Goal: Transaction & Acquisition: Purchase product/service

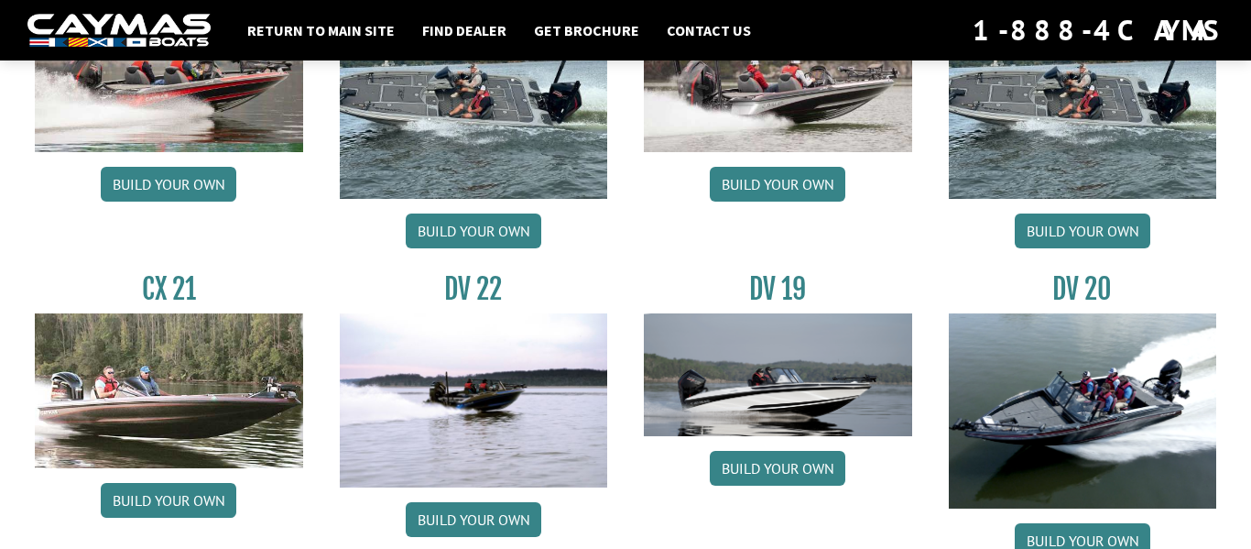
scroll to position [1986, 0]
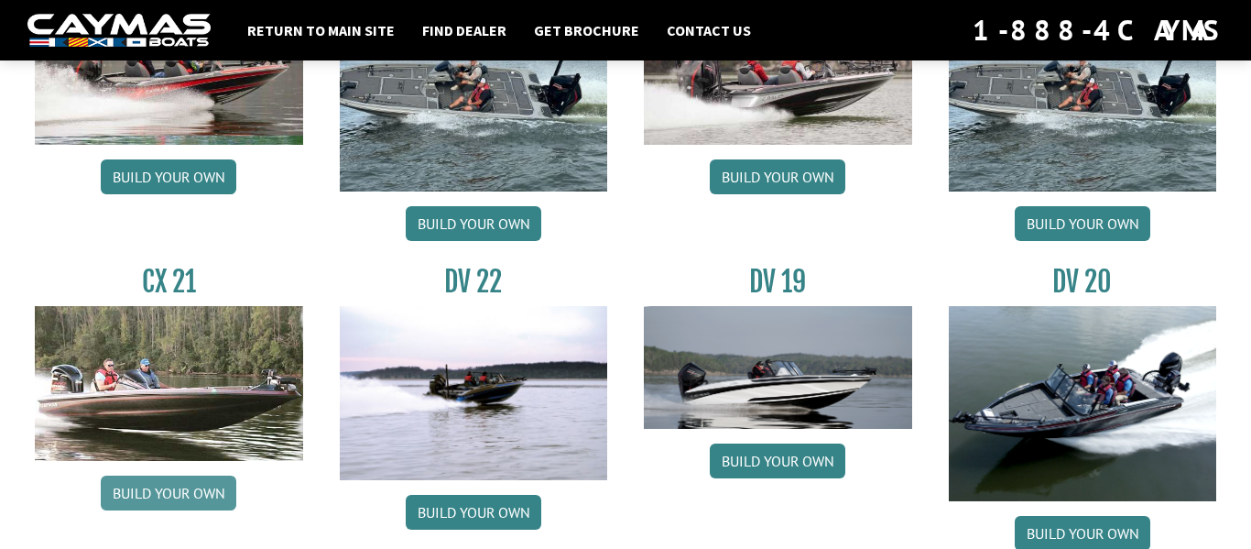
click at [157, 495] on link "Build your own" at bounding box center [169, 492] width 136 height 35
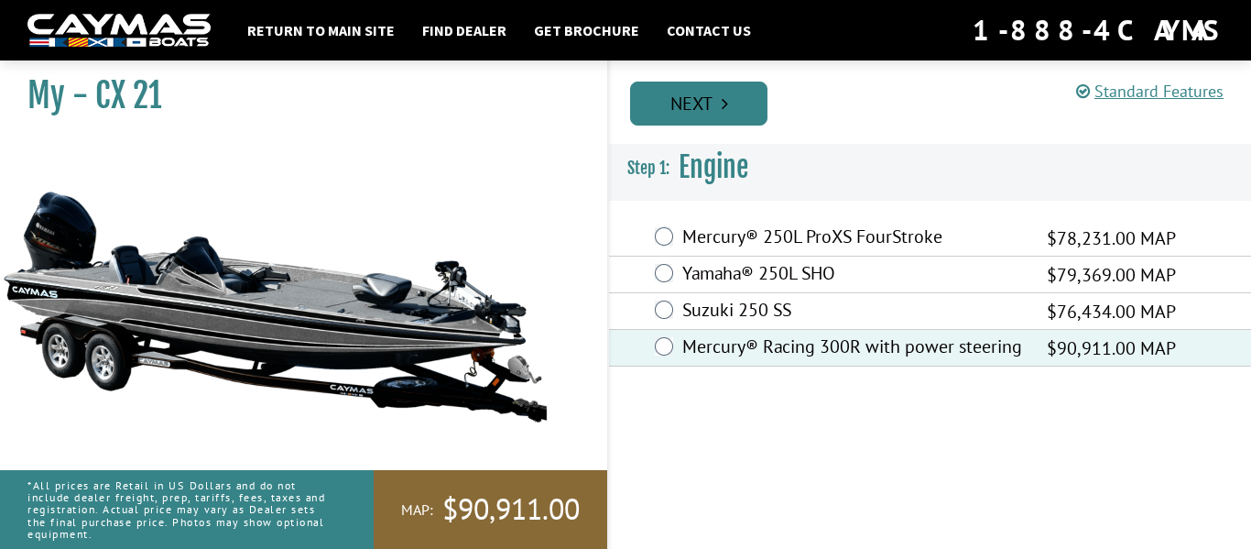
click at [748, 91] on link "Next" at bounding box center [698, 104] width 137 height 44
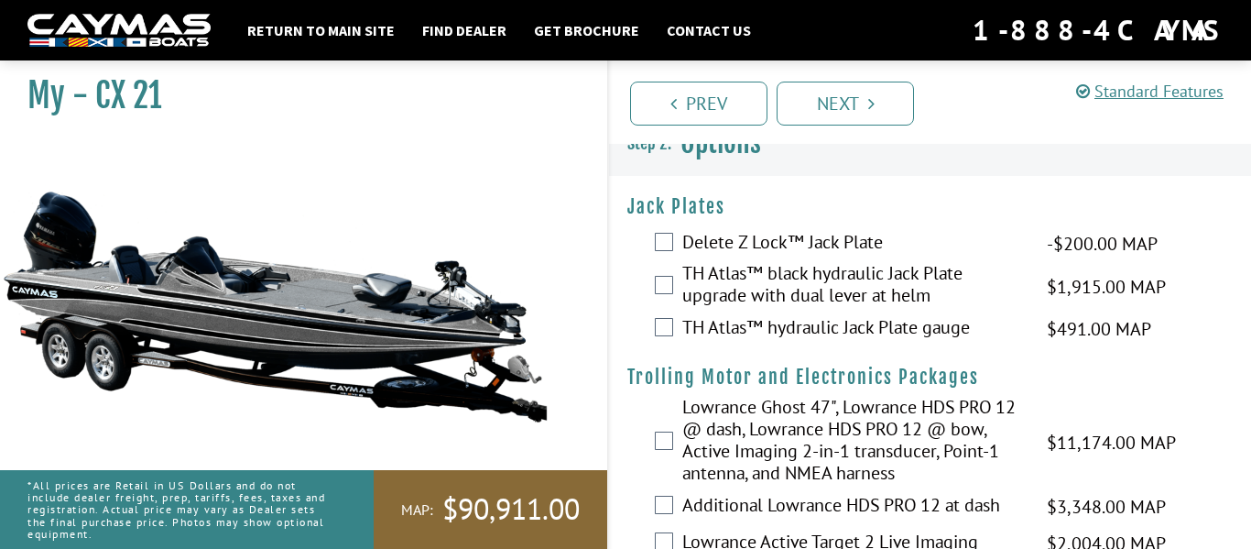
scroll to position [30, 0]
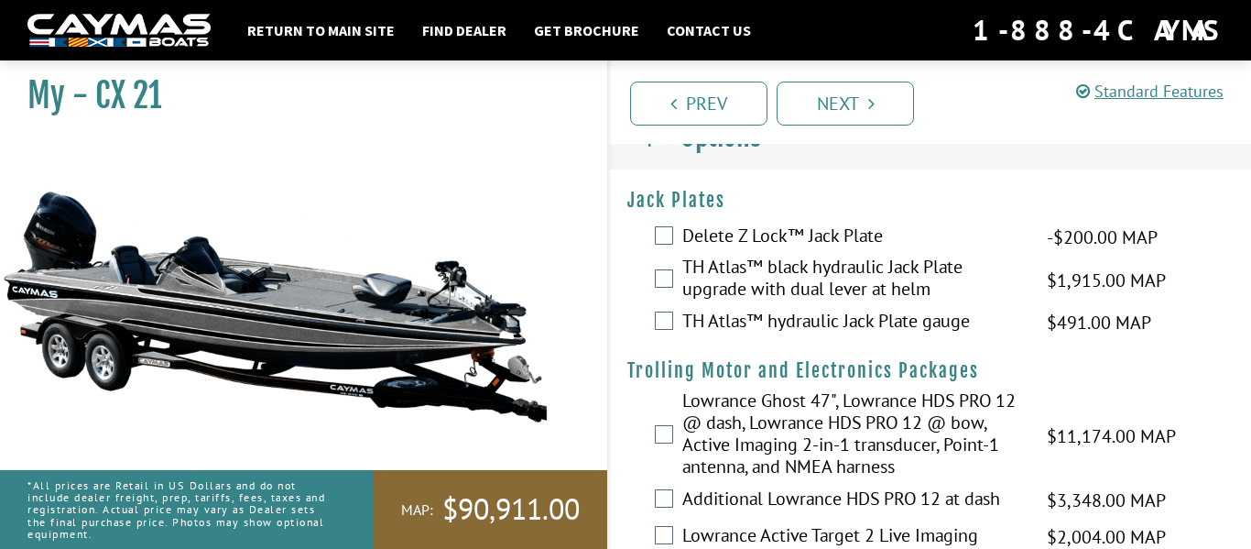
click at [751, 272] on label "TH Atlas™ black hydraulic Jack Plate upgrade with dual lever at helm" at bounding box center [853, 280] width 342 height 49
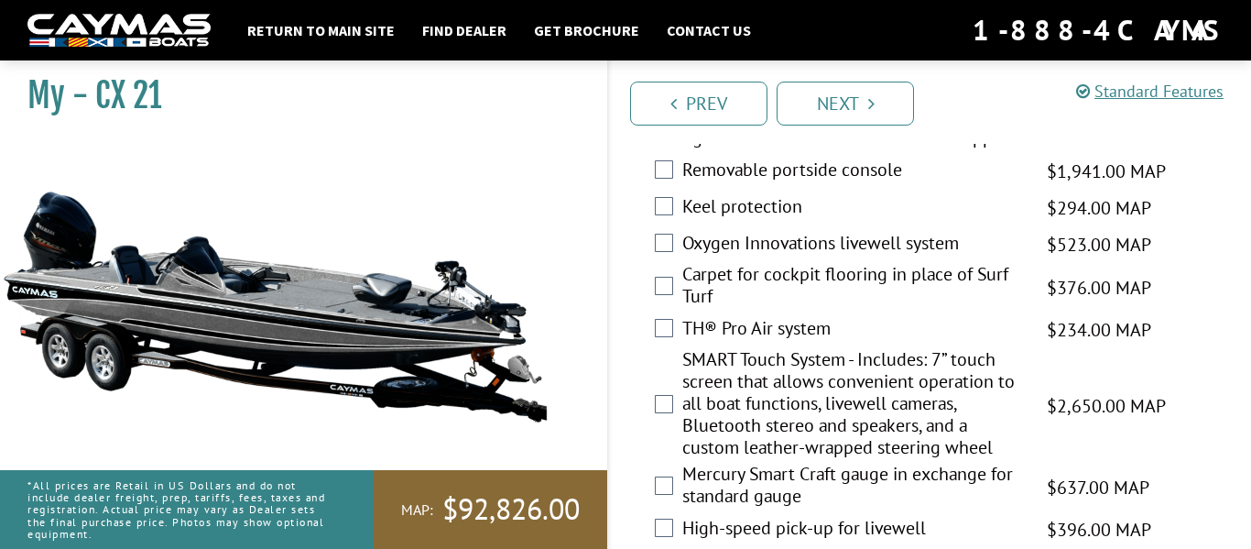
scroll to position [2156, 0]
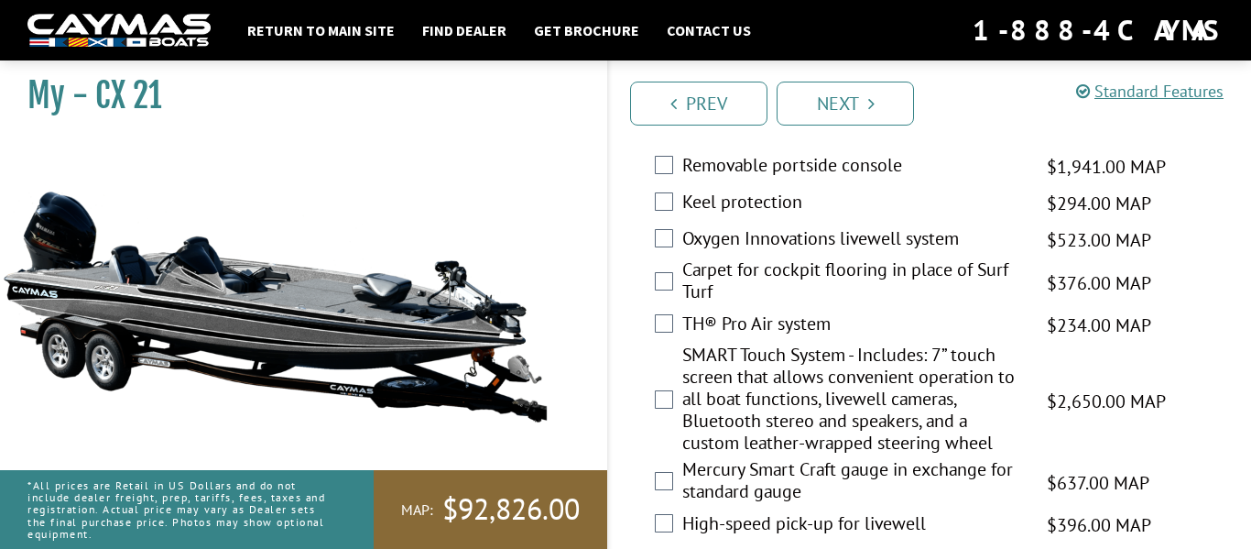
click at [785, 445] on label "SMART Touch System - Includes: 7” touch screen that allows convenient operation…" at bounding box center [853, 400] width 342 height 114
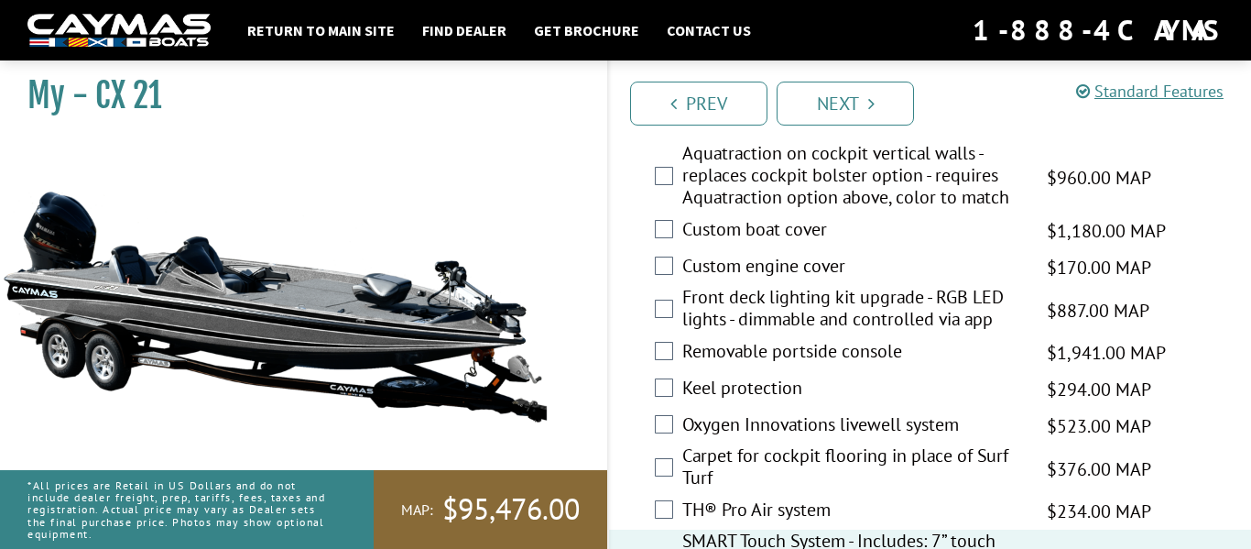
scroll to position [1966, 0]
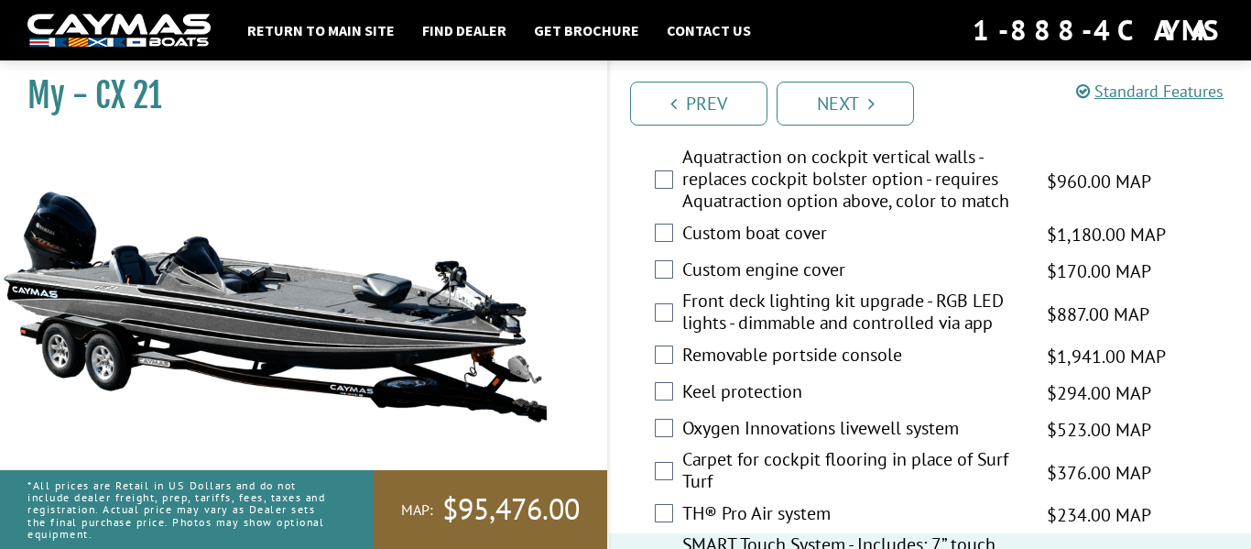
click at [754, 370] on label "Removable portside console" at bounding box center [853, 356] width 342 height 27
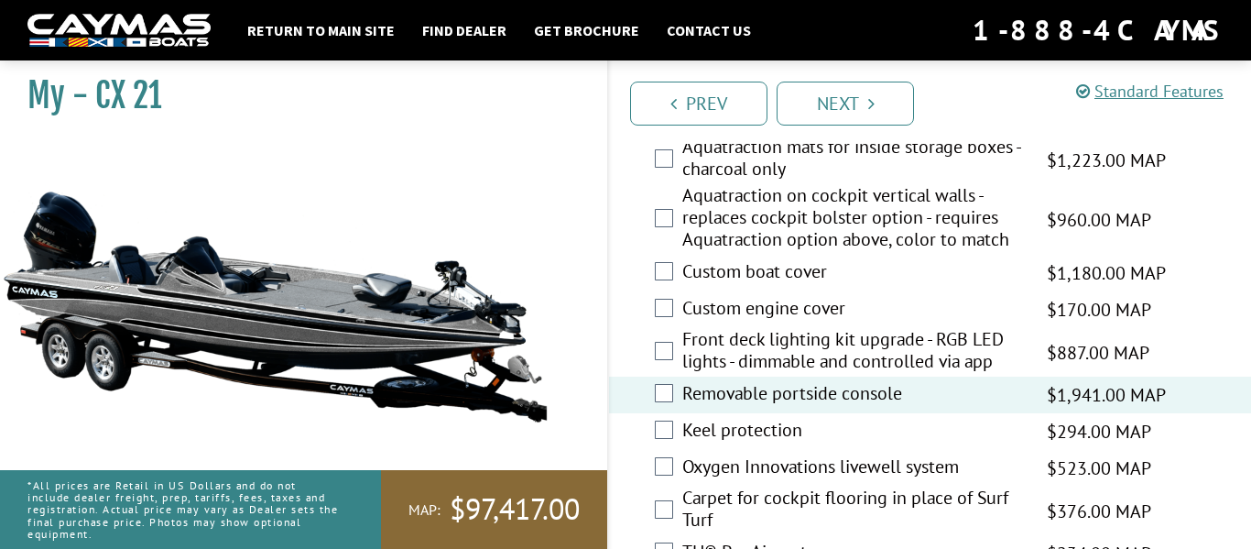
scroll to position [1927, 0]
click at [754, 377] on label "Front deck lighting kit upgrade - RGB LED lights - dimmable and controlled via …" at bounding box center [853, 353] width 342 height 49
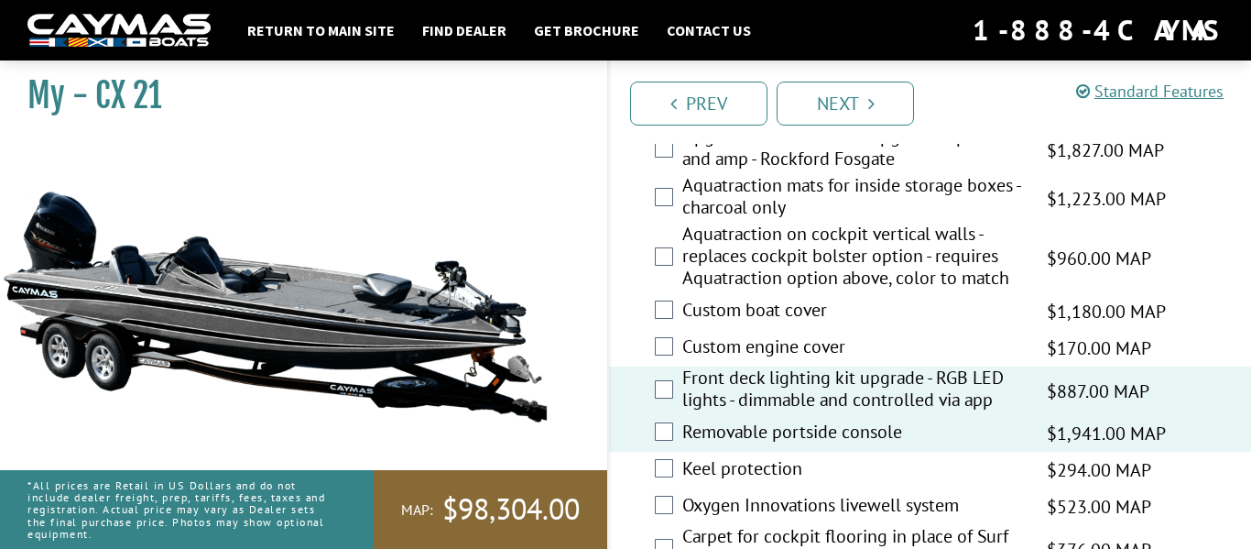
scroll to position [1889, 0]
click at [753, 326] on label "Custom boat cover" at bounding box center [853, 313] width 342 height 27
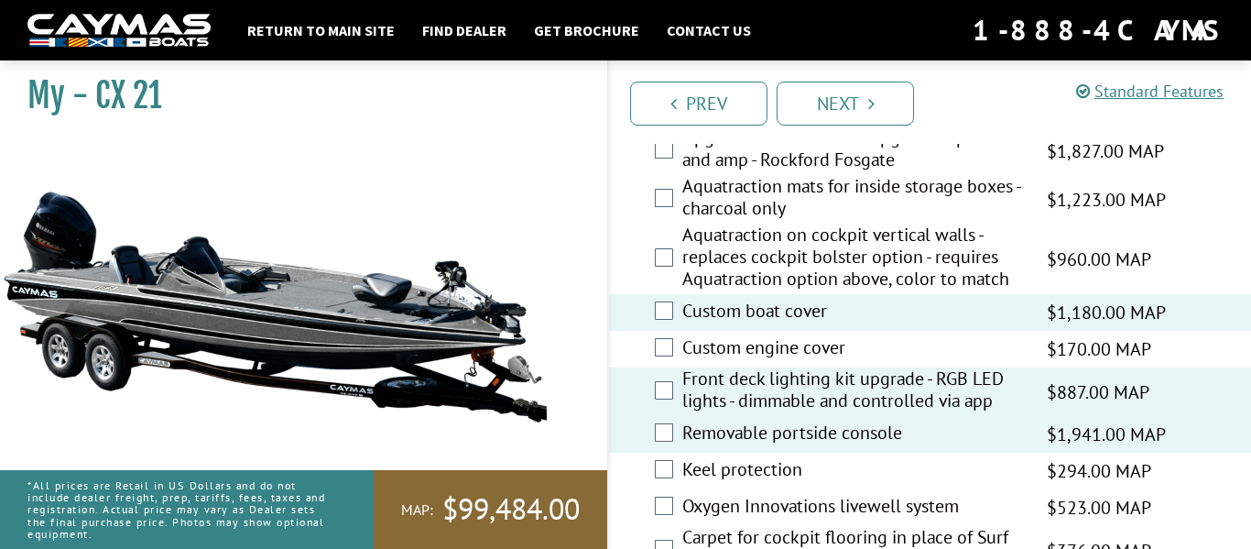
click at [768, 363] on label "Custom engine cover" at bounding box center [853, 349] width 342 height 27
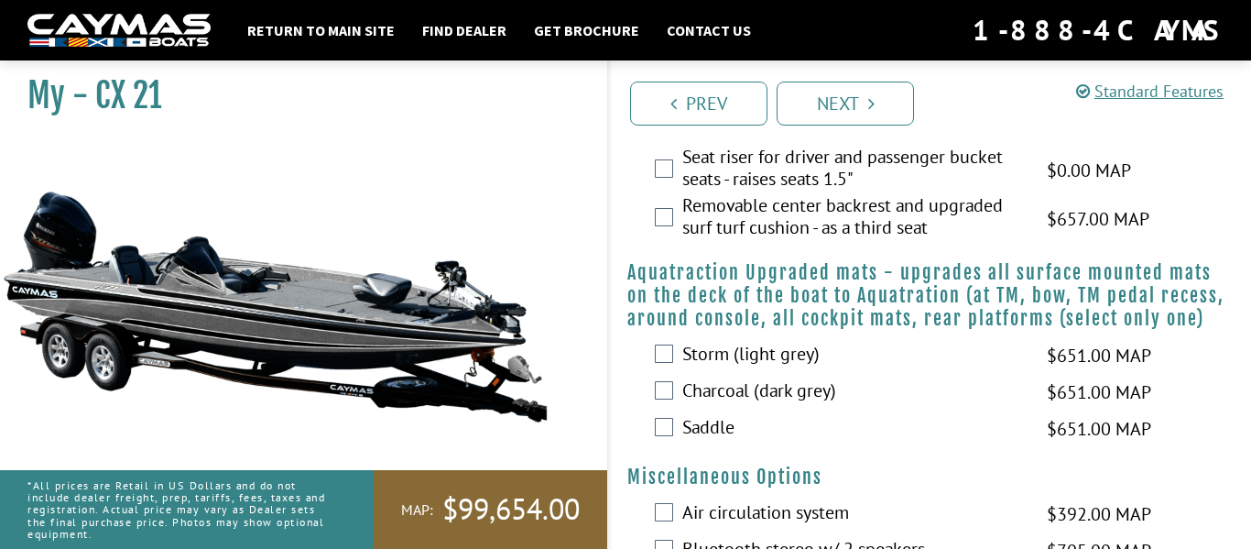
scroll to position [1452, 0]
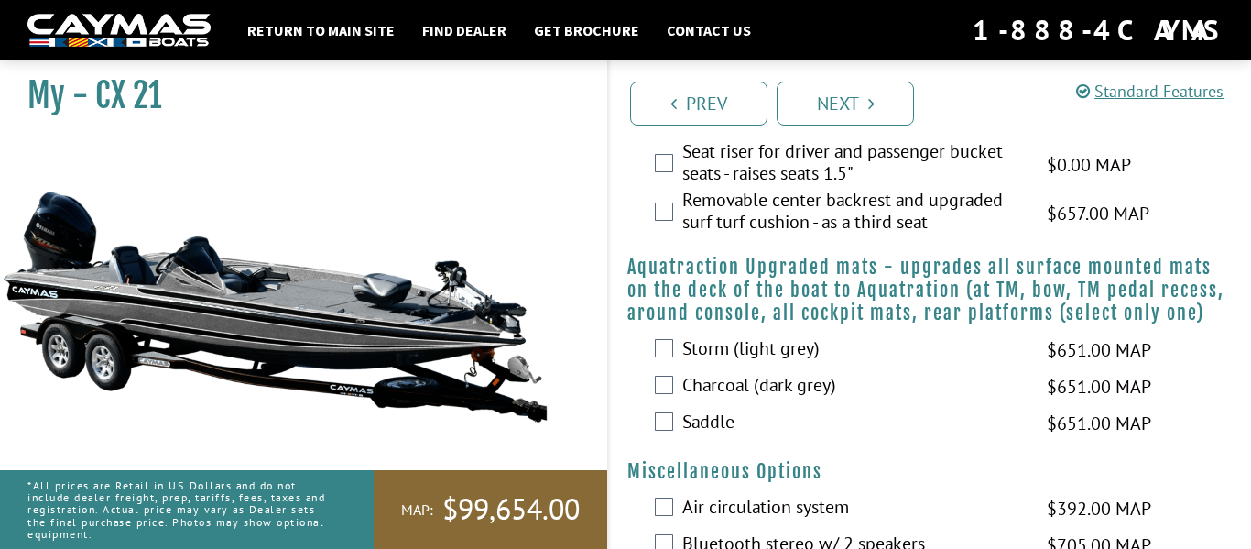
click at [768, 364] on label "Storm (light grey)" at bounding box center [853, 350] width 342 height 27
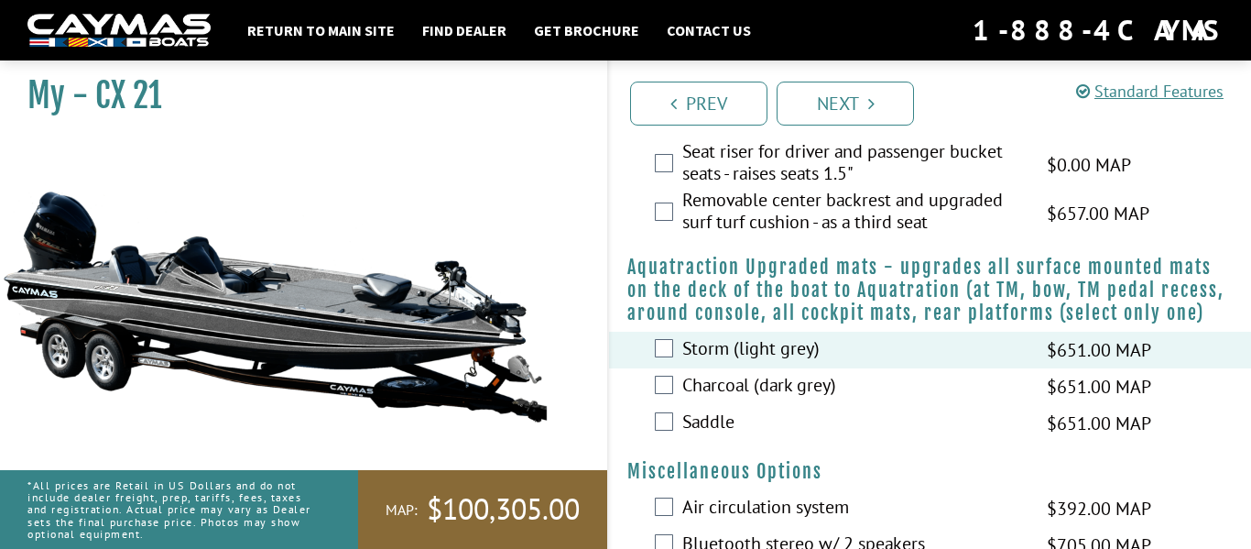
click at [767, 364] on label "Storm (light grey)" at bounding box center [853, 350] width 342 height 27
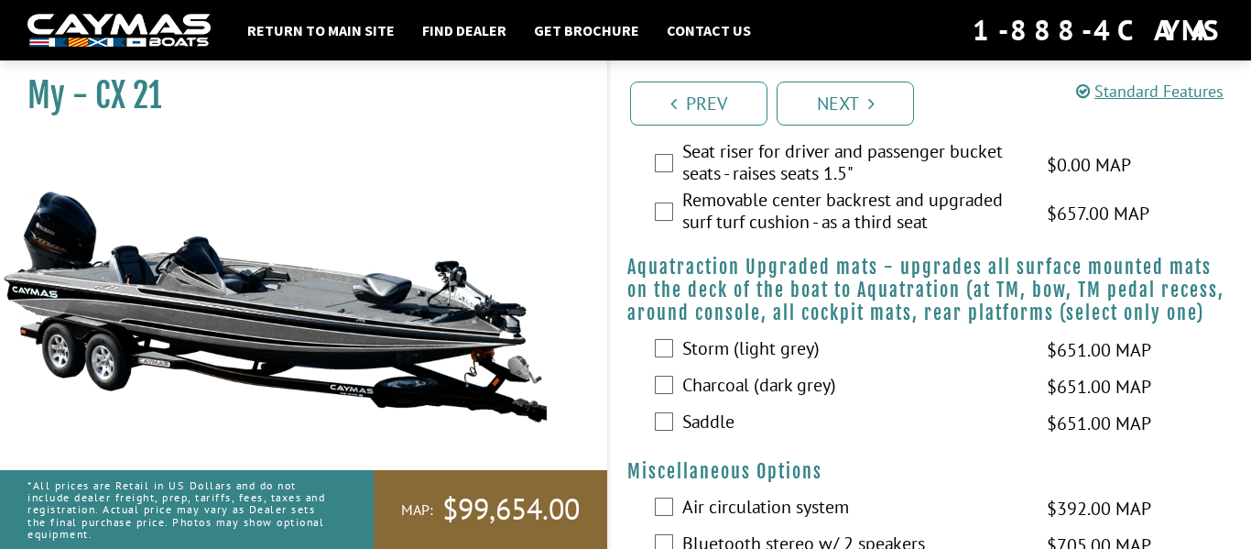
click at [783, 432] on label "Saddle" at bounding box center [853, 423] width 342 height 27
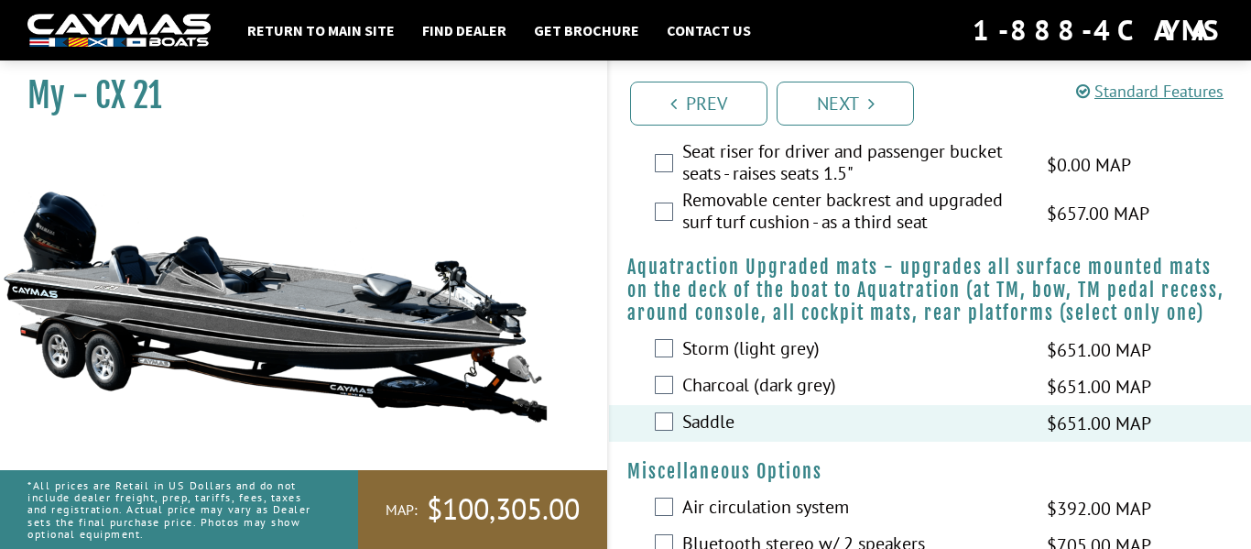
click at [783, 432] on label "Saddle" at bounding box center [853, 423] width 342 height 27
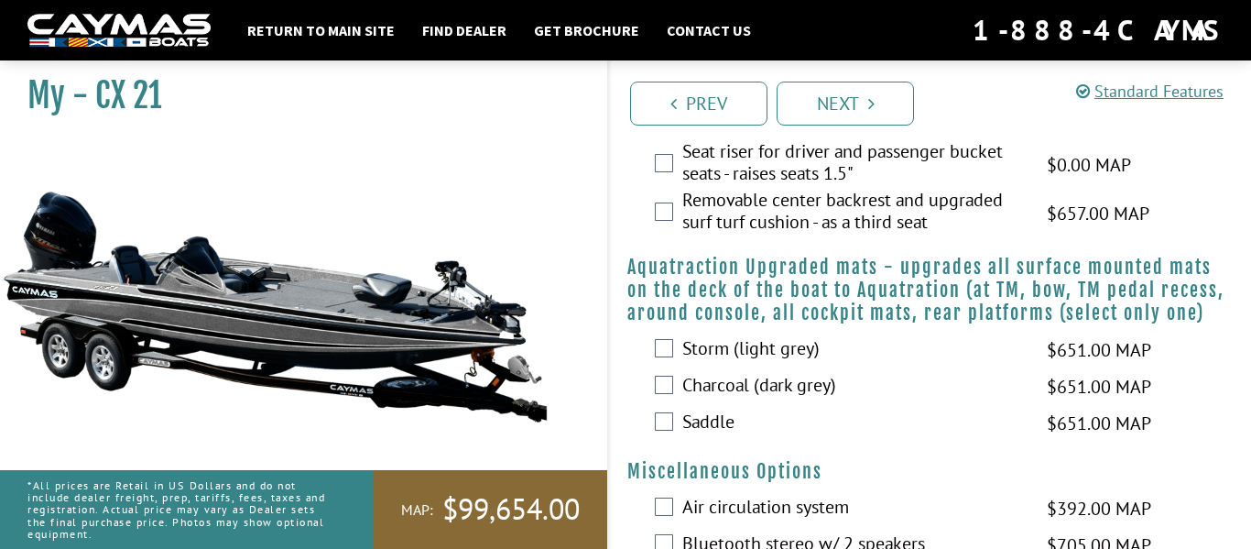
click at [782, 400] on label "Charcoal (dark grey)" at bounding box center [853, 387] width 342 height 27
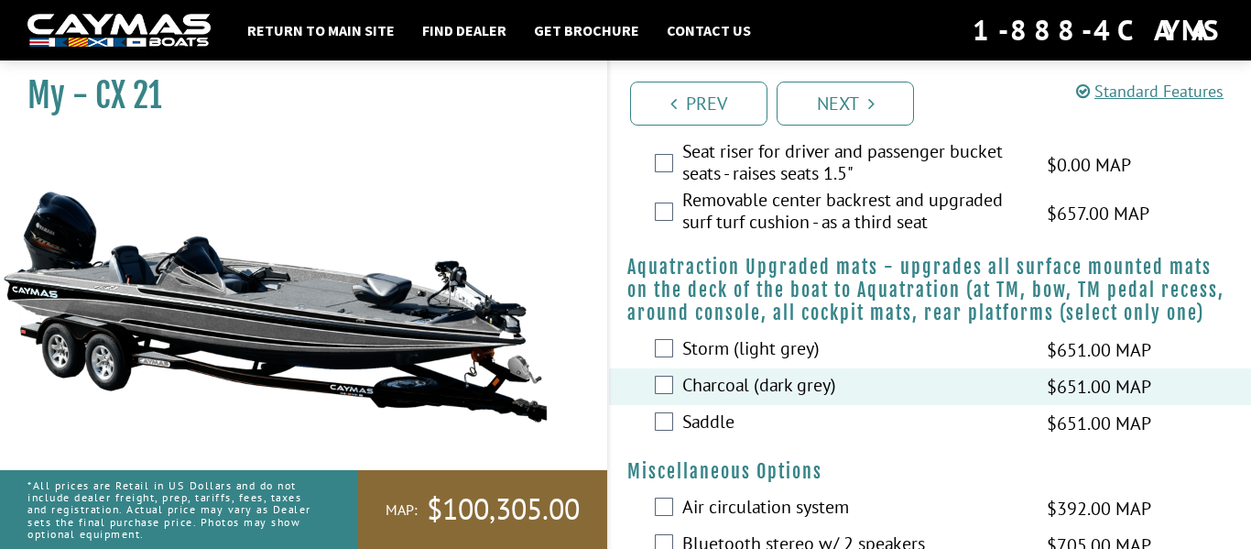
click at [782, 400] on label "Charcoal (dark grey)" at bounding box center [853, 387] width 342 height 27
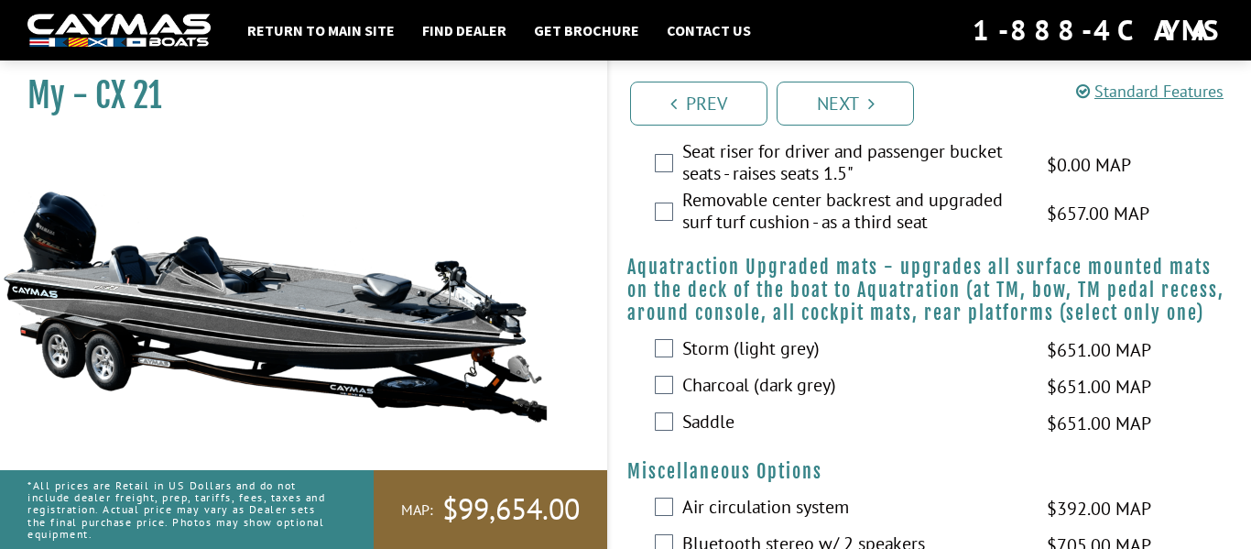
click at [756, 364] on label "Storm (light grey)" at bounding box center [853, 350] width 342 height 27
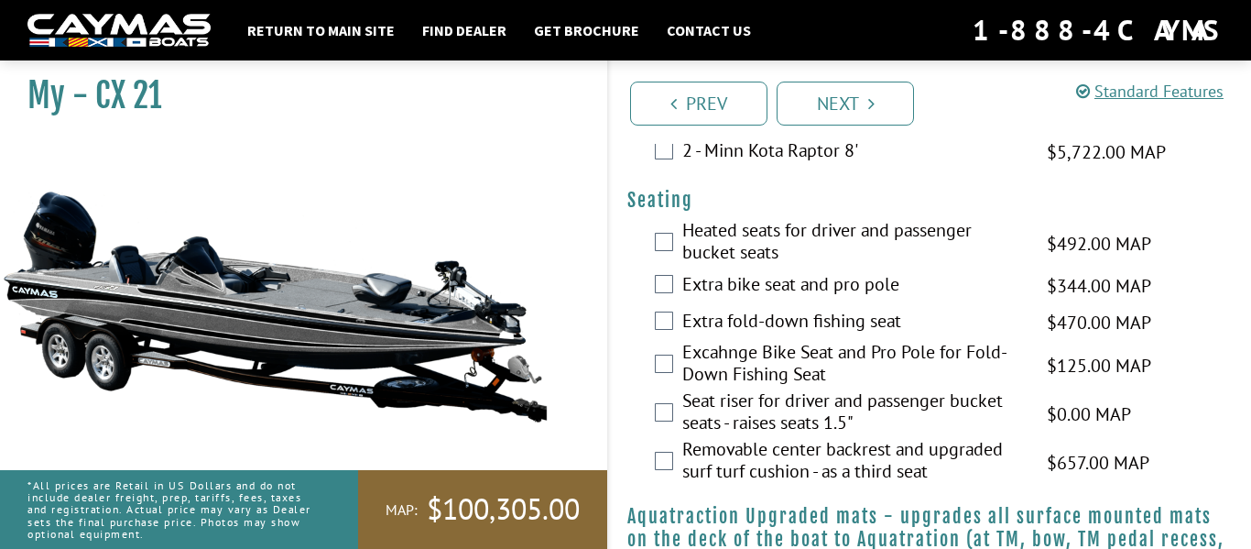
scroll to position [1202, 0]
click at [756, 381] on label "Excahnge Bike Seat and Pro Pole for Fold-Down Fishing Seat" at bounding box center [853, 366] width 342 height 49
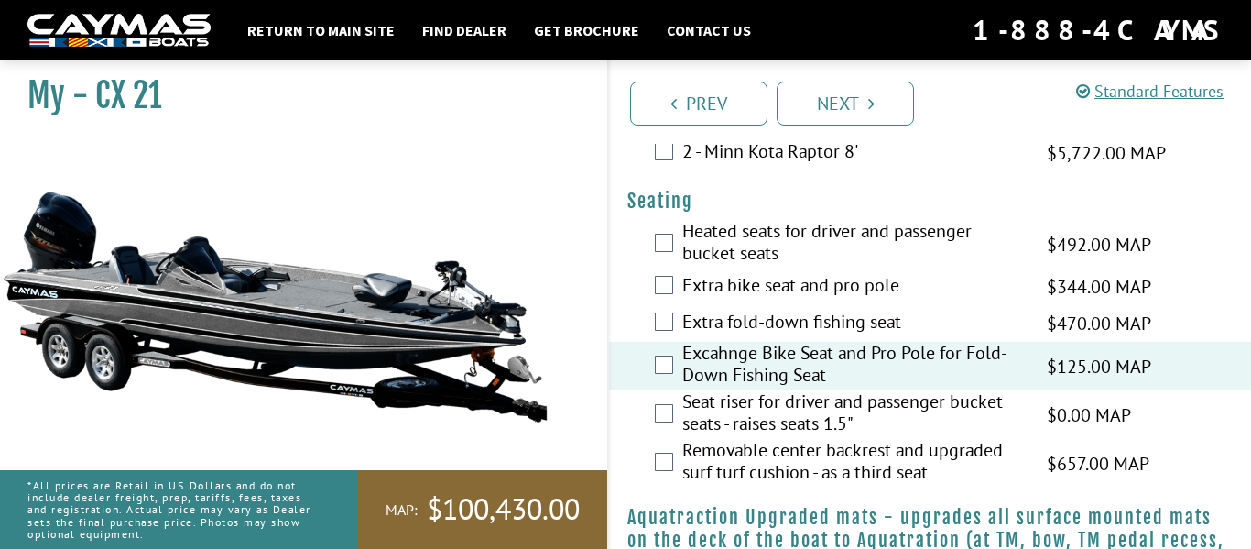
click at [756, 382] on label "Excahnge Bike Seat and Pro Pole for Fold-Down Fishing Seat" at bounding box center [853, 366] width 342 height 49
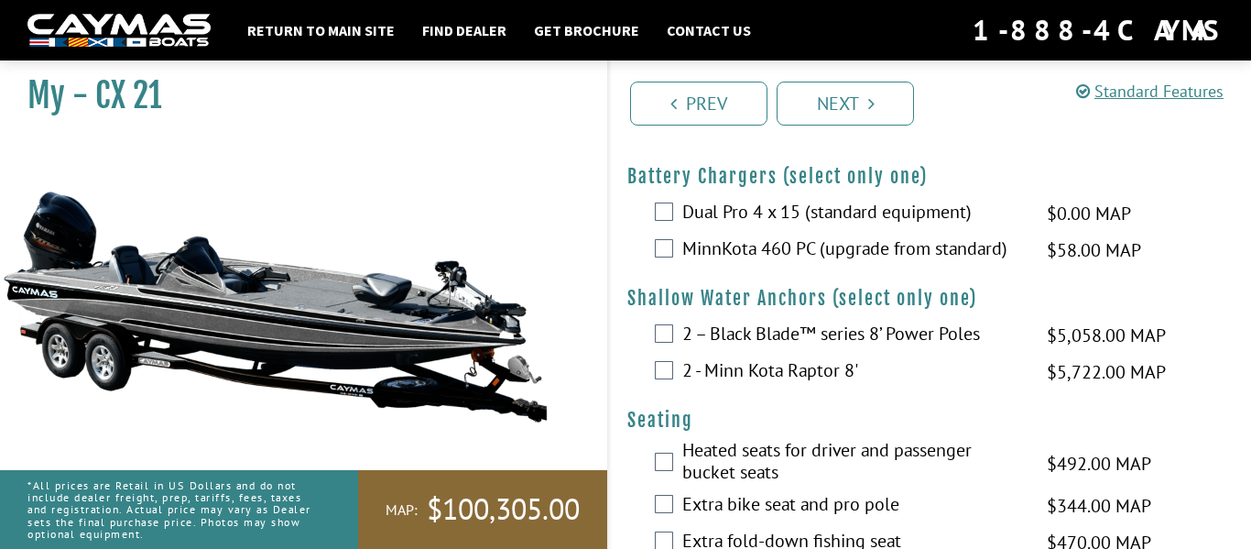
scroll to position [992, 0]
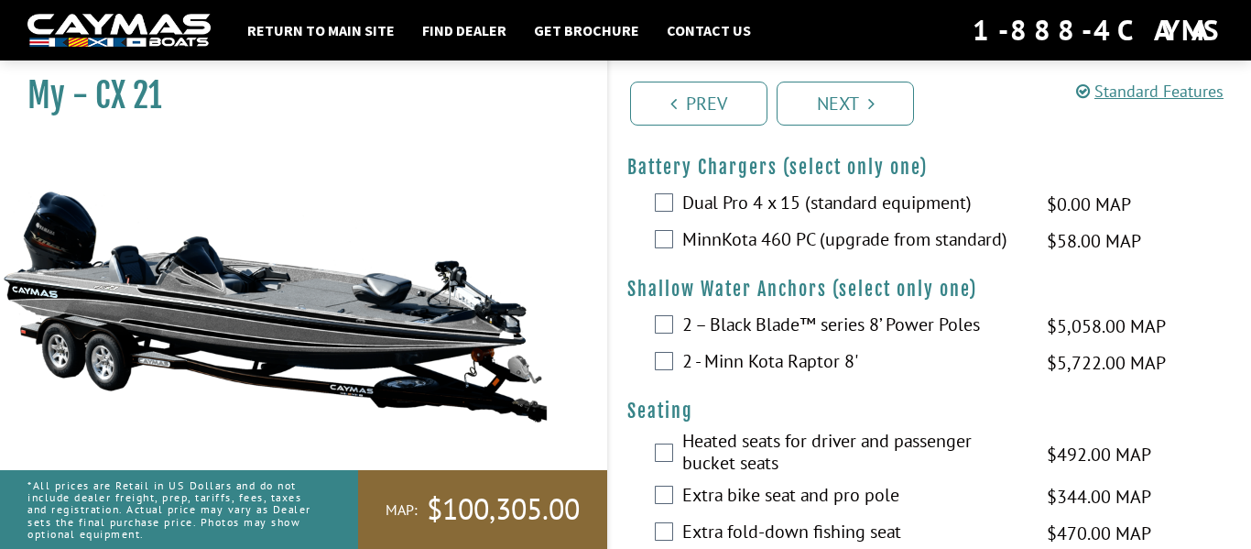
click at [761, 376] on label "2 - Minn Kota Raptor 8'" at bounding box center [853, 363] width 342 height 27
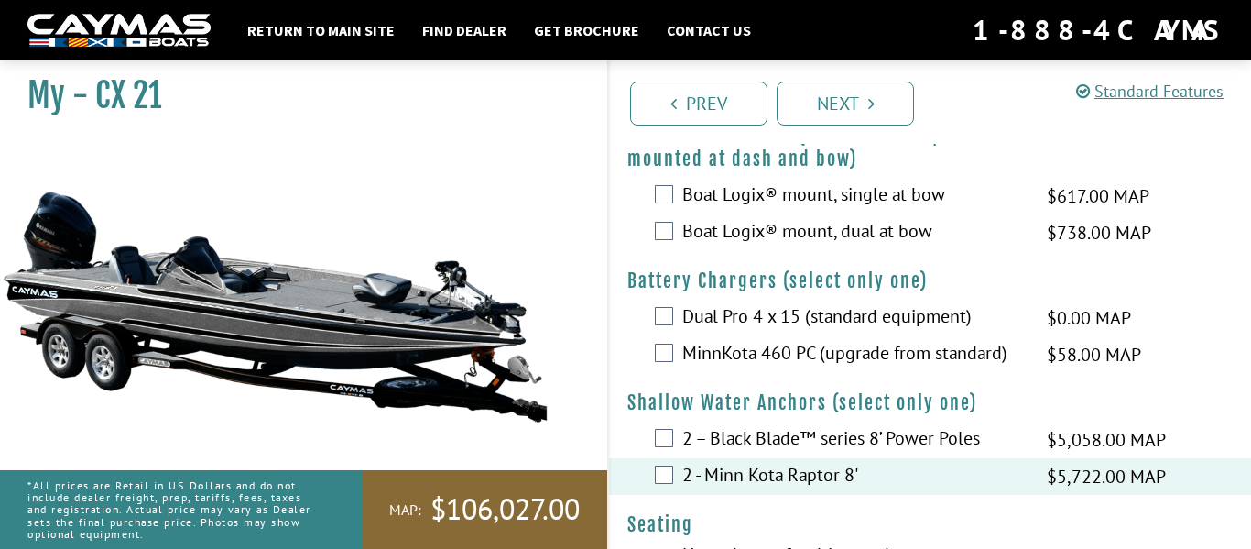
scroll to position [869, 0]
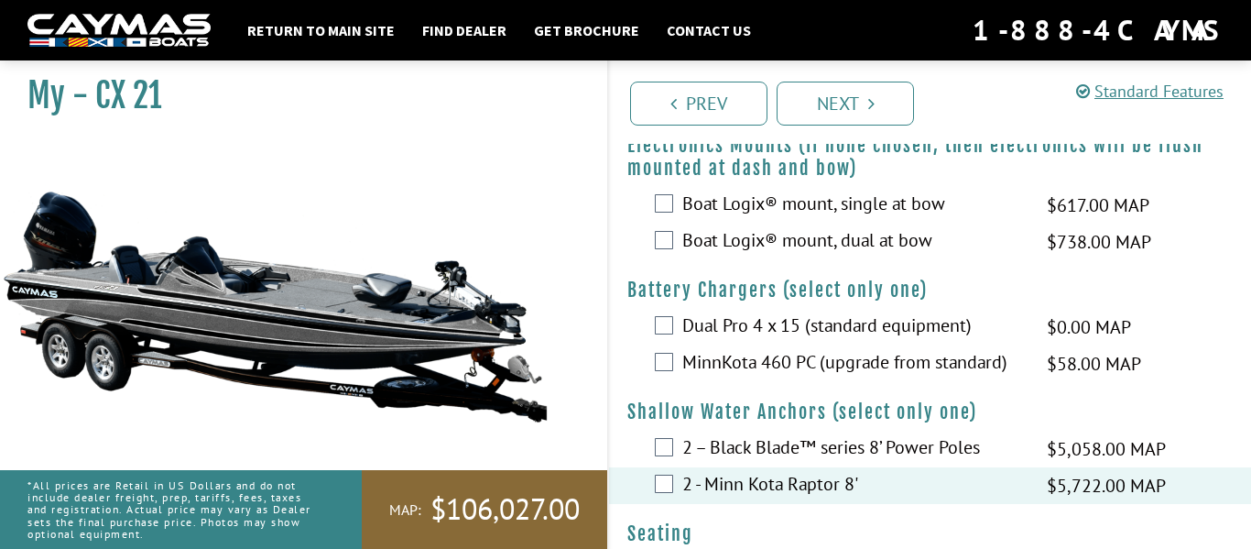
click at [768, 377] on label "MinnKota 460 PC (upgrade from standard)" at bounding box center [853, 364] width 342 height 27
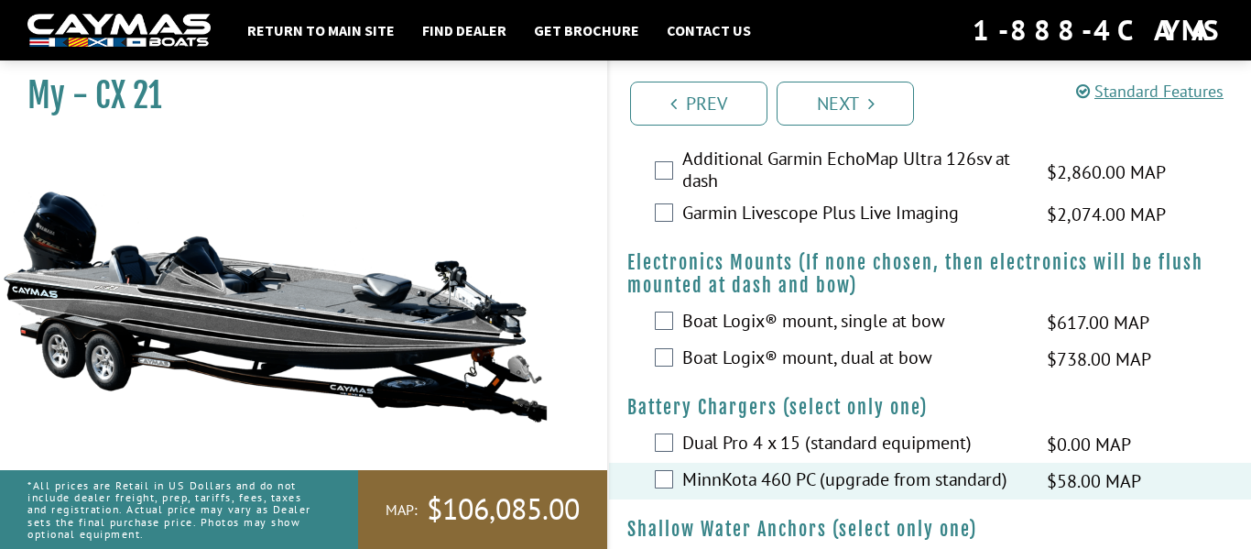
scroll to position [748, 0]
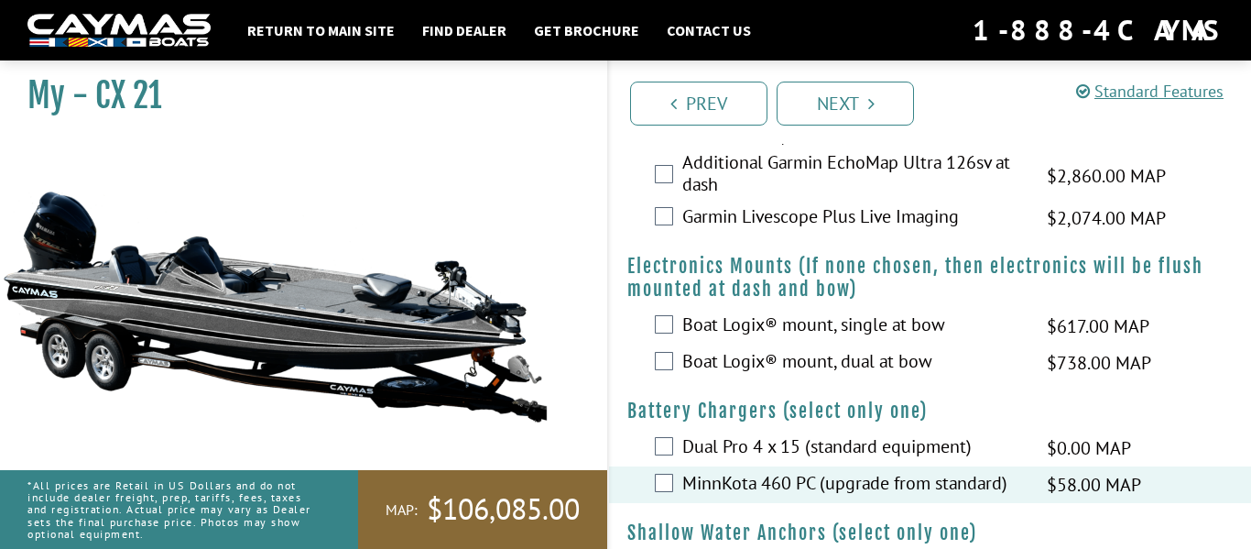
click at [768, 376] on label "Boat Logix® mount, dual at bow" at bounding box center [853, 363] width 342 height 27
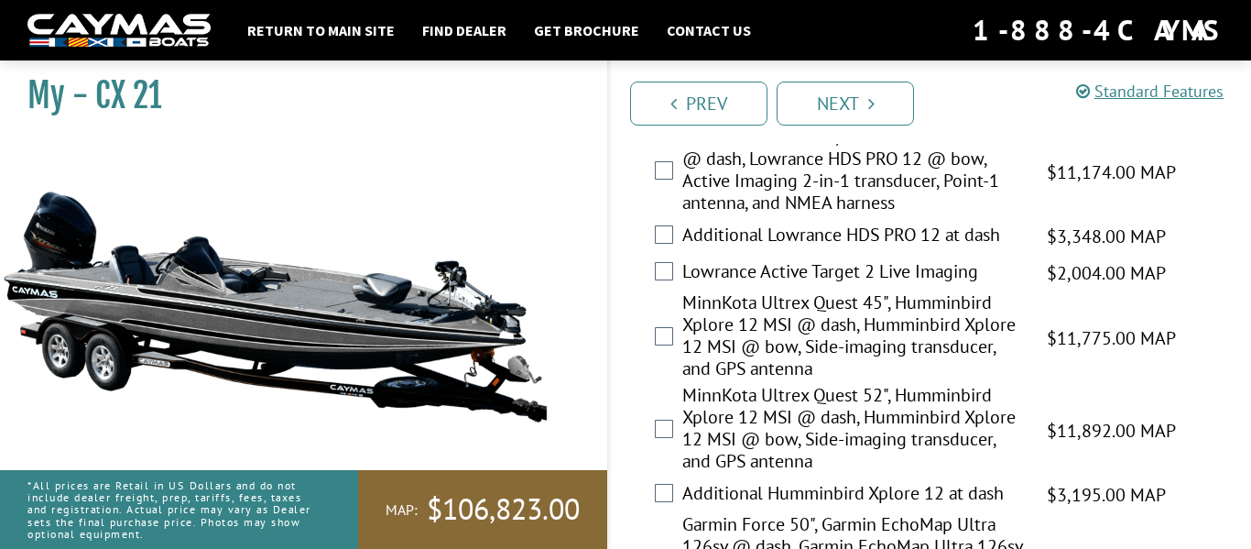
scroll to position [295, 0]
click at [787, 432] on label "MinnKota Ultrex Quest 52", Humminbird Xplore 12 MSI @ dash, Humminbird Xplore 1…" at bounding box center [853, 429] width 342 height 93
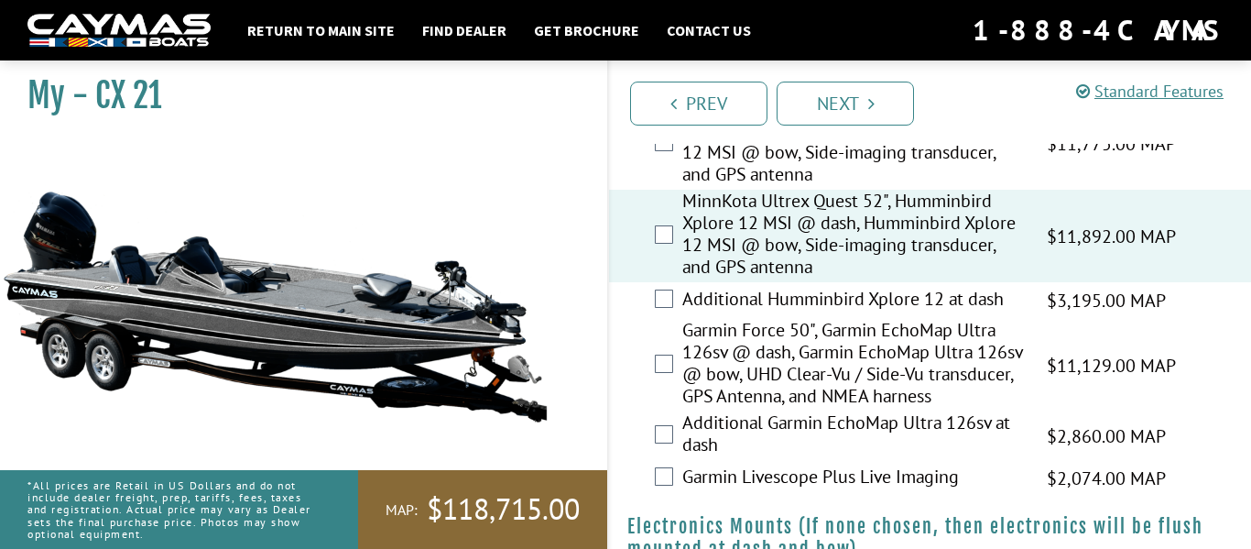
scroll to position [481, 0]
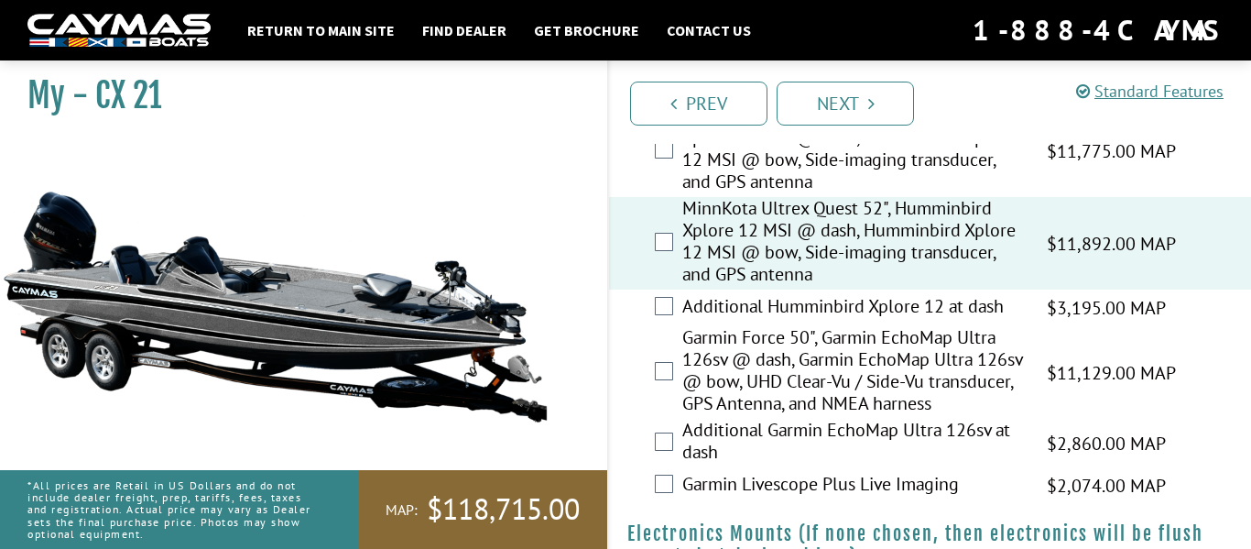
click at [801, 301] on label "Additional Humminbird Xplore 12 at dash" at bounding box center [853, 308] width 342 height 27
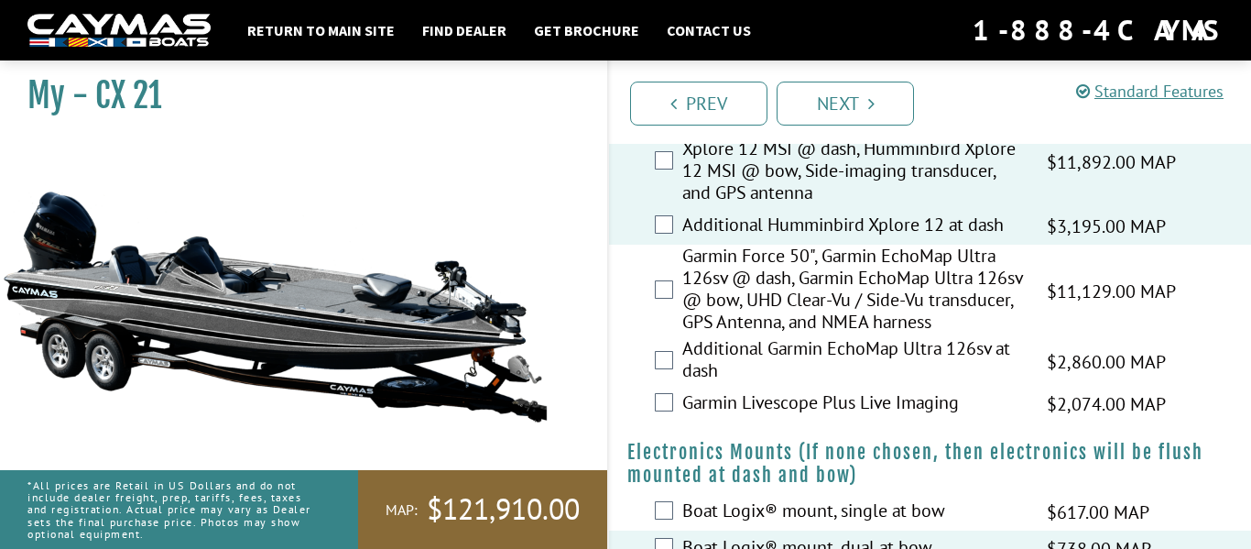
scroll to position [571, 0]
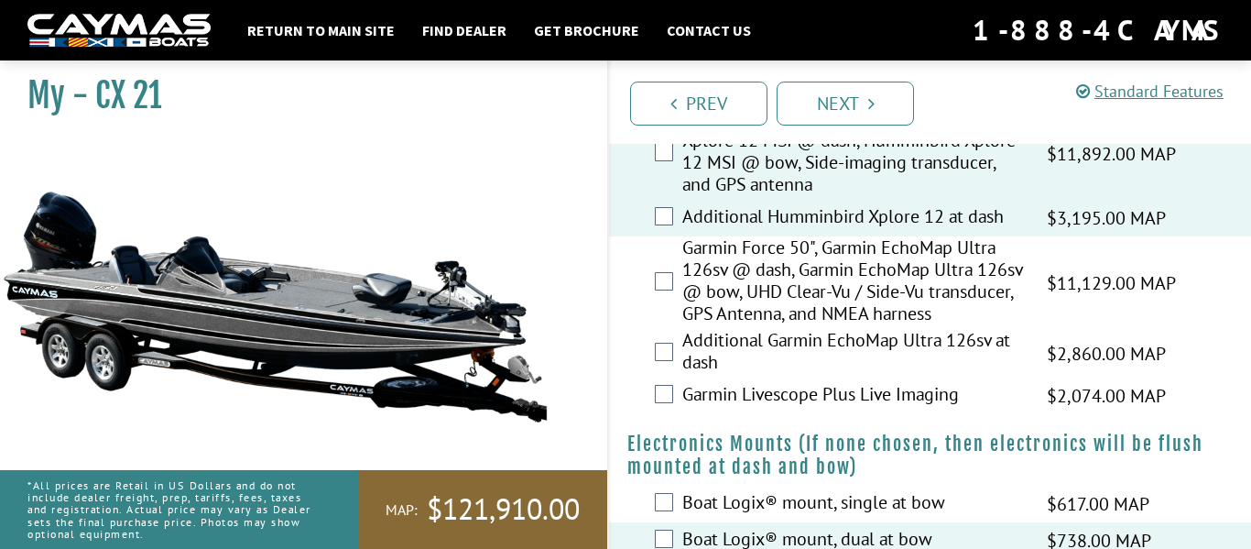
click at [847, 409] on label "Garmin Livescope Plus Live Imaging" at bounding box center [853, 396] width 342 height 27
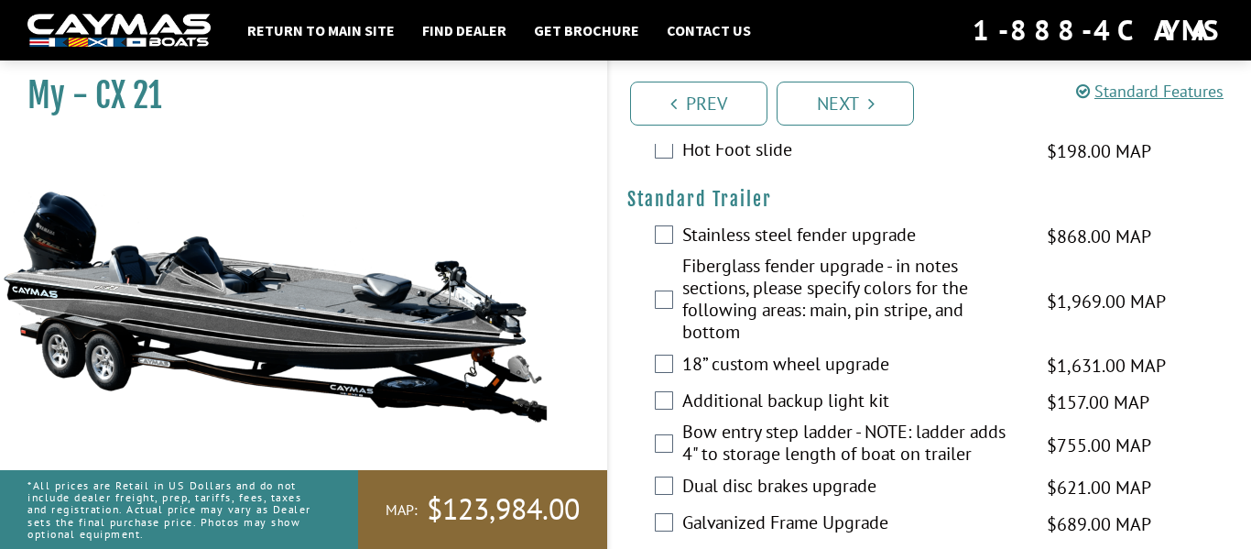
scroll to position [2899, 0]
click at [782, 354] on label "18” custom wheel upgrade" at bounding box center [853, 367] width 342 height 27
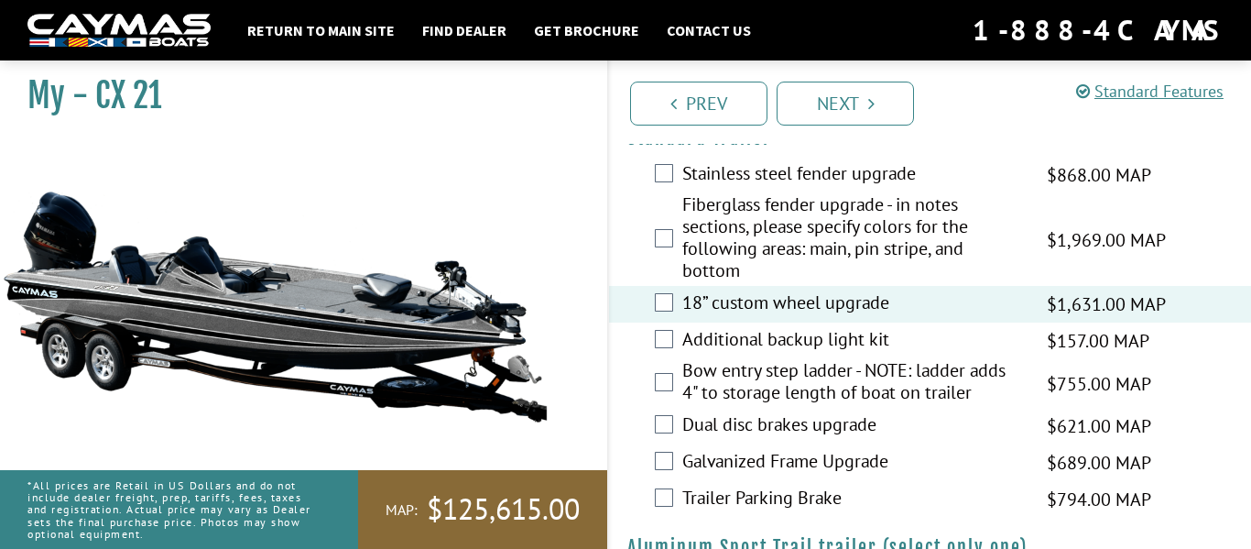
scroll to position [2970, 0]
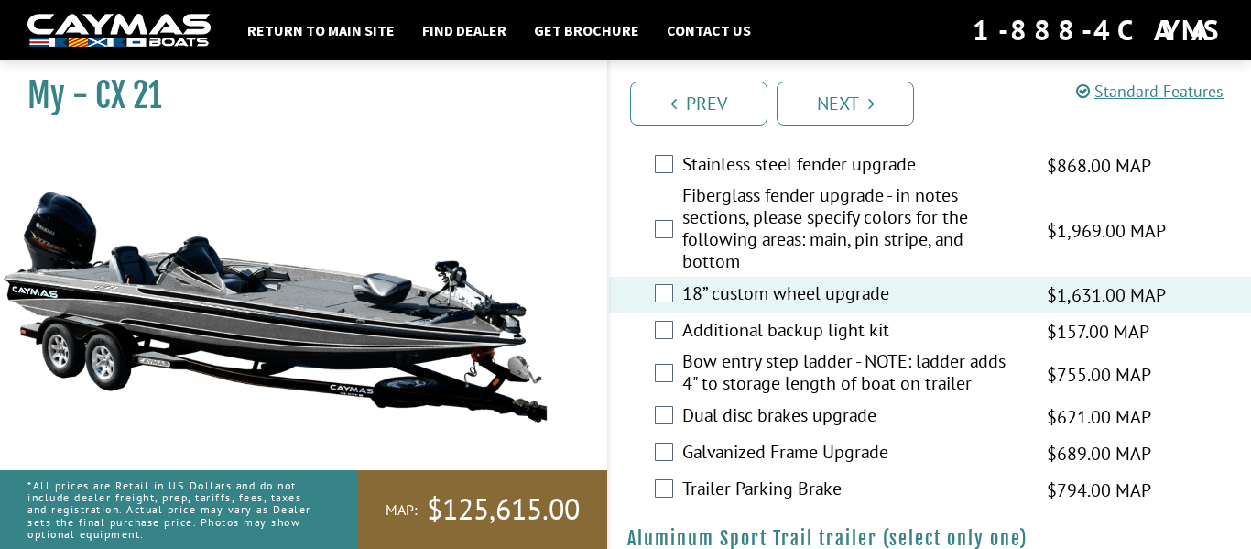
click at [814, 404] on label "Dual disc brakes upgrade" at bounding box center [853, 417] width 342 height 27
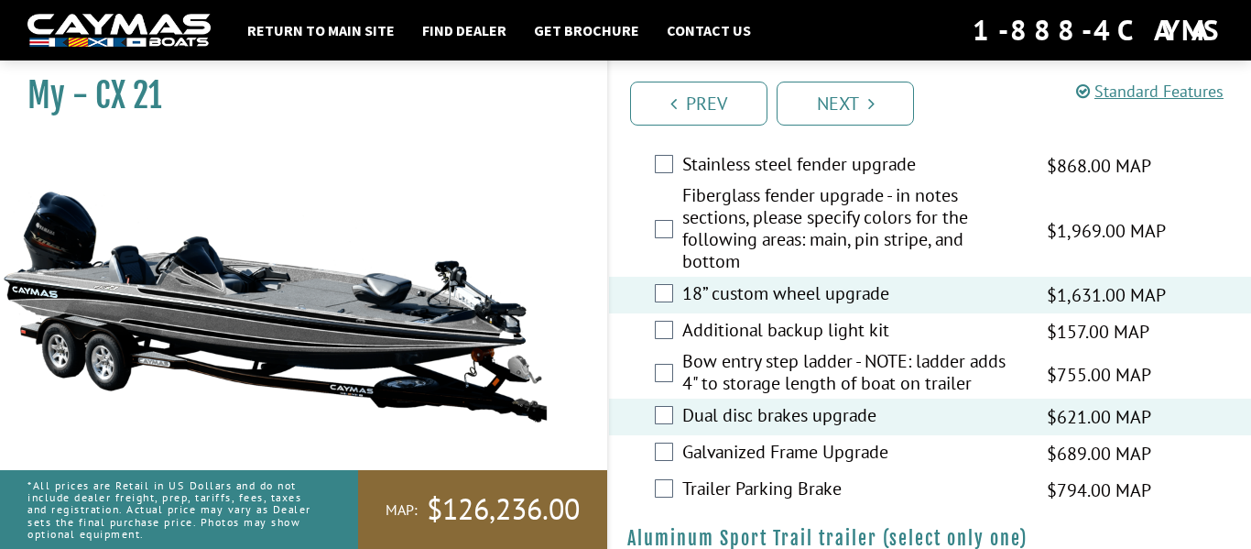
click at [840, 477] on label "Trailer Parking Brake" at bounding box center [853, 490] width 342 height 27
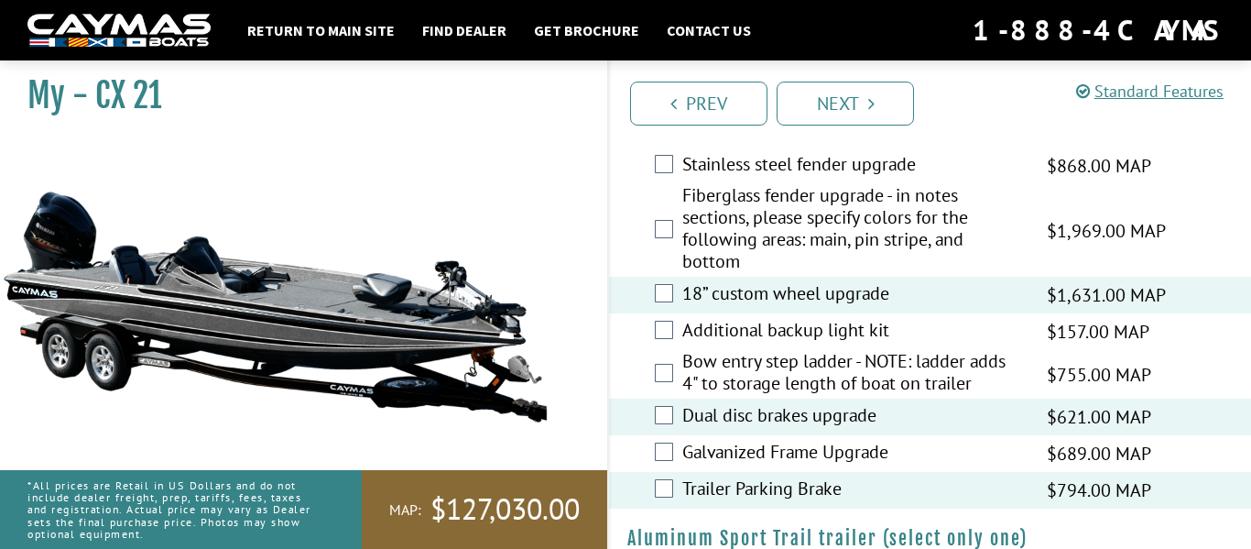
scroll to position [3062, 0]
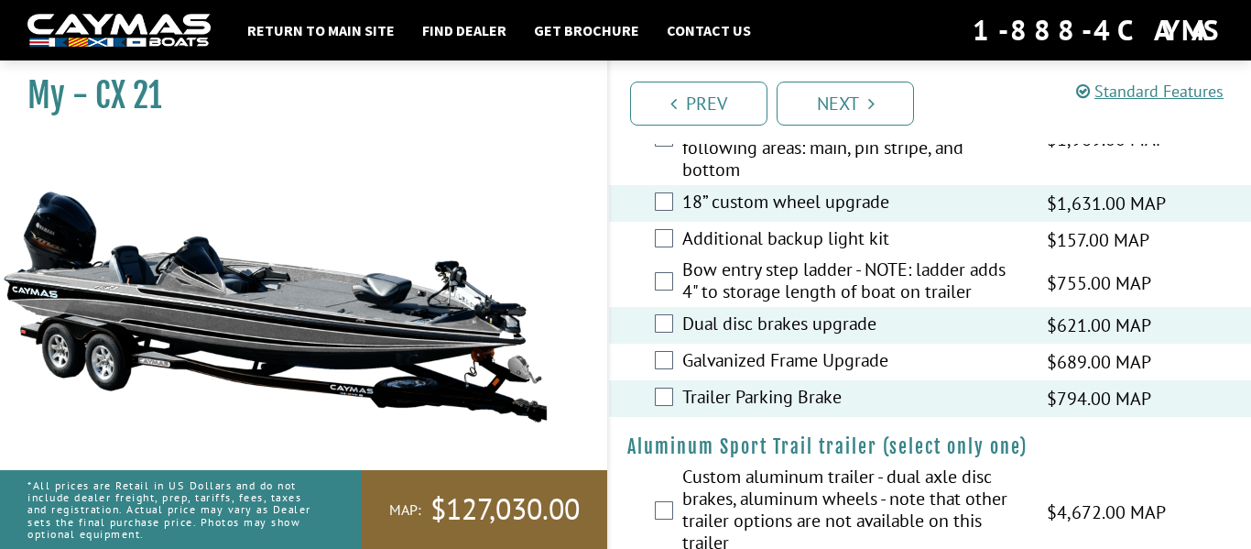
click at [840, 465] on label "Custom aluminum trailer - dual axle disc brakes, aluminum wheels - note that ot…" at bounding box center [853, 511] width 342 height 93
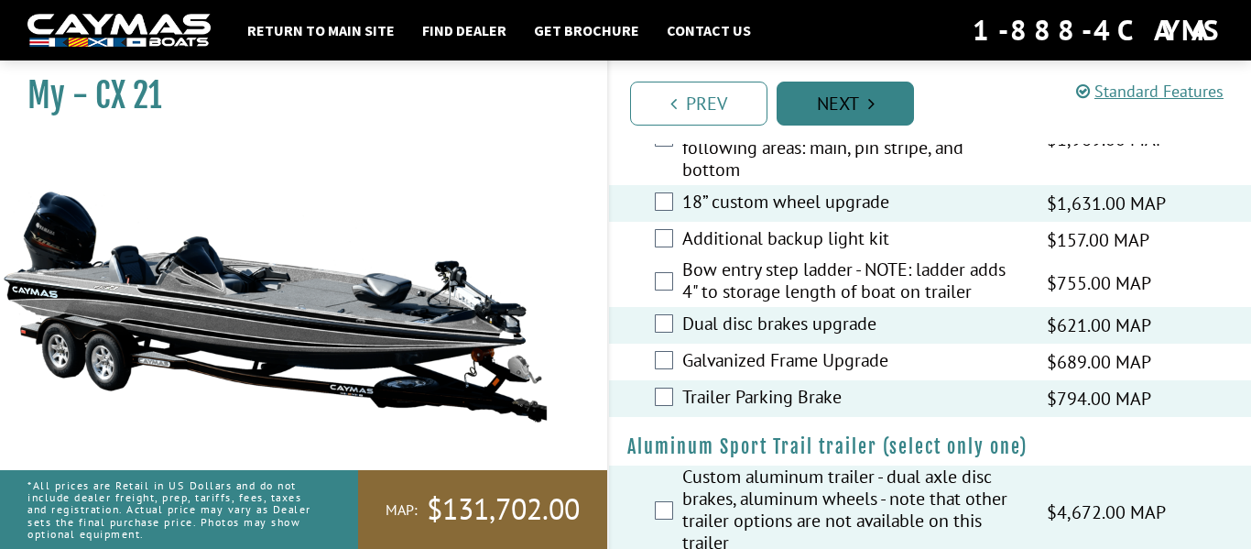
click at [868, 104] on icon "Pagination" at bounding box center [871, 103] width 6 height 18
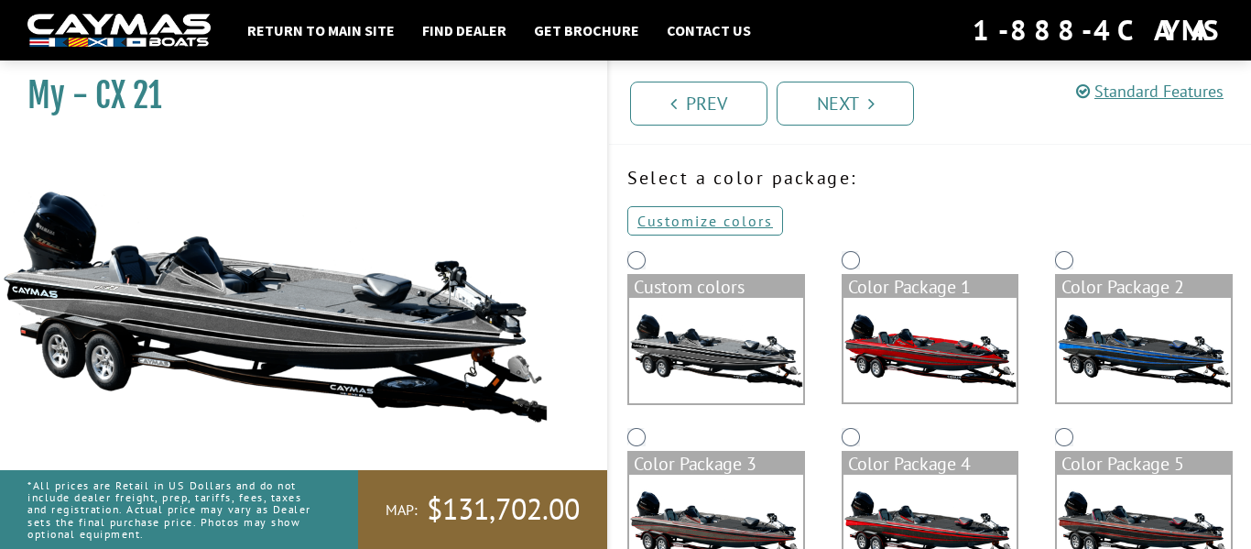
scroll to position [67, 0]
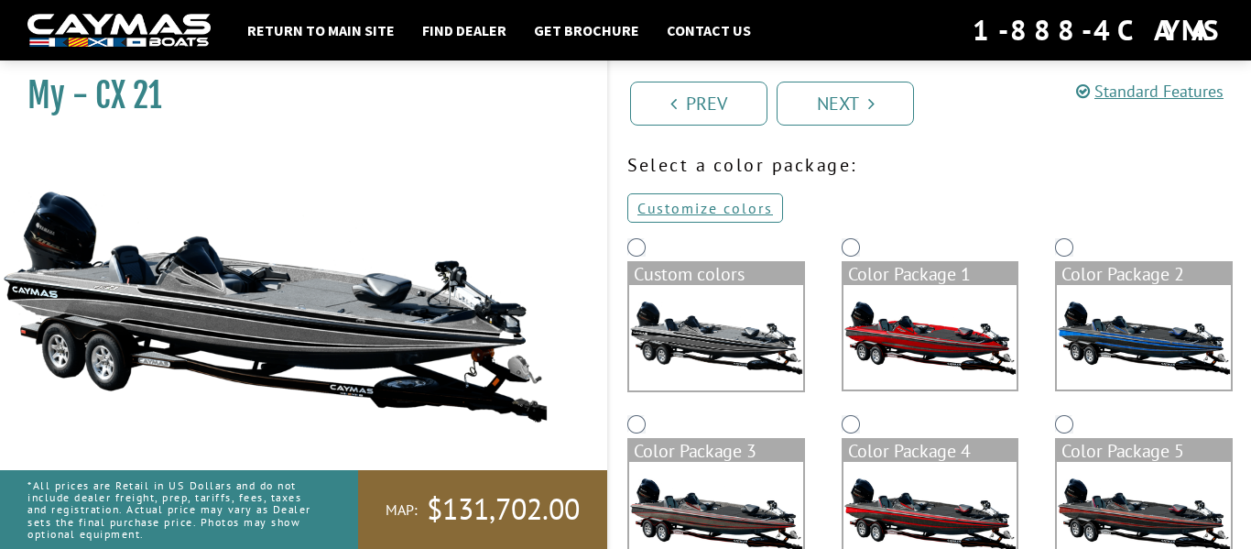
click at [663, 355] on img at bounding box center [716, 337] width 174 height 105
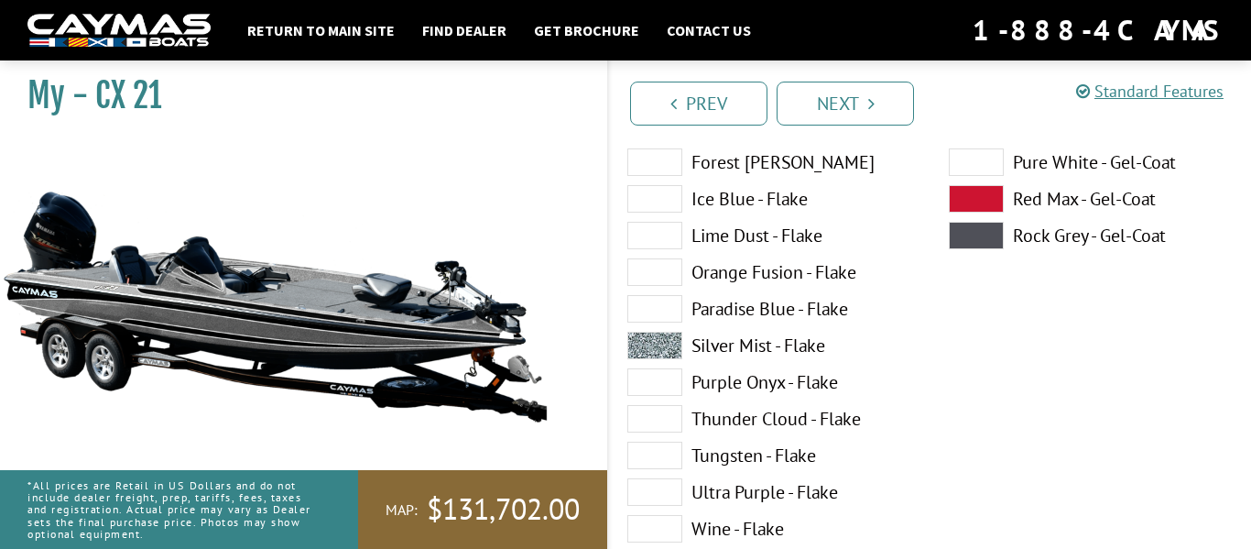
scroll to position [482, 0]
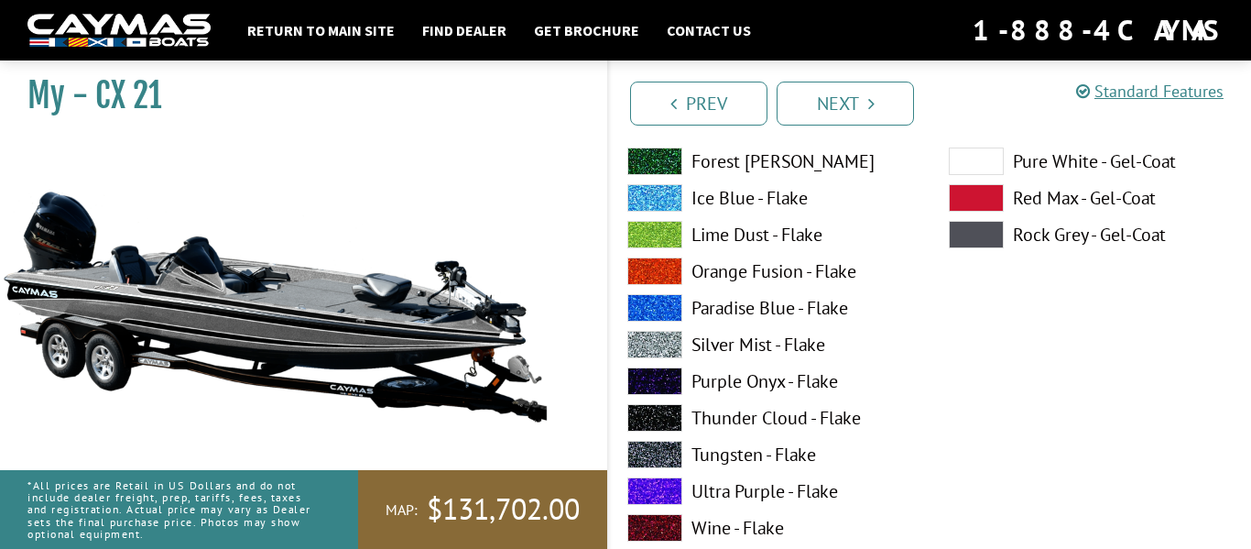
click at [735, 339] on label "Silver Mist - Flake" at bounding box center [769, 344] width 285 height 27
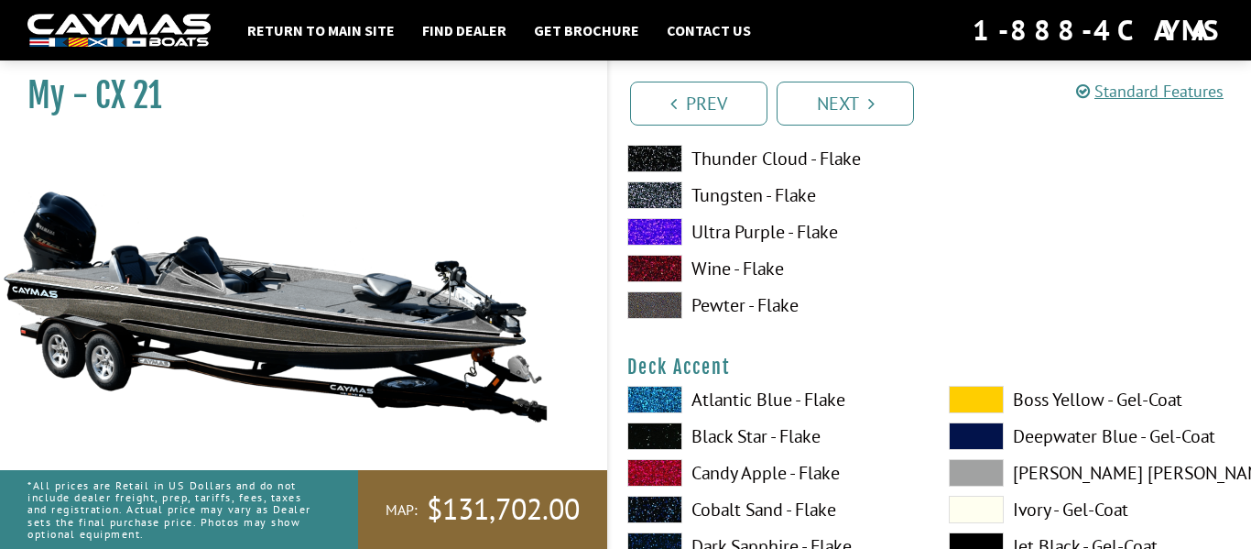
scroll to position [0, 0]
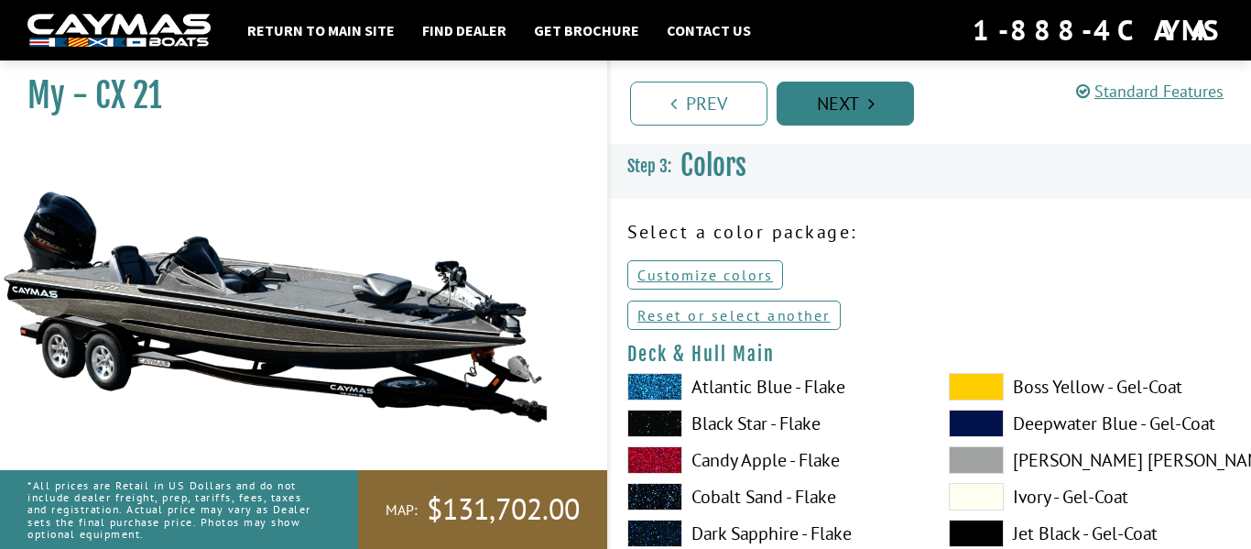
click at [855, 103] on link "Next" at bounding box center [845, 104] width 137 height 44
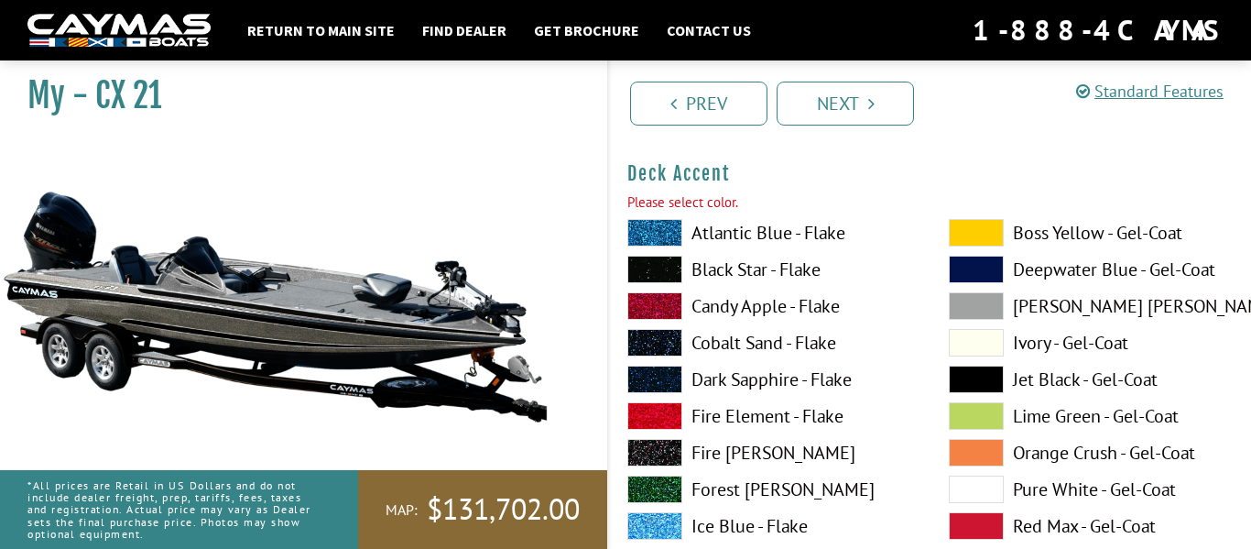
scroll to position [943, 0]
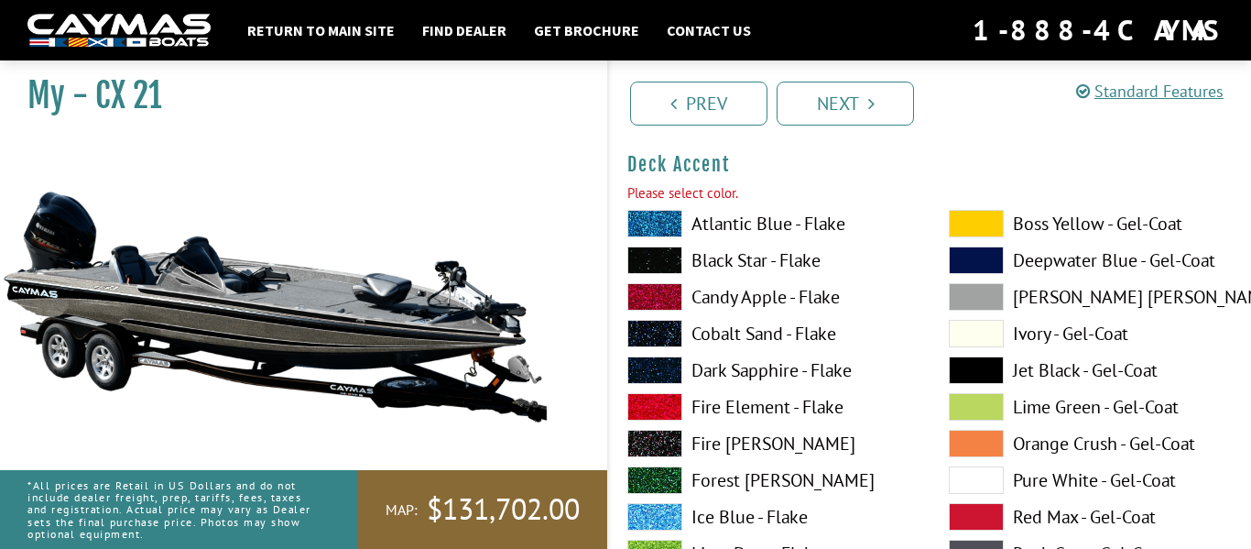
click at [1018, 334] on label "Ivory - Gel-Coat" at bounding box center [1091, 333] width 285 height 27
click at [981, 366] on span at bounding box center [976, 369] width 55 height 27
click at [859, 97] on link "Next" at bounding box center [845, 104] width 137 height 44
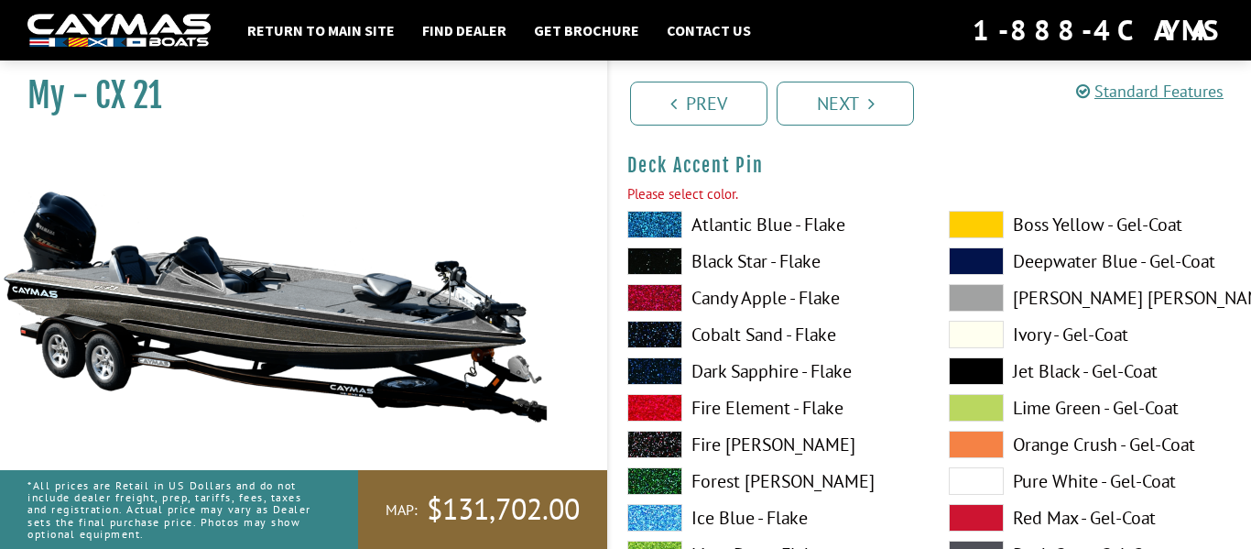
scroll to position [1697, 0]
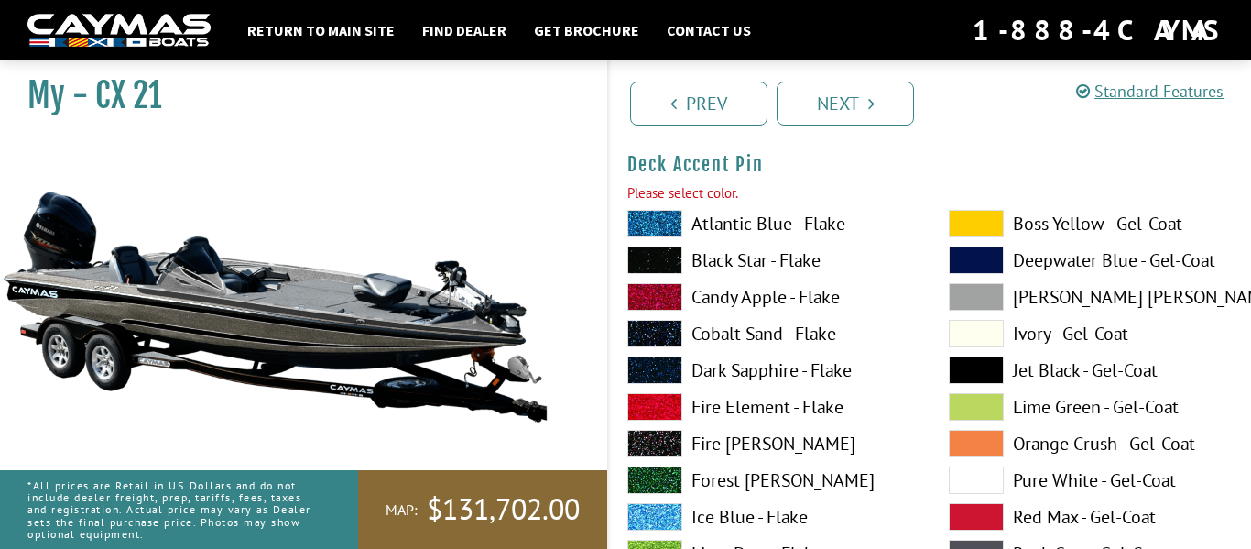
click at [764, 246] on label "Black Star - Flake" at bounding box center [769, 259] width 285 height 27
click at [765, 260] on label "Black Star - Flake" at bounding box center [769, 259] width 285 height 27
click at [741, 260] on label "Black Star - Flake" at bounding box center [769, 259] width 285 height 27
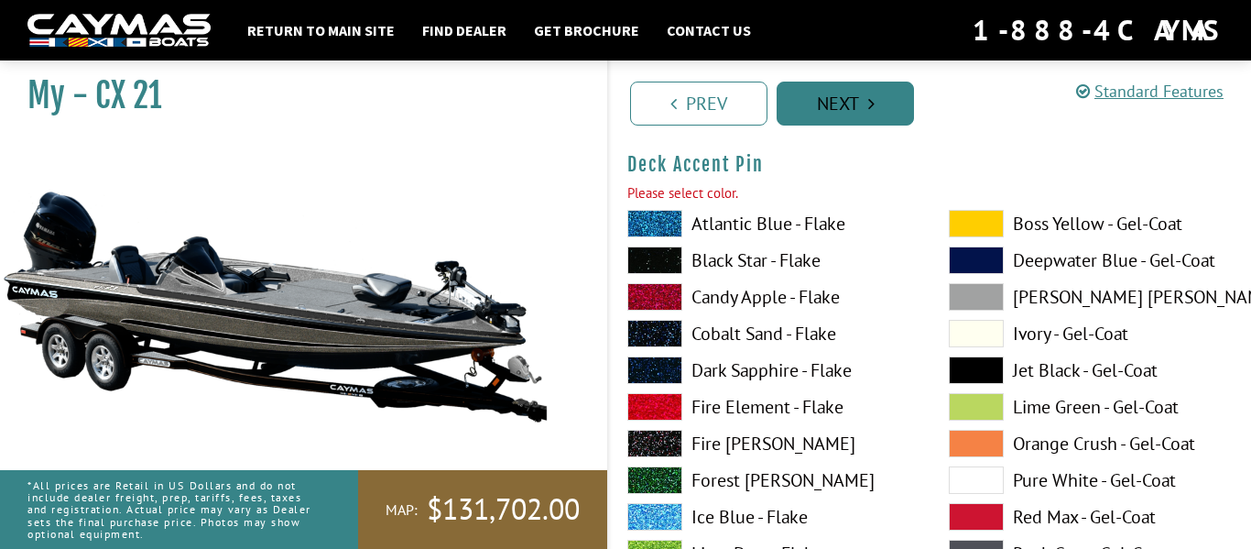
click at [793, 109] on link "Next" at bounding box center [845, 104] width 137 height 44
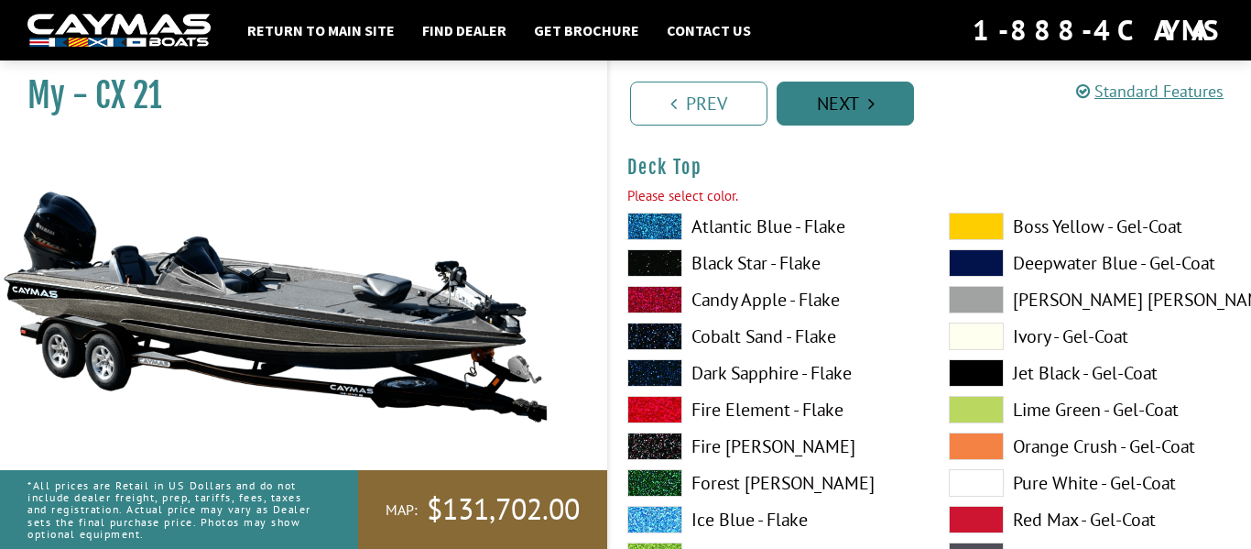
scroll to position [2451, 0]
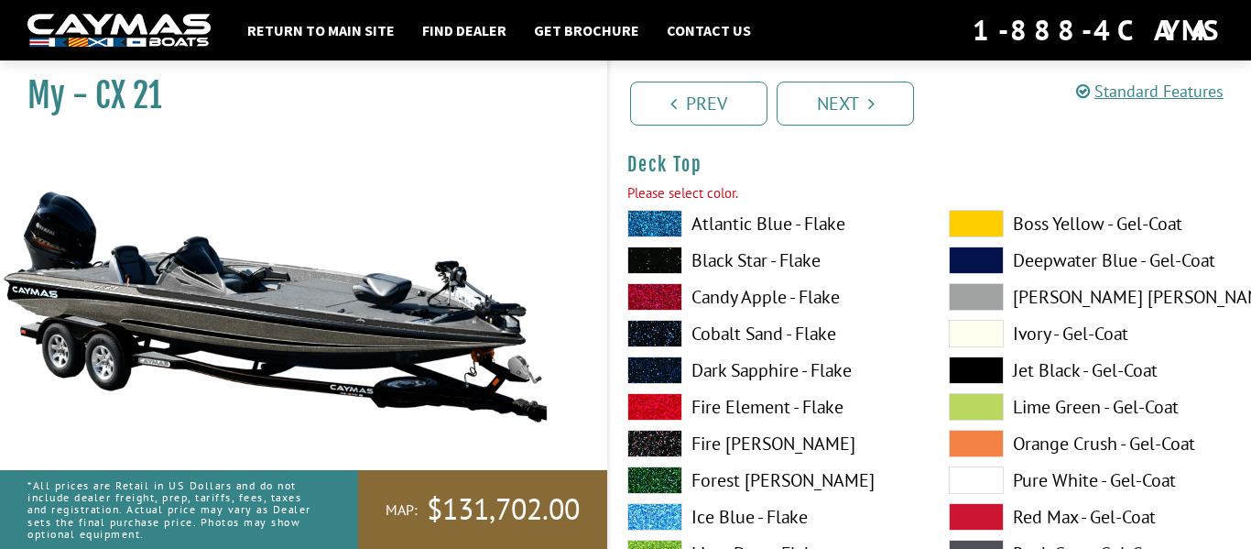
click at [762, 267] on label "Black Star - Flake" at bounding box center [769, 259] width 285 height 27
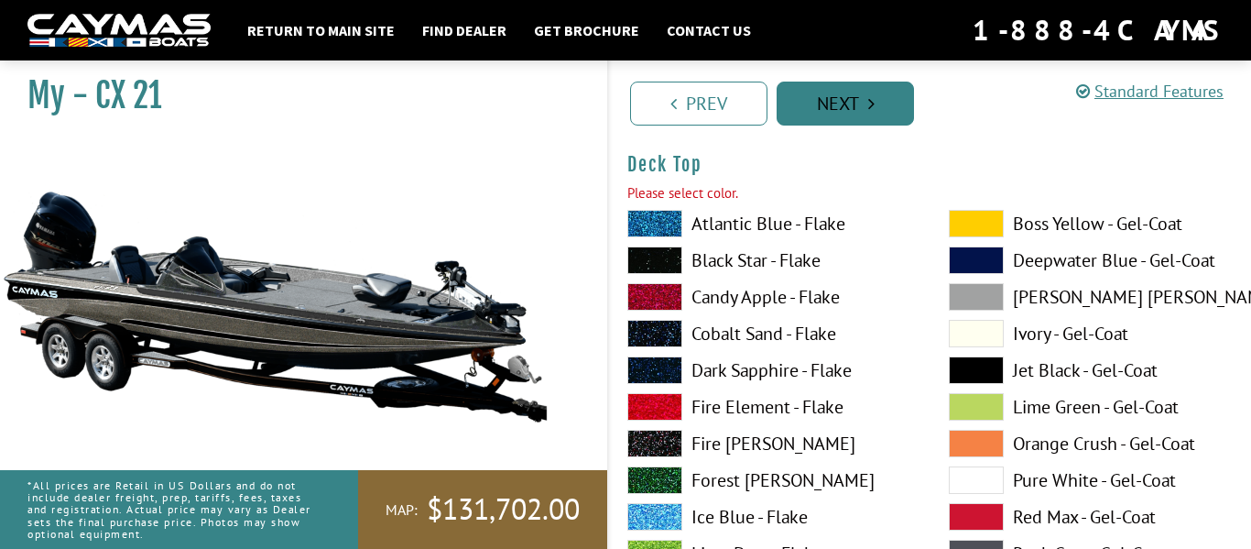
click at [841, 109] on link "Next" at bounding box center [845, 104] width 137 height 44
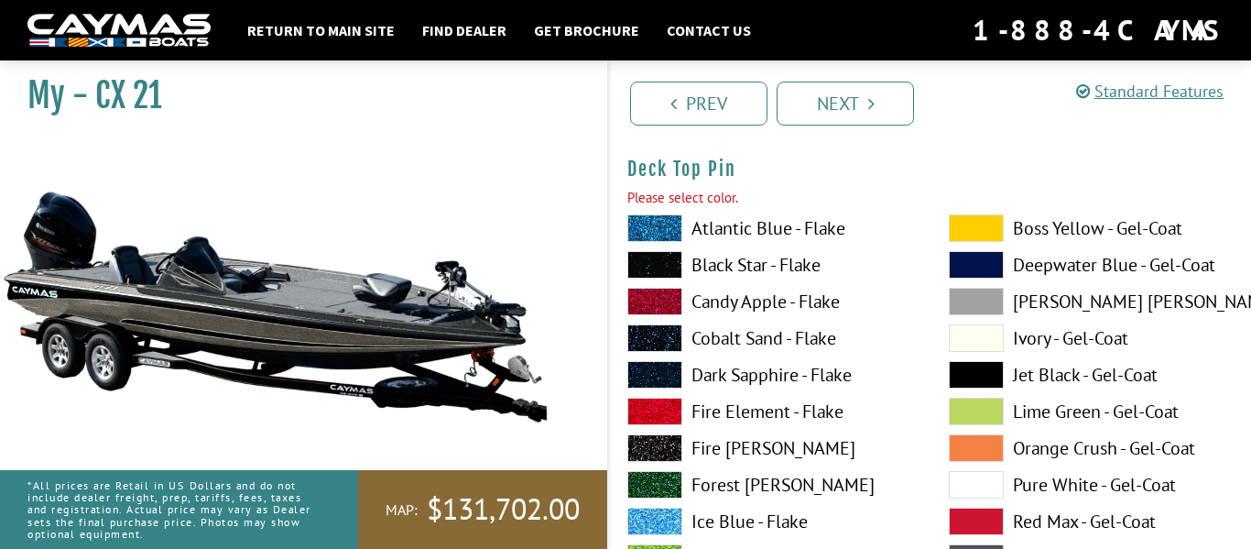
scroll to position [3205, 0]
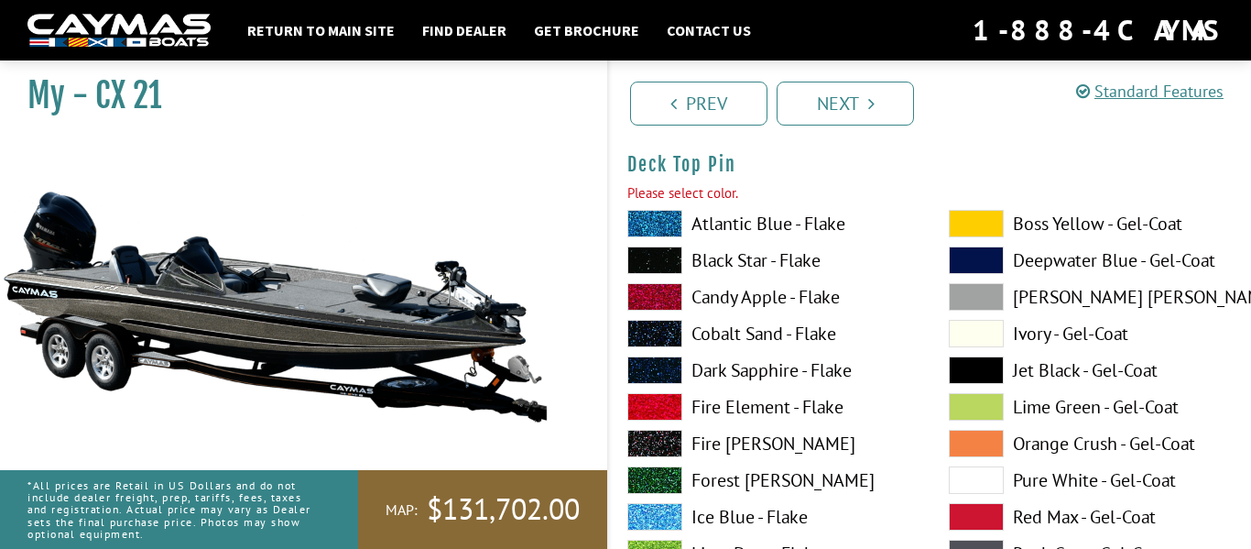
click at [755, 271] on label "Black Star - Flake" at bounding box center [769, 259] width 285 height 27
click at [862, 102] on link "Next" at bounding box center [845, 104] width 137 height 44
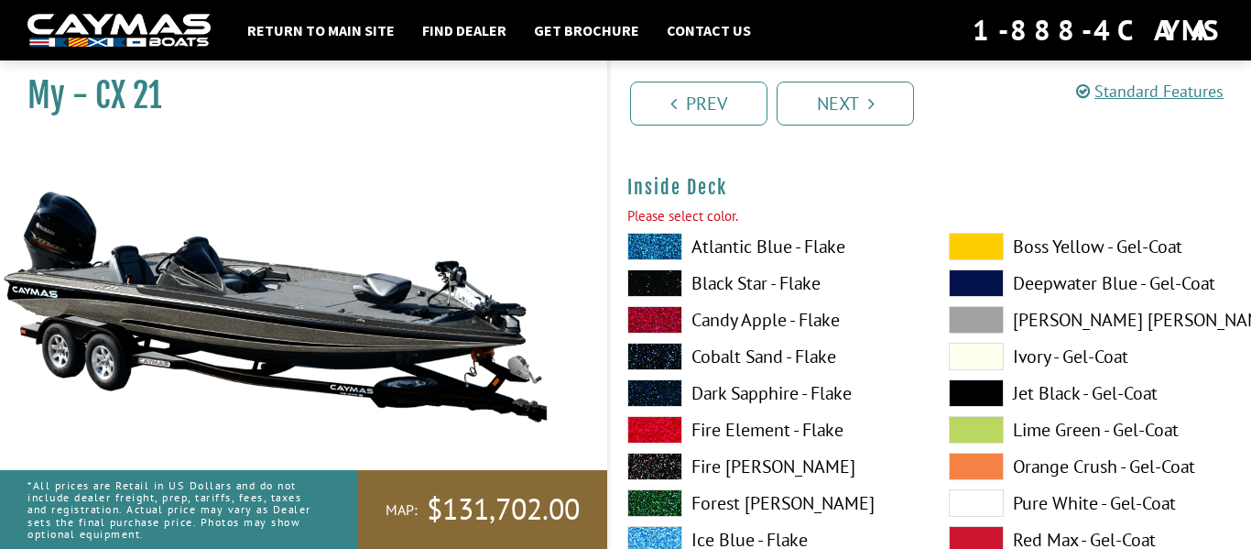
scroll to position [3959, 0]
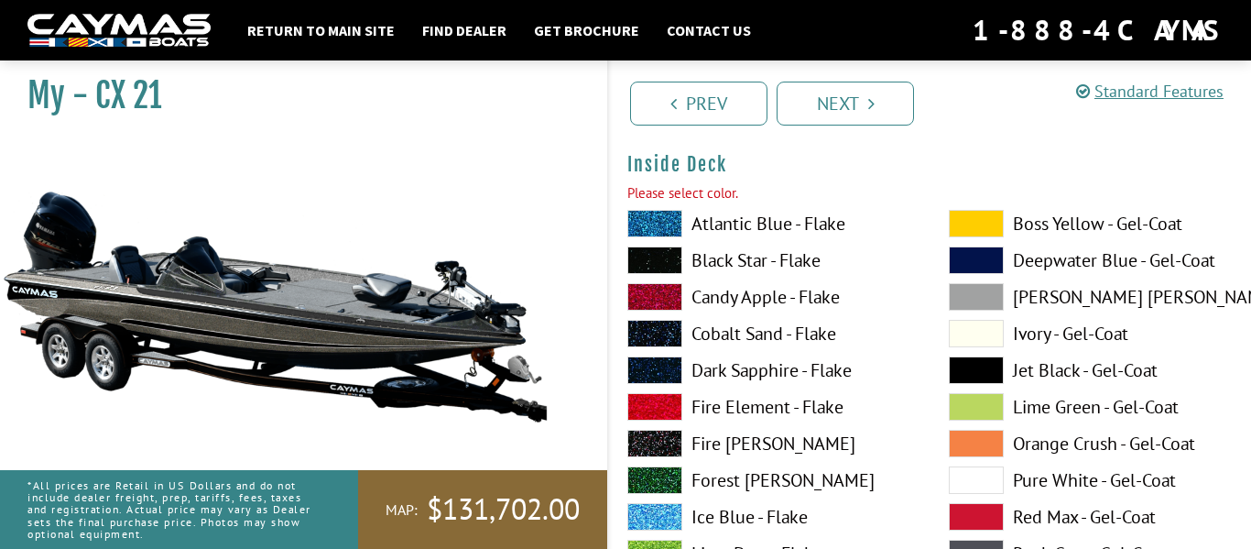
click at [764, 268] on label "Black Star - Flake" at bounding box center [769, 259] width 285 height 27
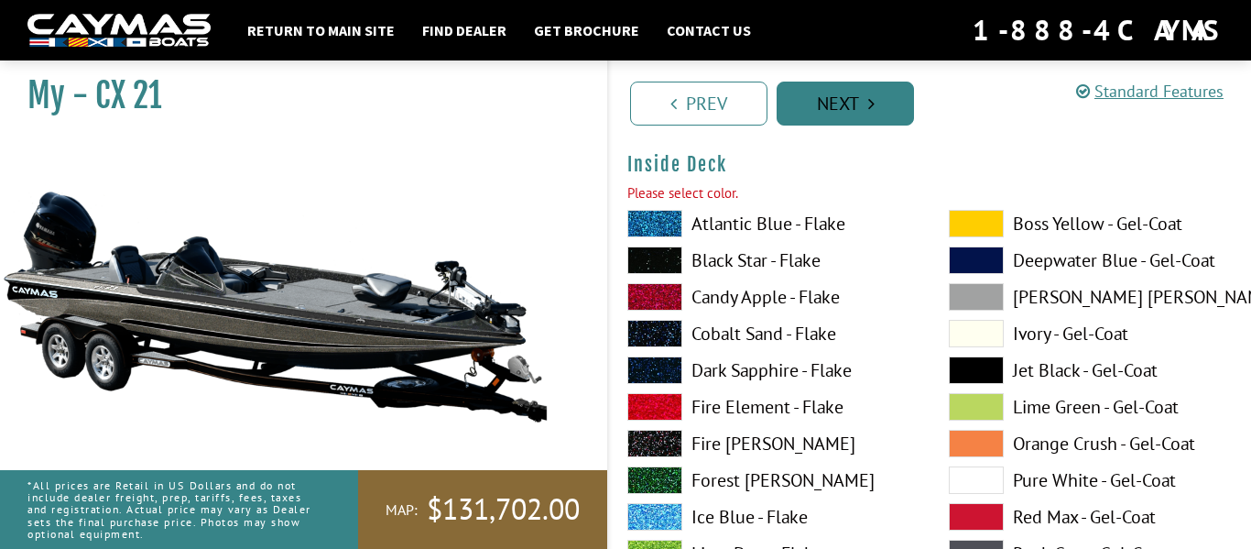
click at [855, 88] on link "Next" at bounding box center [845, 104] width 137 height 44
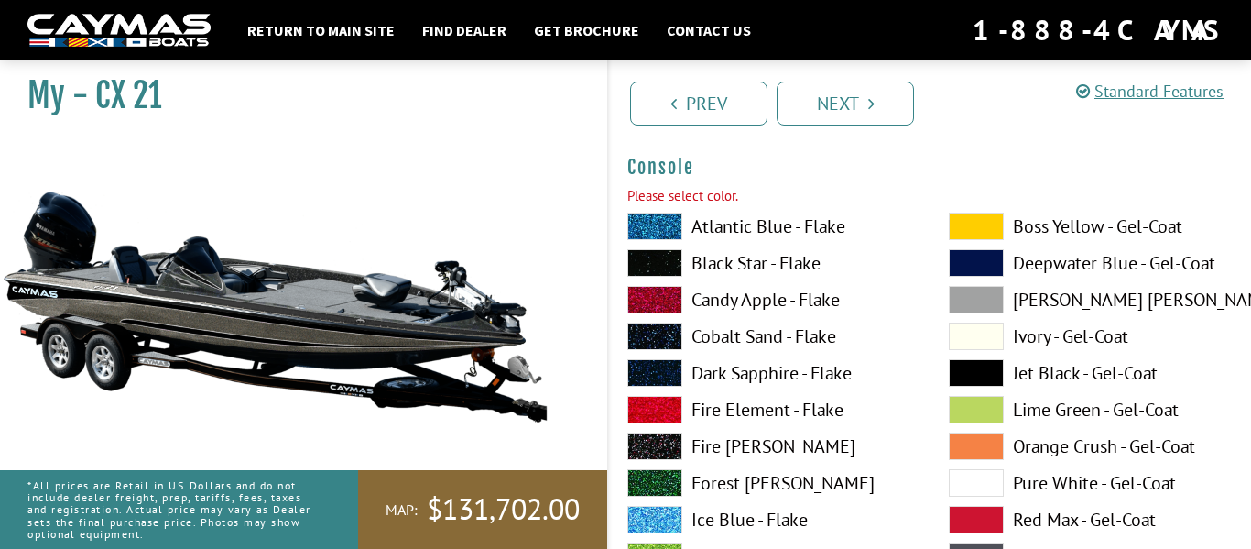
scroll to position [4712, 0]
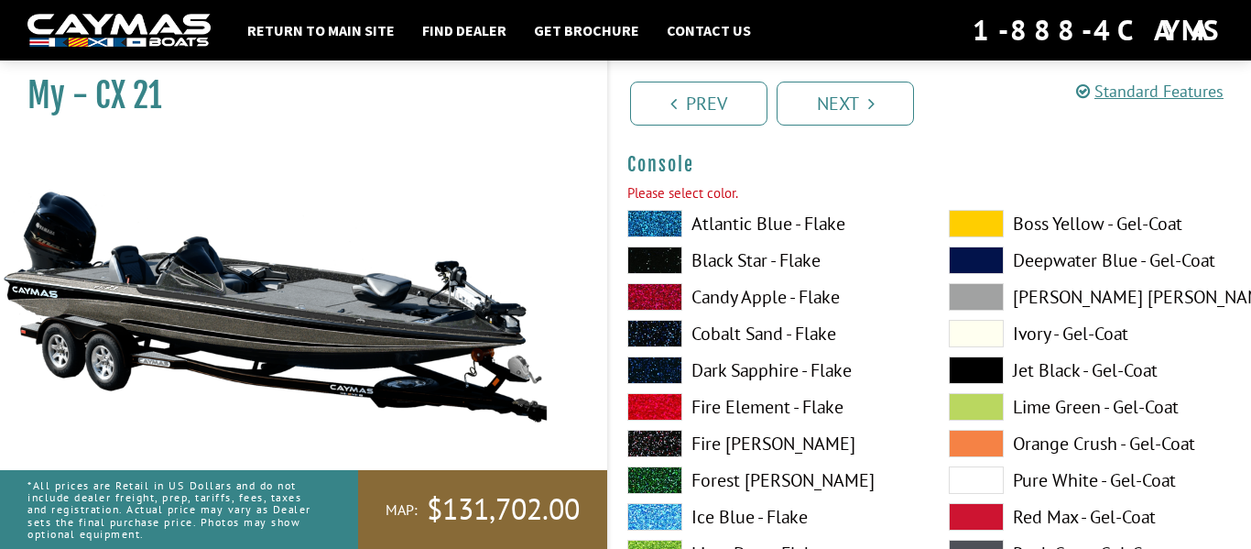
click at [737, 270] on label "Black Star - Flake" at bounding box center [769, 259] width 285 height 27
click at [816, 96] on link "Next" at bounding box center [845, 104] width 137 height 44
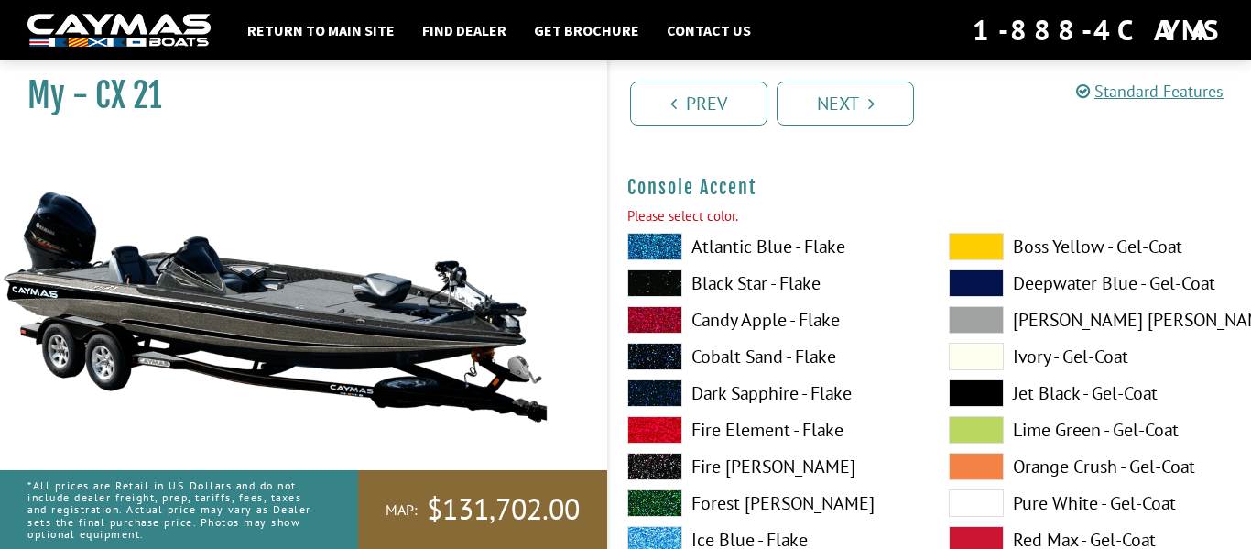
scroll to position [5466, 0]
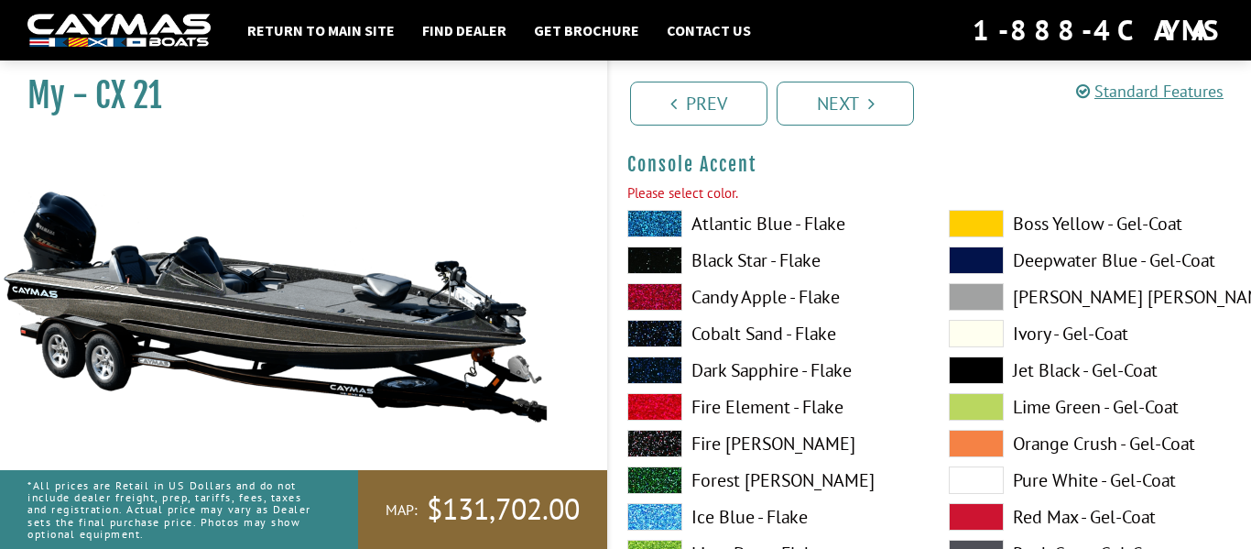
click at [713, 255] on label "Black Star - Flake" at bounding box center [769, 259] width 285 height 27
click at [831, 74] on div "Prev Next" at bounding box center [929, 101] width 644 height 83
click at [830, 84] on link "Next" at bounding box center [845, 104] width 137 height 44
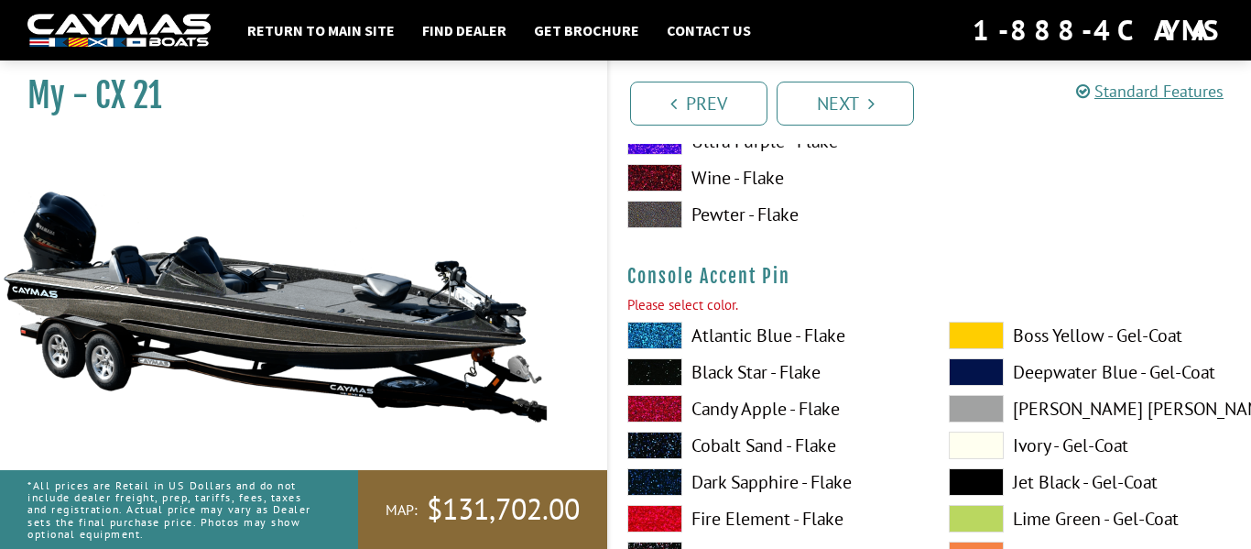
scroll to position [6220, 0]
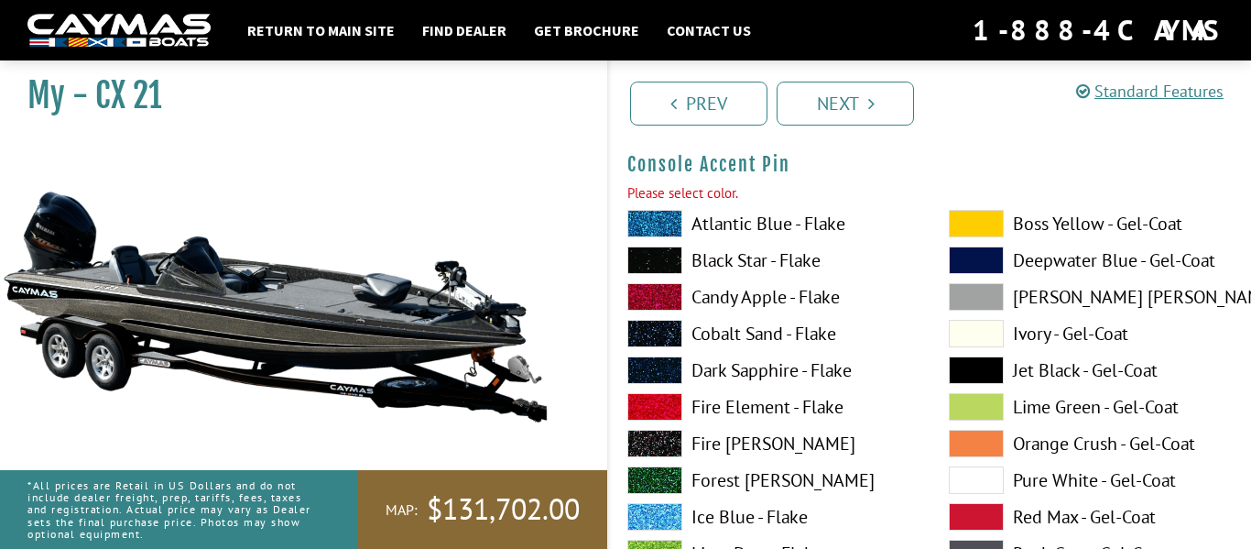
click at [713, 267] on label "Black Star - Flake" at bounding box center [769, 259] width 285 height 27
click at [866, 104] on link "Next" at bounding box center [845, 104] width 137 height 44
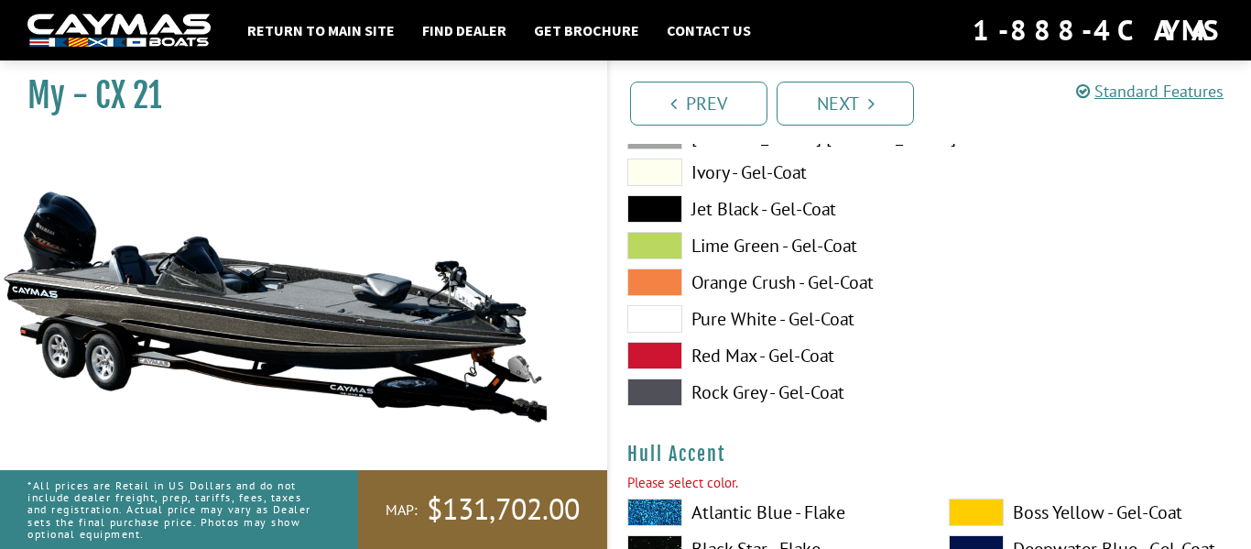
scroll to position [7144, 0]
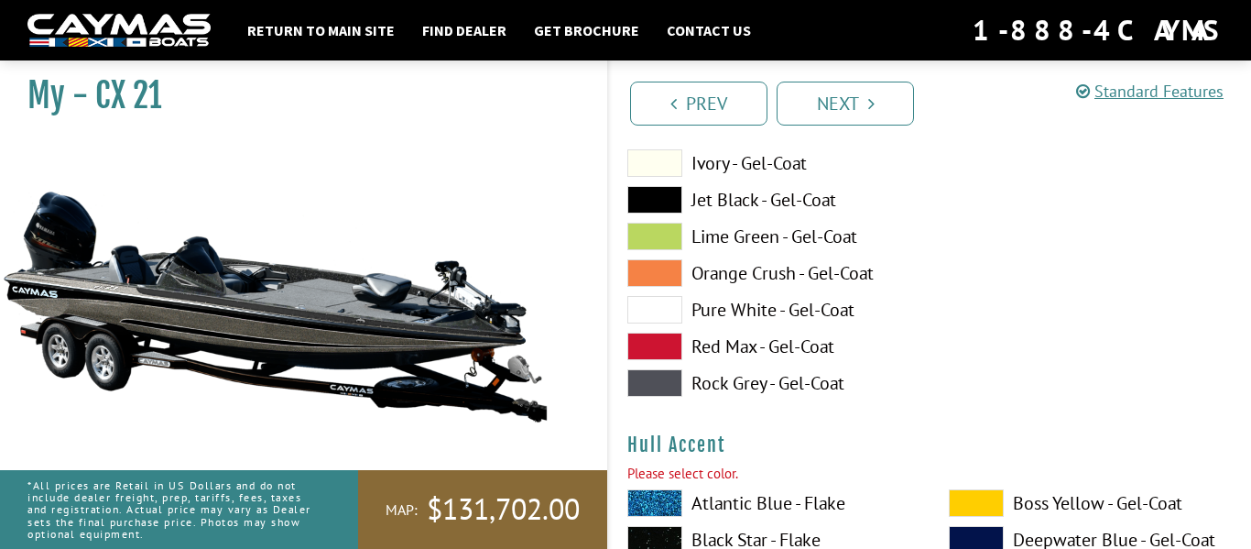
click at [727, 193] on label "Jet Black - Gel-Coat" at bounding box center [769, 199] width 285 height 27
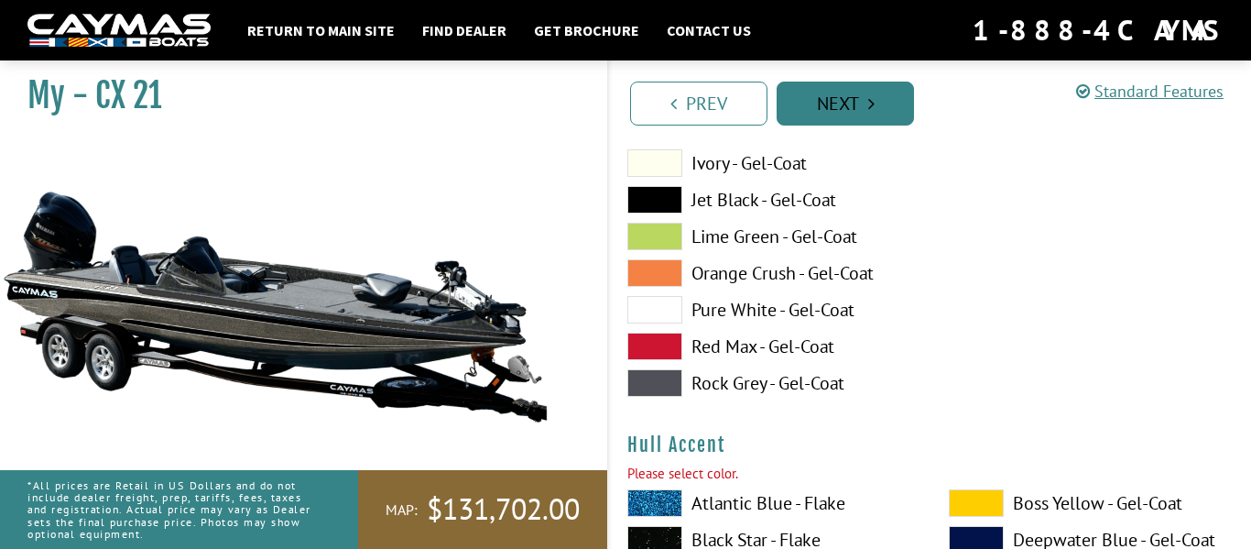
click at [837, 120] on link "Next" at bounding box center [845, 104] width 137 height 44
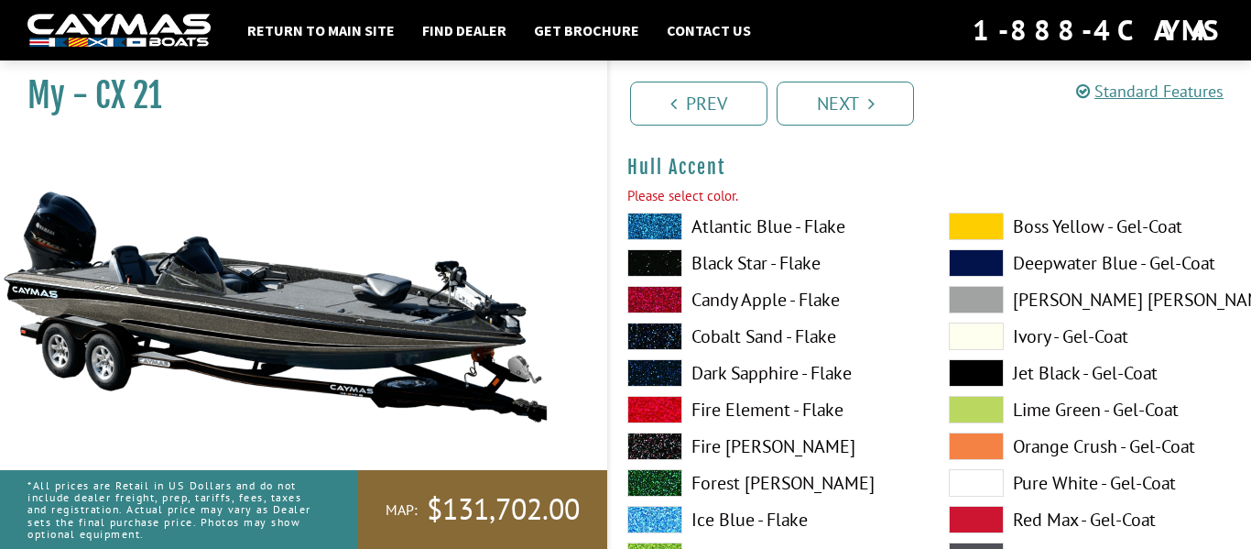
scroll to position [7398, 0]
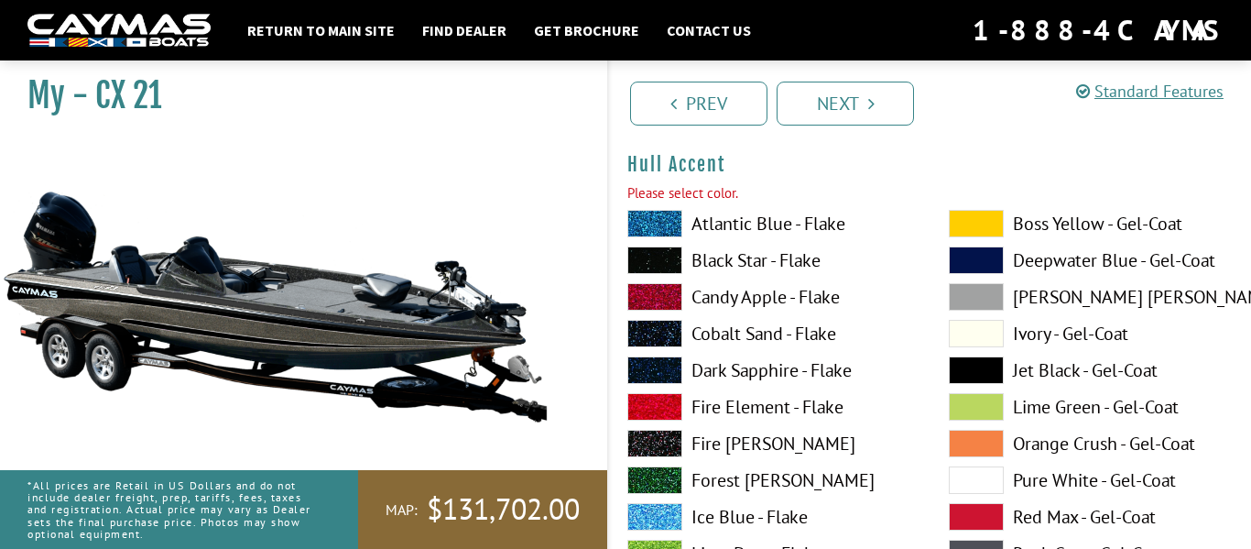
click at [717, 267] on label "Black Star - Flake" at bounding box center [769, 259] width 285 height 27
click at [822, 116] on link "Next" at bounding box center [845, 104] width 137 height 44
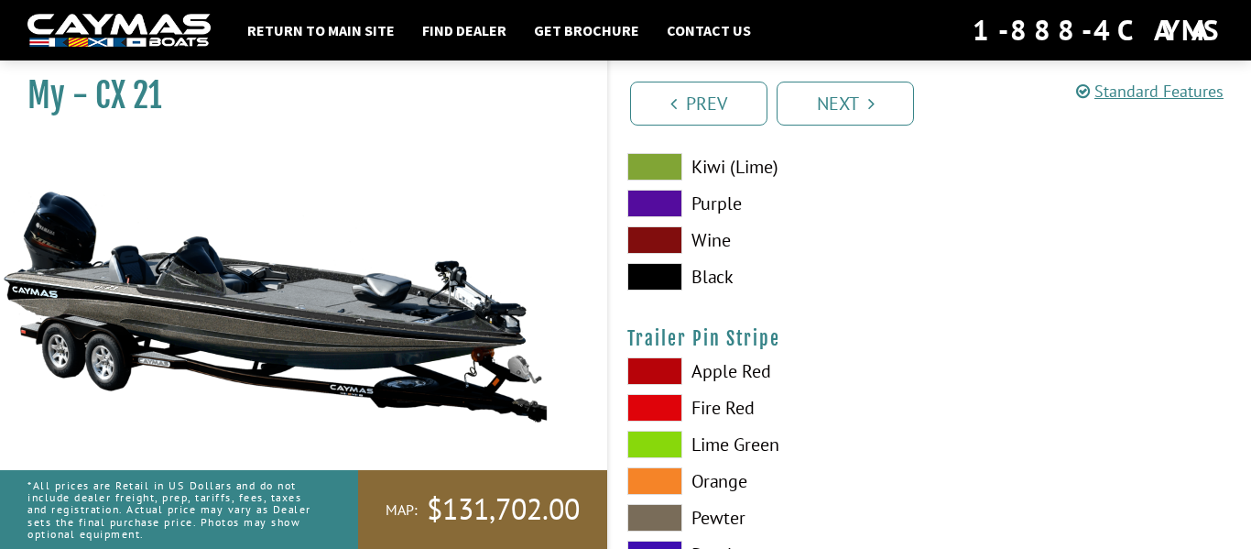
scroll to position [11230, 0]
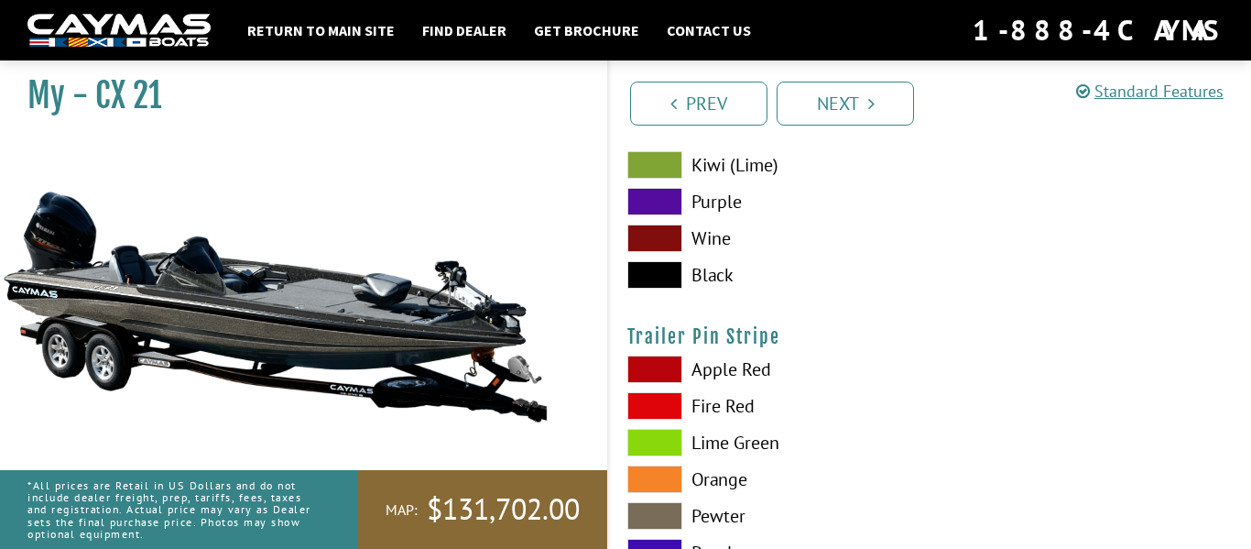
click at [675, 373] on span at bounding box center [654, 368] width 55 height 27
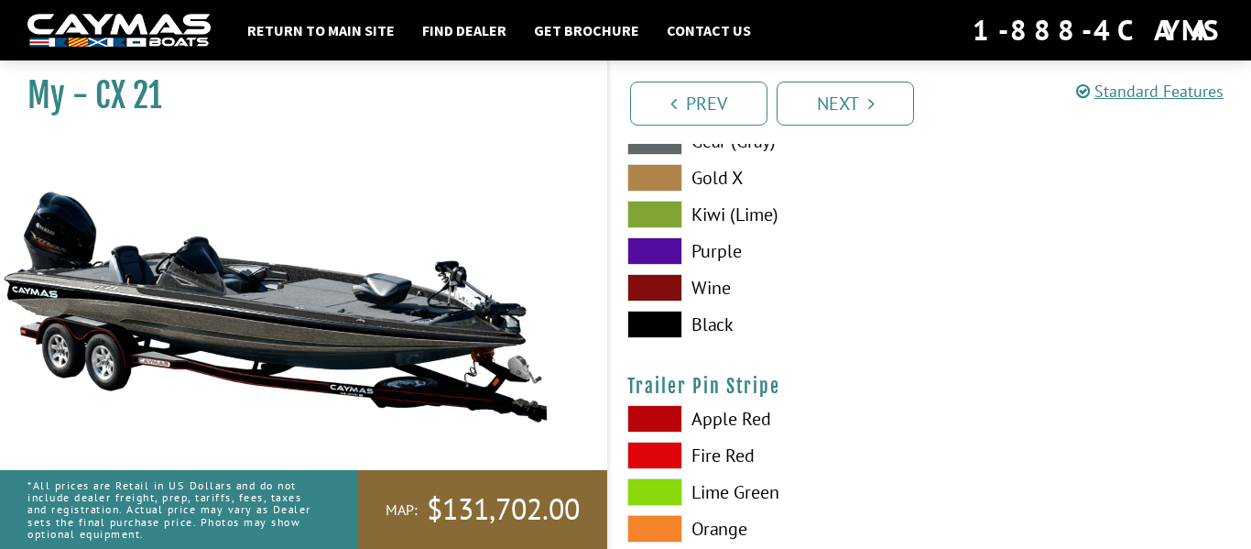
scroll to position [11175, 0]
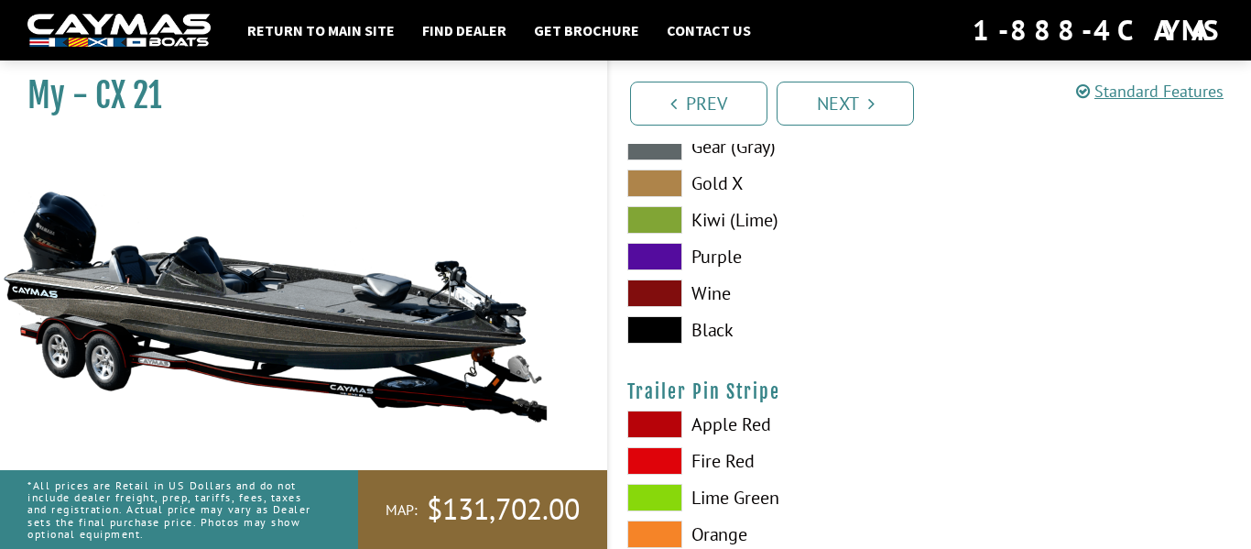
click at [664, 335] on span at bounding box center [654, 329] width 55 height 27
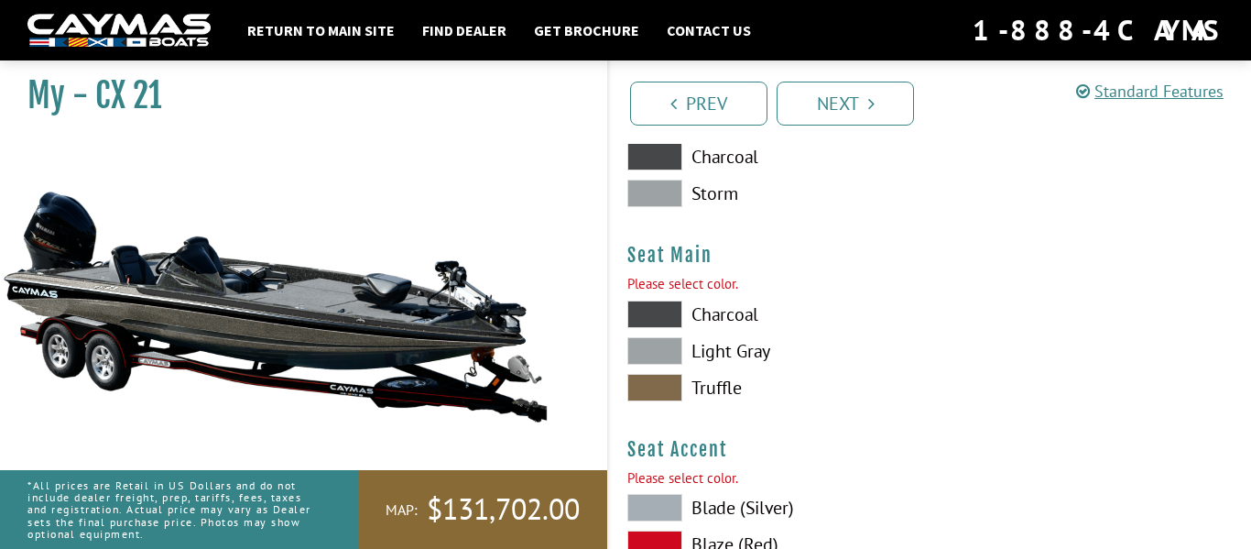
scroll to position [10629, 0]
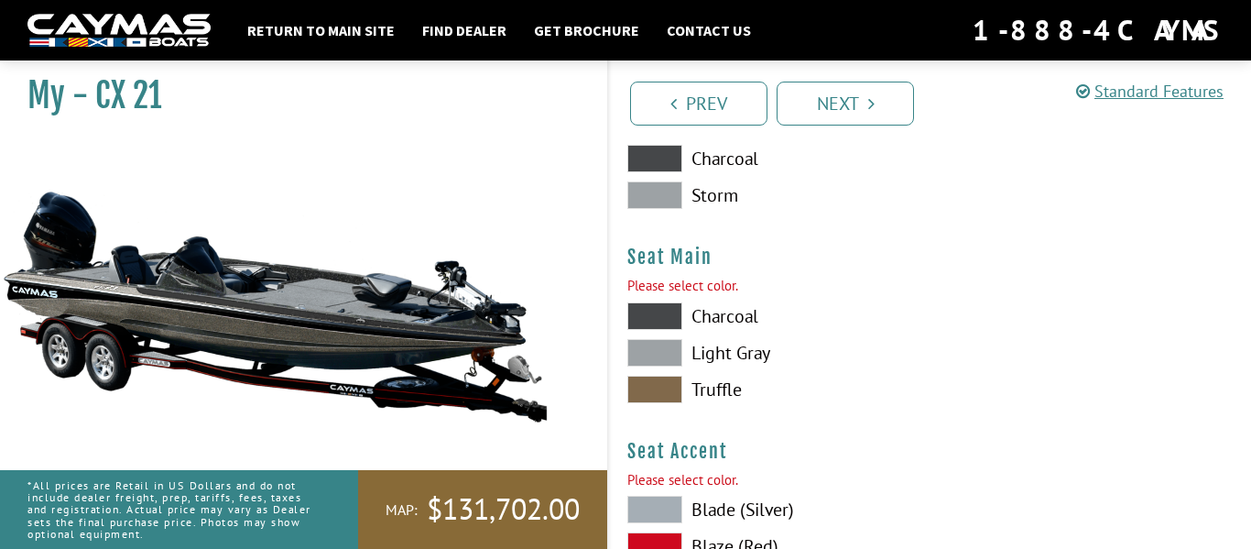
click at [658, 313] on span at bounding box center [654, 315] width 55 height 27
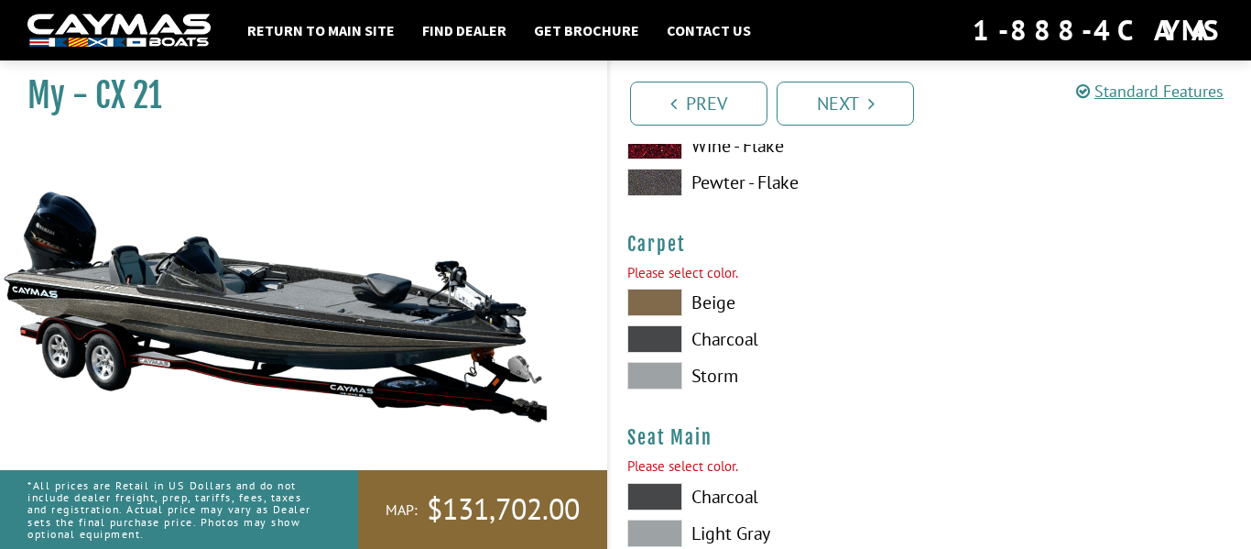
scroll to position [10444, 0]
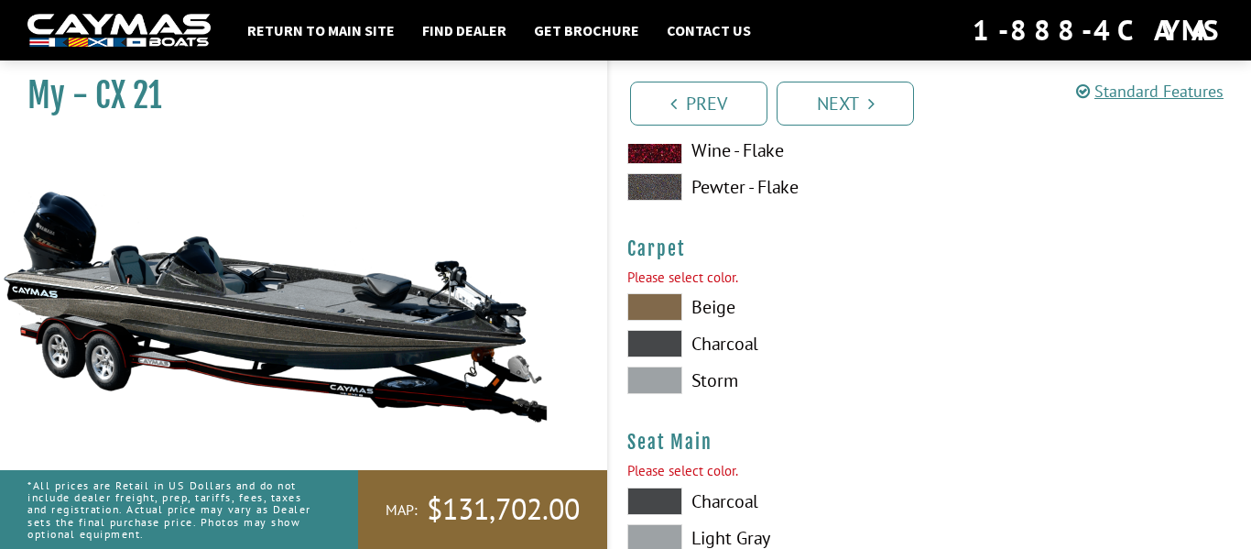
click at [664, 353] on span at bounding box center [654, 343] width 55 height 27
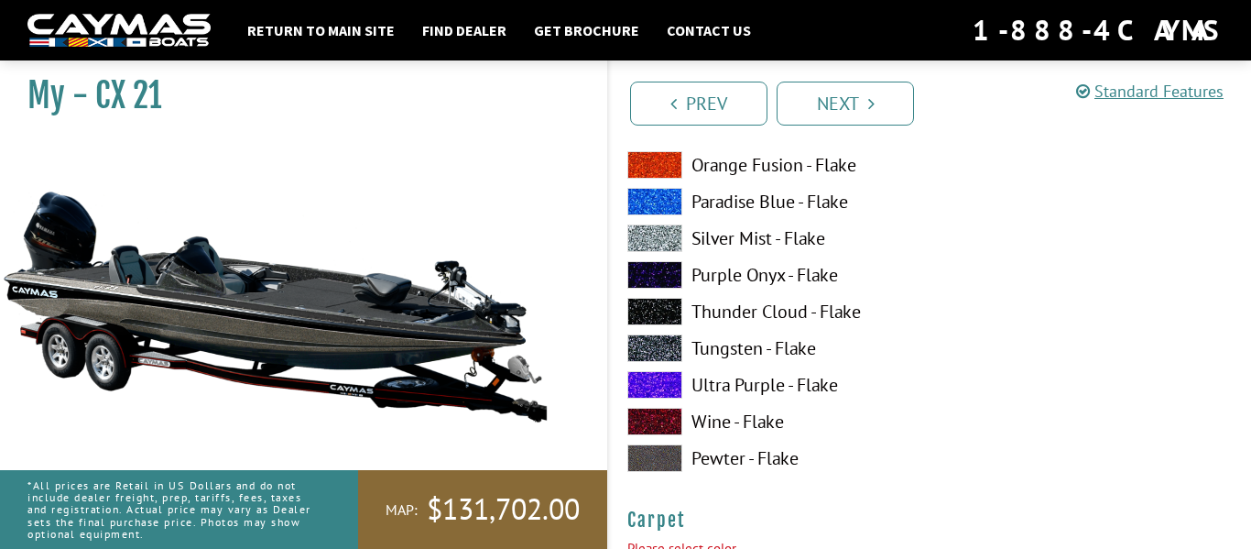
scroll to position [10168, 0]
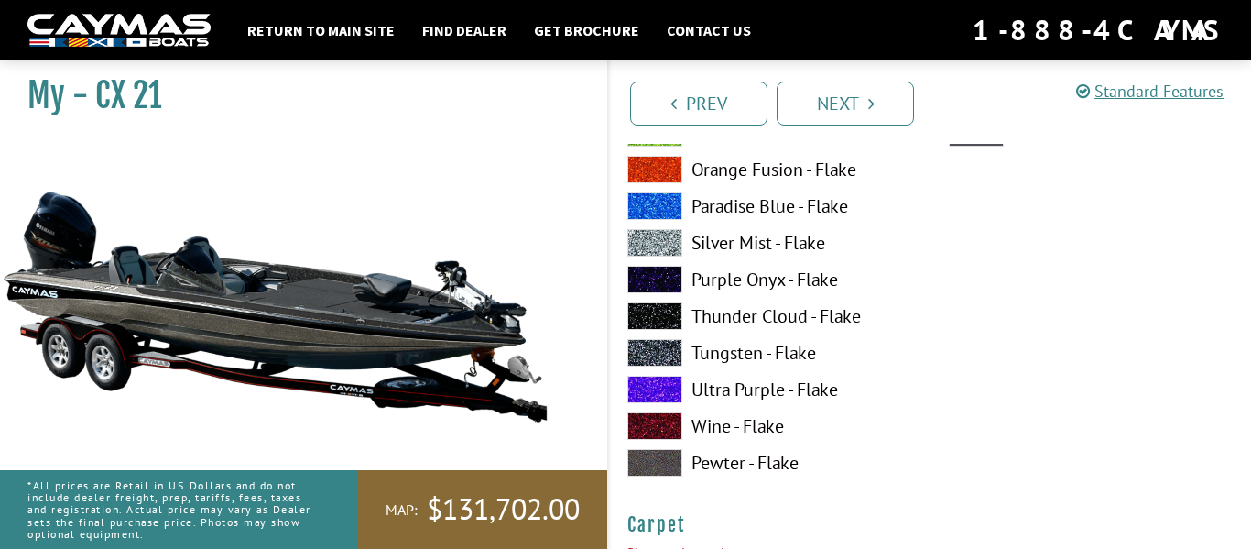
click at [659, 308] on span at bounding box center [654, 315] width 55 height 27
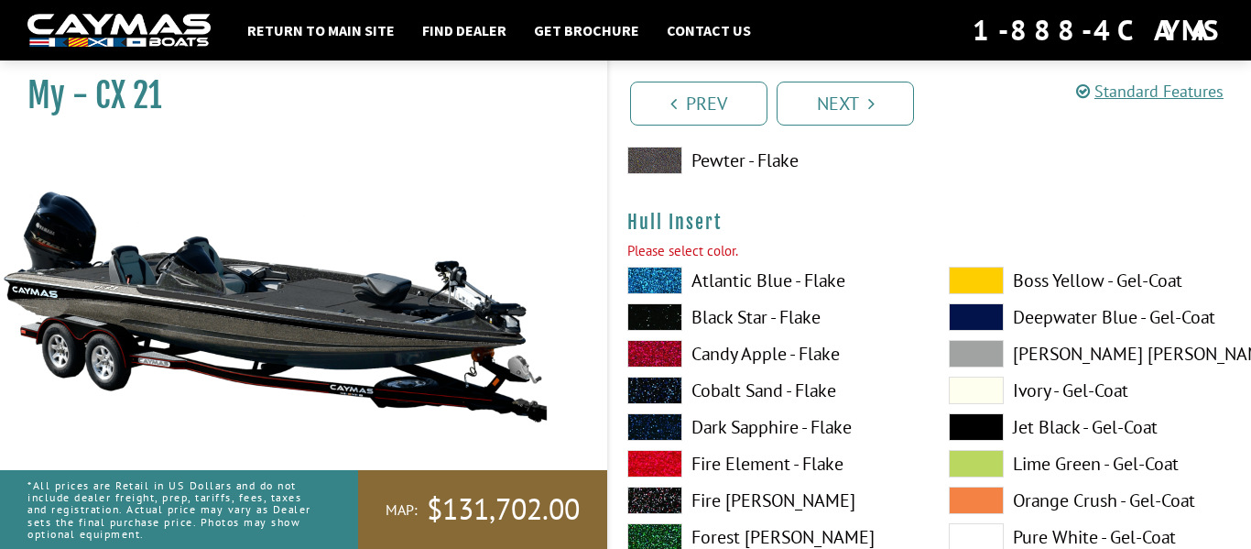
scroll to position [8915, 0]
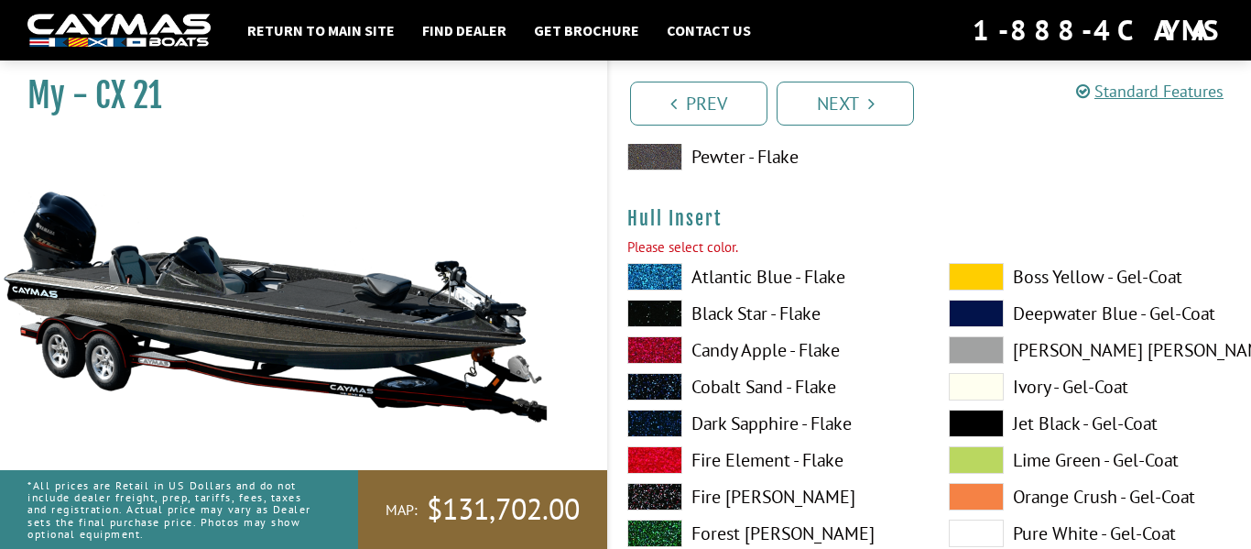
click at [662, 315] on span at bounding box center [654, 313] width 55 height 27
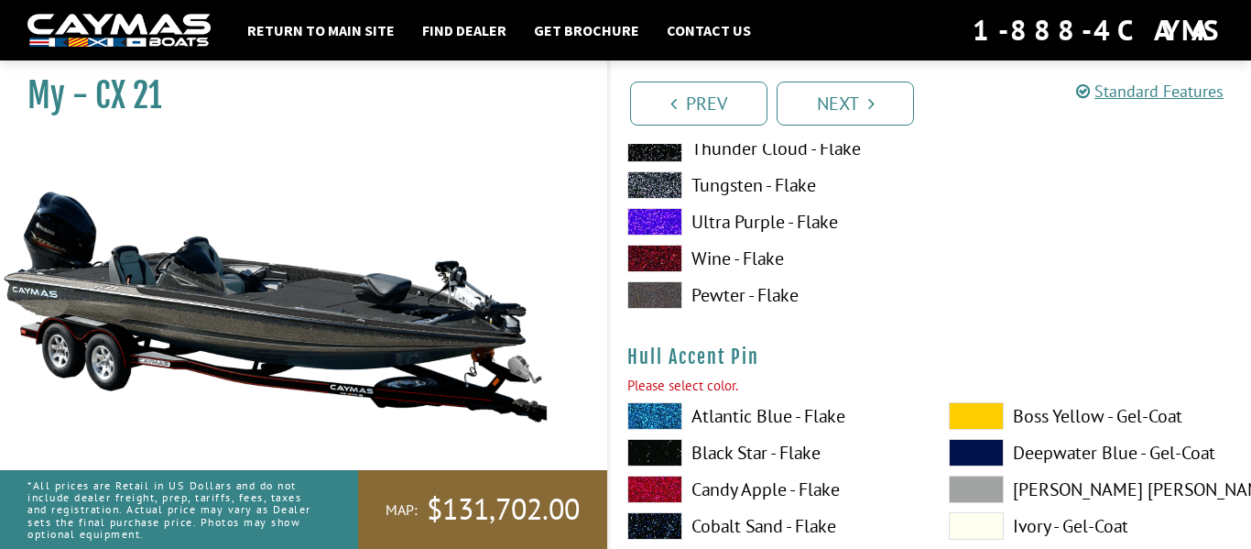
scroll to position [7984, 0]
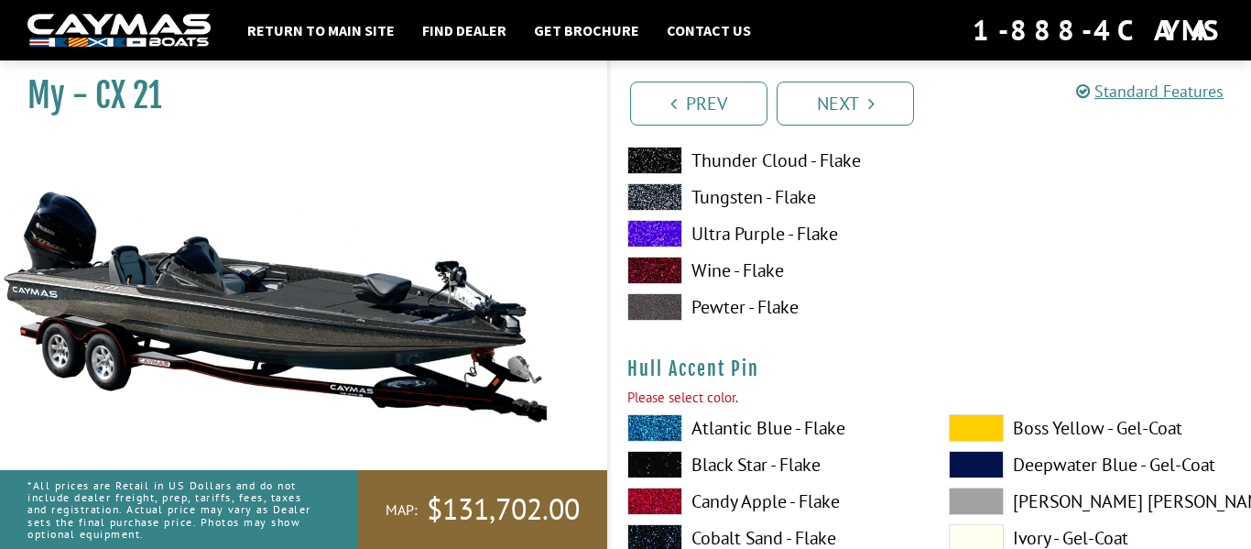
click at [712, 452] on label "Black Star - Flake" at bounding box center [769, 464] width 285 height 27
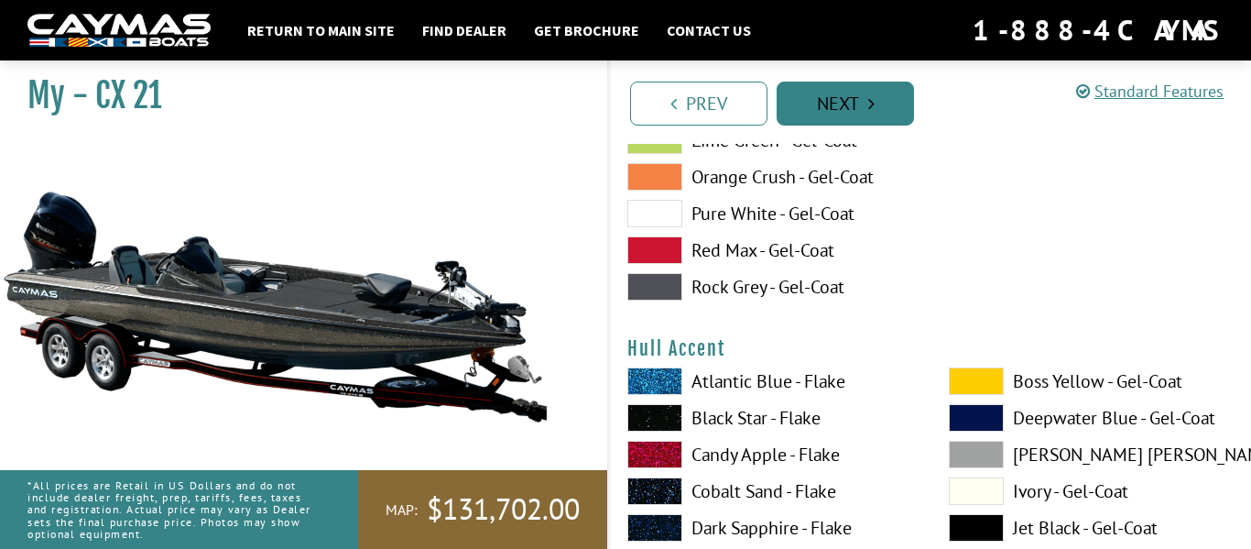
click at [853, 82] on link "Next" at bounding box center [845, 104] width 137 height 44
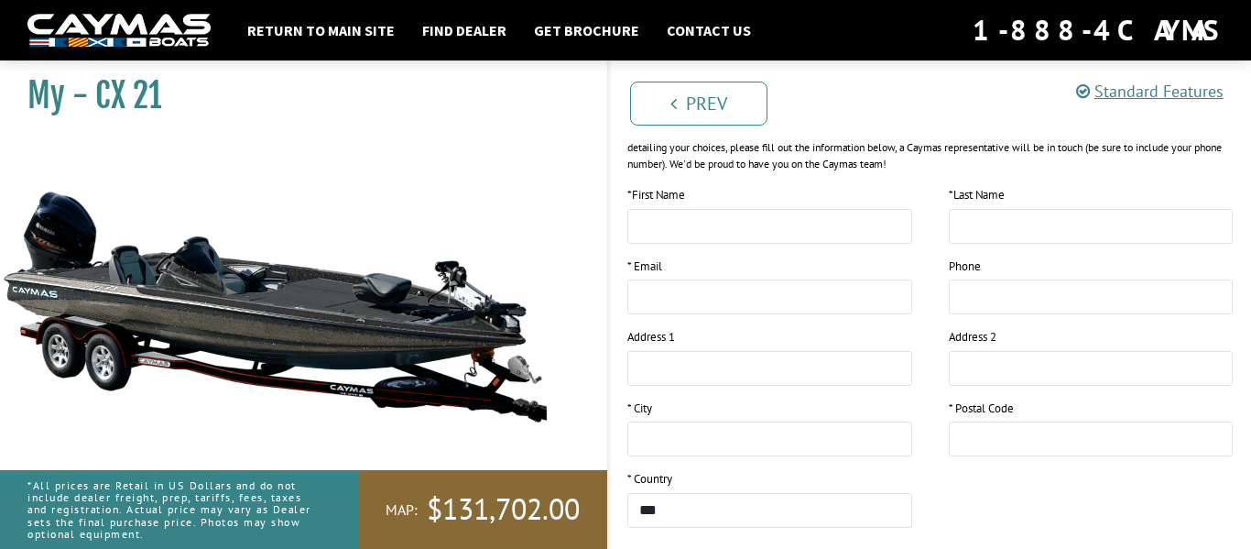
scroll to position [0, 0]
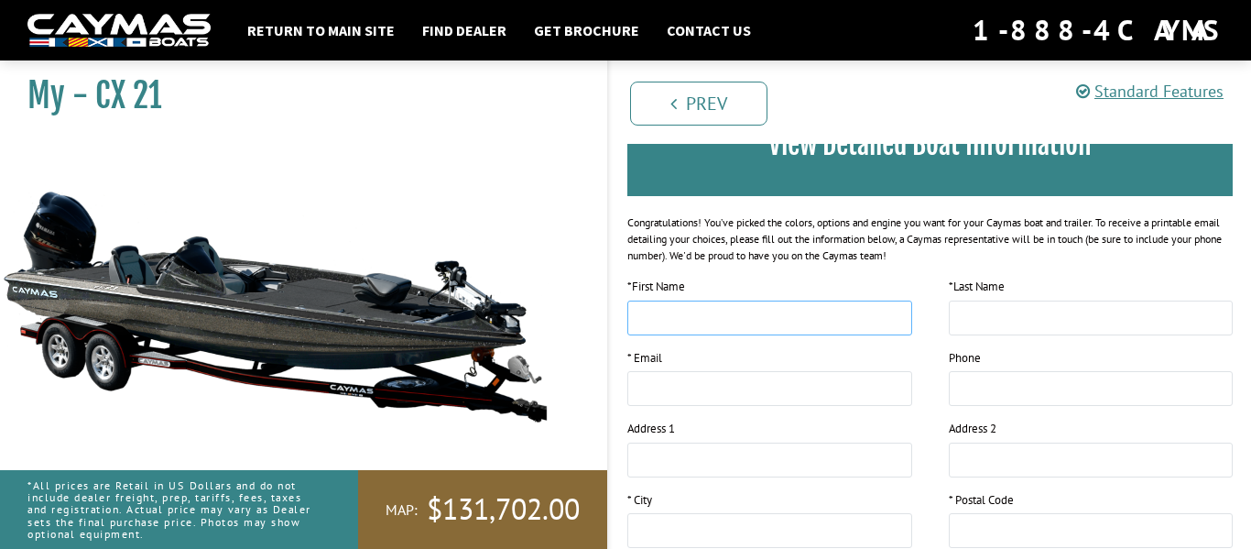
click at [727, 316] on input "text" at bounding box center [769, 317] width 285 height 35
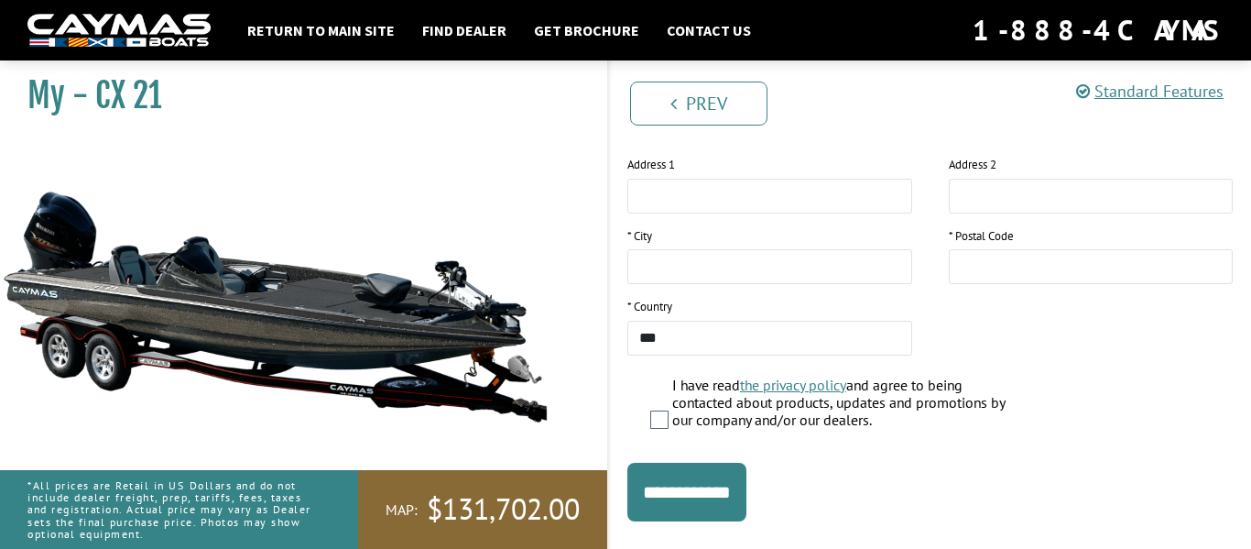
scroll to position [469, 0]
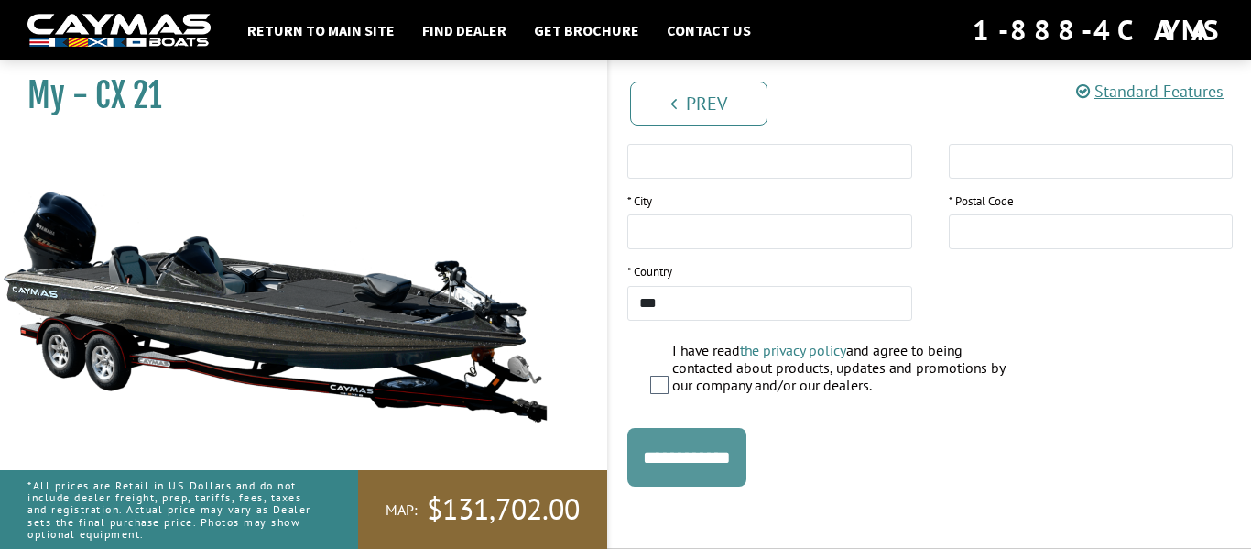
click at [746, 428] on input "**********" at bounding box center [686, 457] width 119 height 59
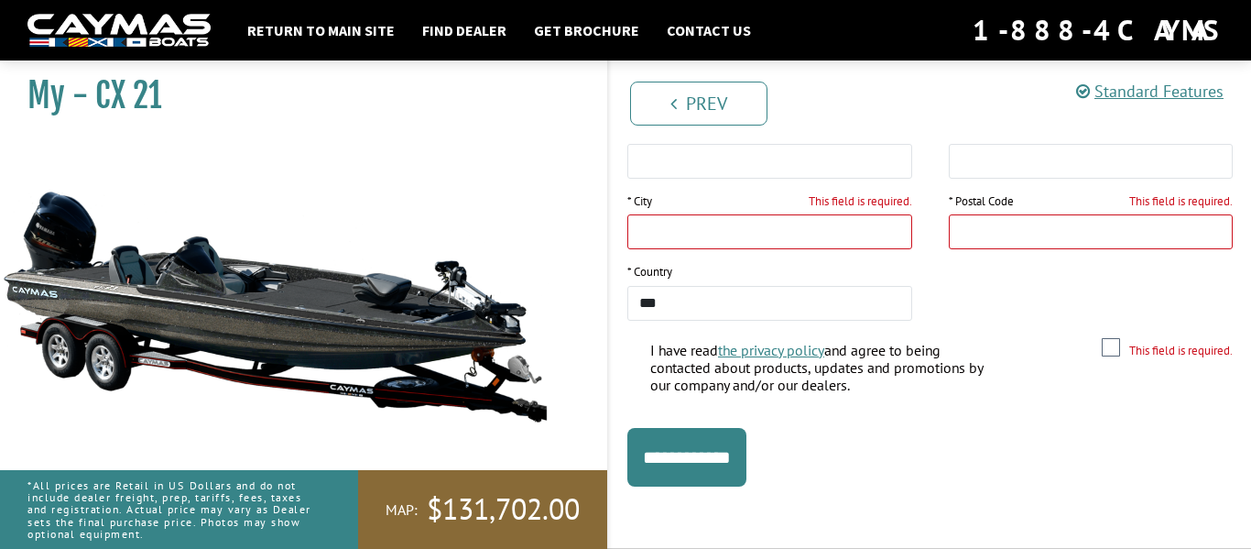
click at [727, 243] on input "This field is required." at bounding box center [769, 231] width 285 height 35
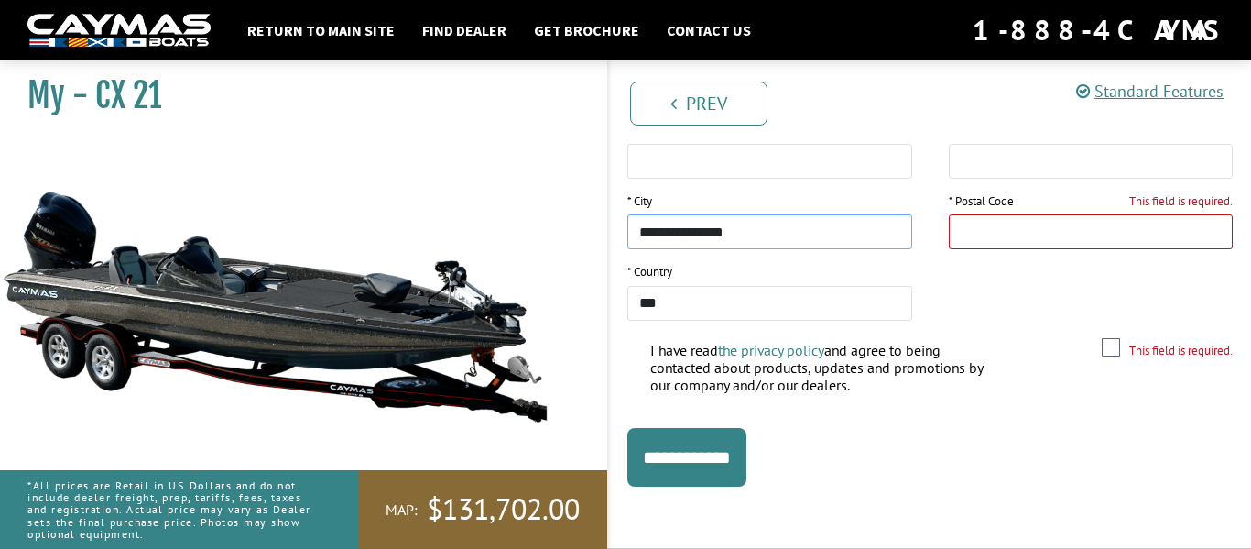
type input "**********"
click at [1047, 226] on input "This field is required." at bounding box center [1091, 231] width 285 height 35
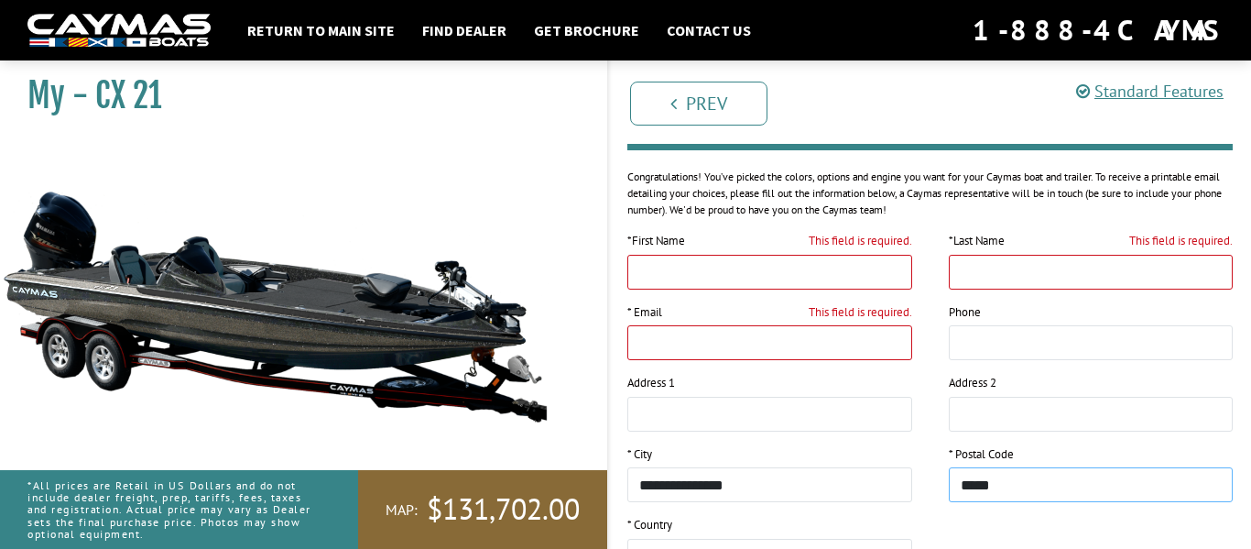
scroll to position [215, 0]
type input "*****"
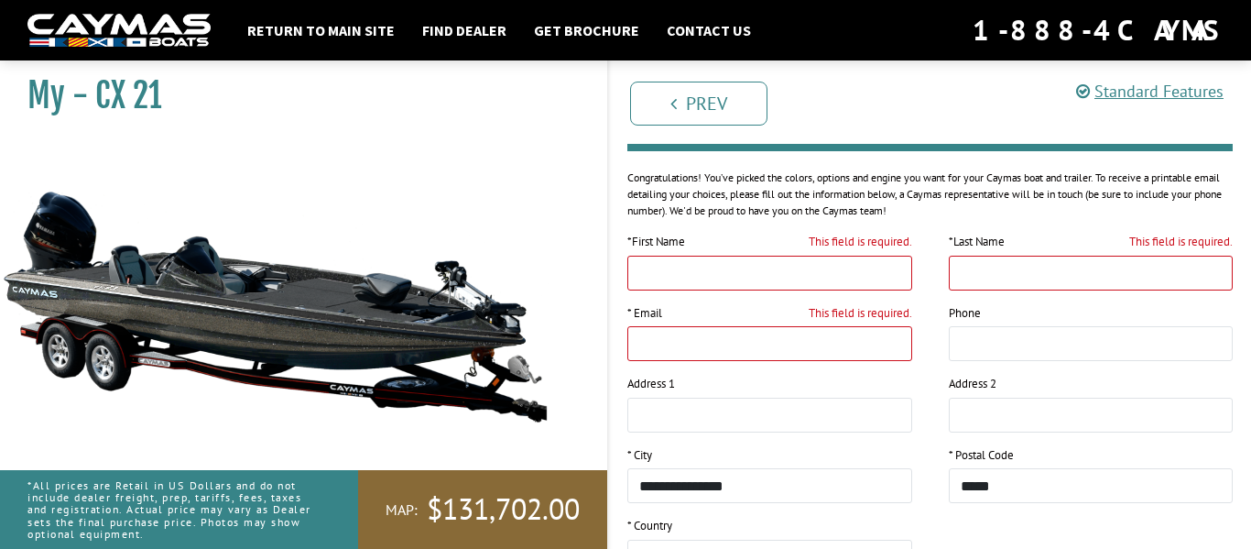
click at [897, 256] on input "This field is required." at bounding box center [769, 273] width 285 height 35
type input "*****"
click at [1042, 275] on input "This field is required." at bounding box center [1091, 273] width 285 height 35
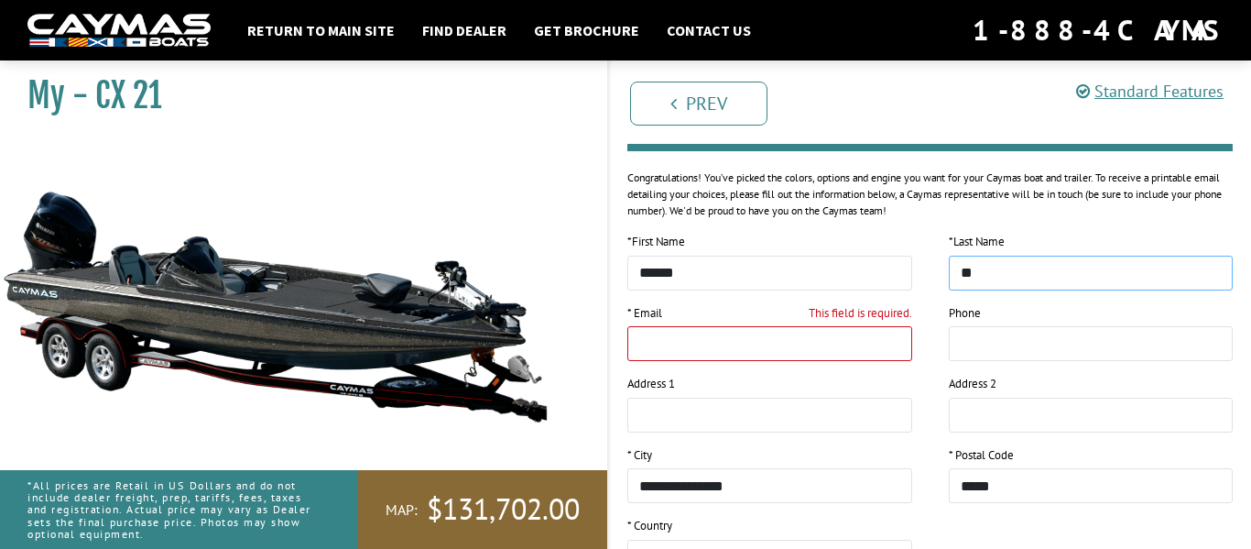
type input "*"
click at [908, 335] on input "This field is required." at bounding box center [769, 343] width 285 height 35
type input "**********"
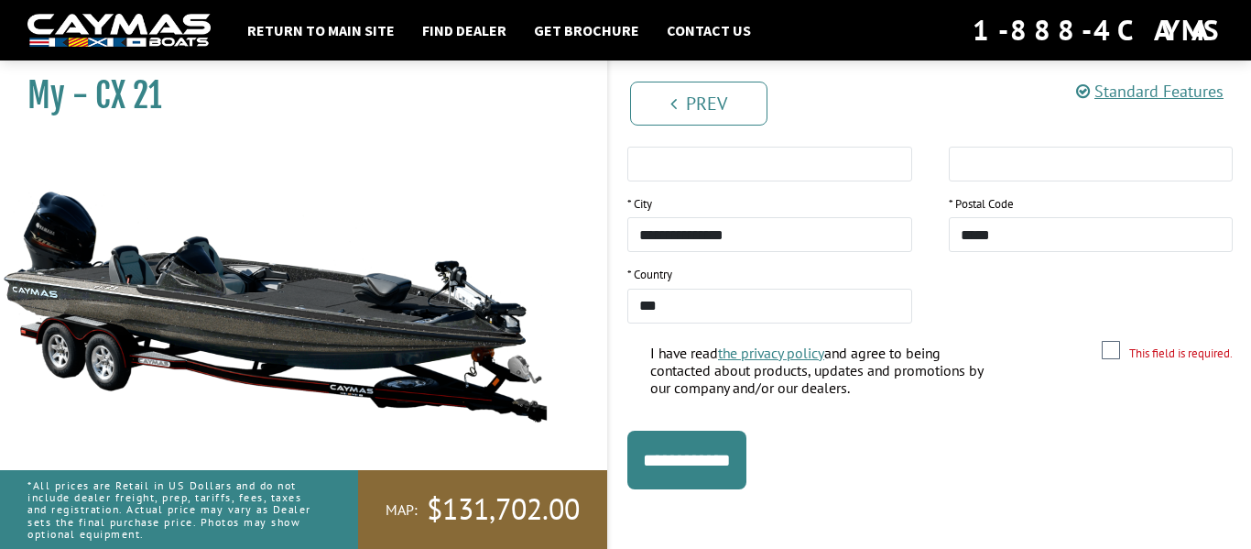
scroll to position [469, 0]
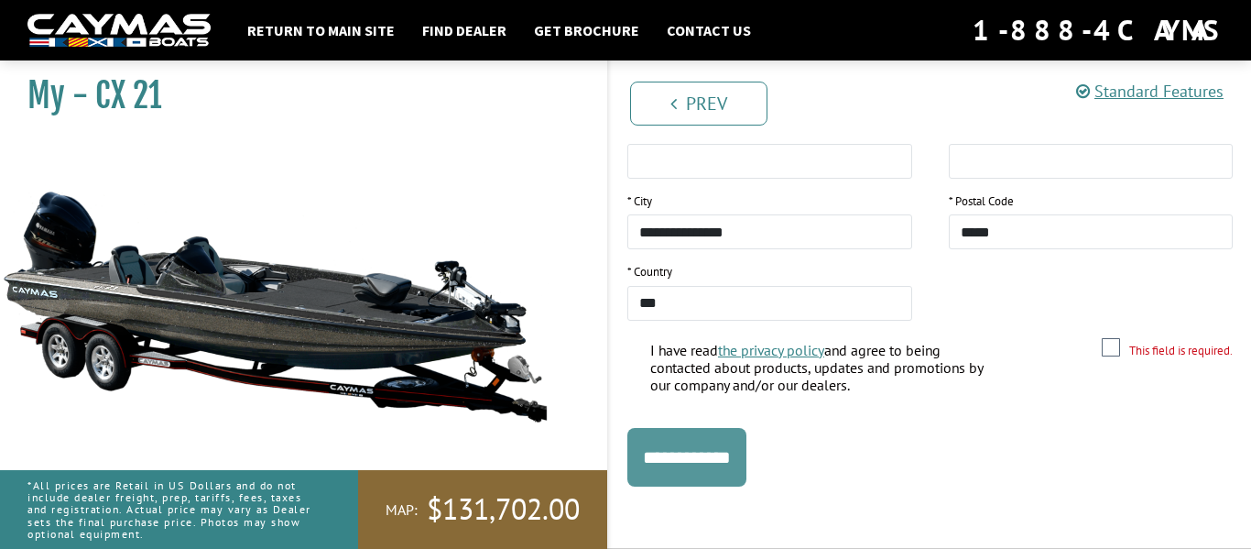
click at [695, 462] on input "**********" at bounding box center [686, 457] width 119 height 59
click at [719, 463] on input "**********" at bounding box center [686, 457] width 119 height 59
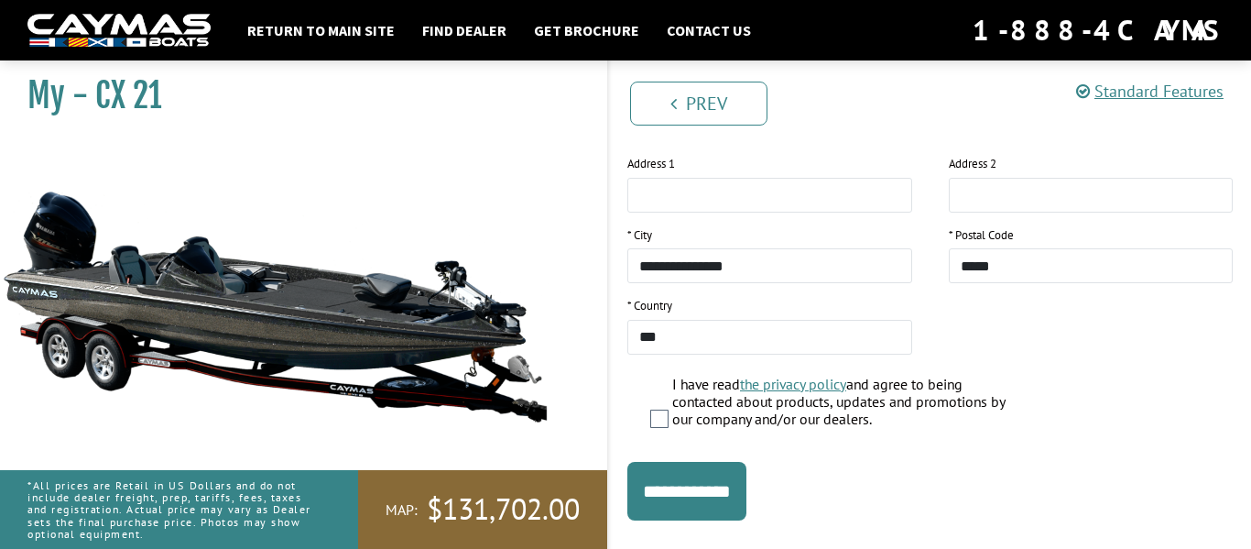
scroll to position [436, 0]
click at [639, 509] on input "**********" at bounding box center [686, 490] width 119 height 59
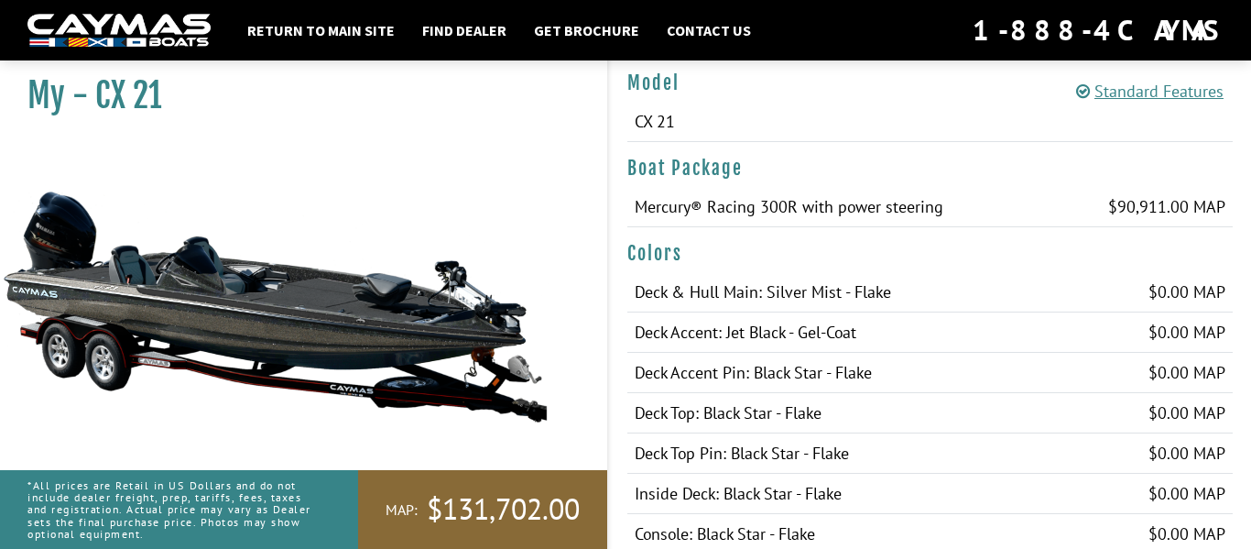
click at [738, 487] on td "Inside Deck: Black Star - Flake" at bounding box center [855, 494] width 457 height 40
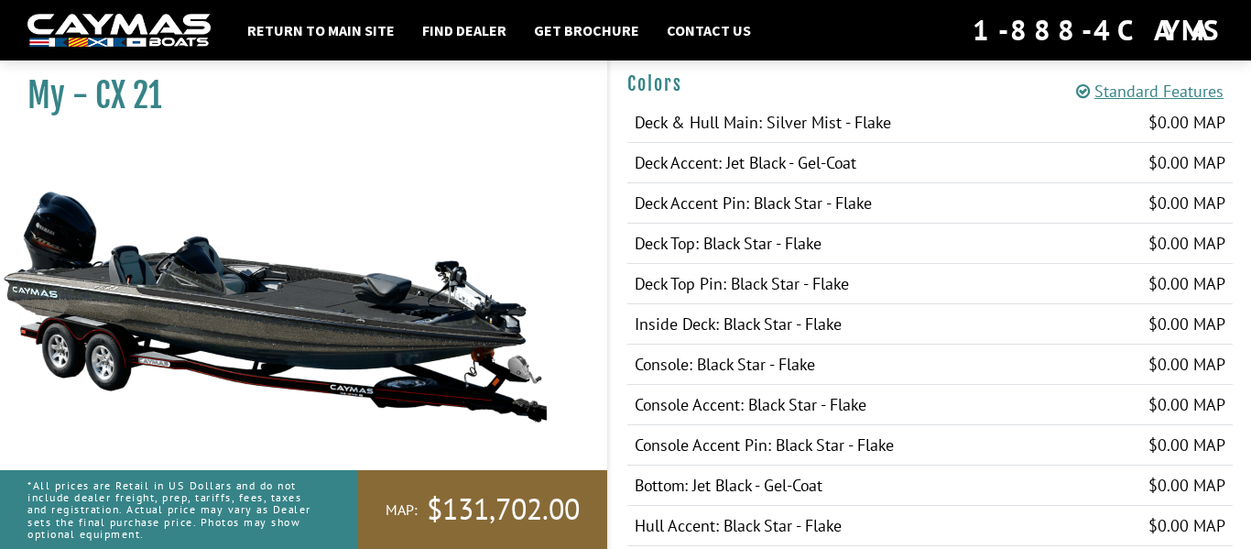
scroll to position [0, 0]
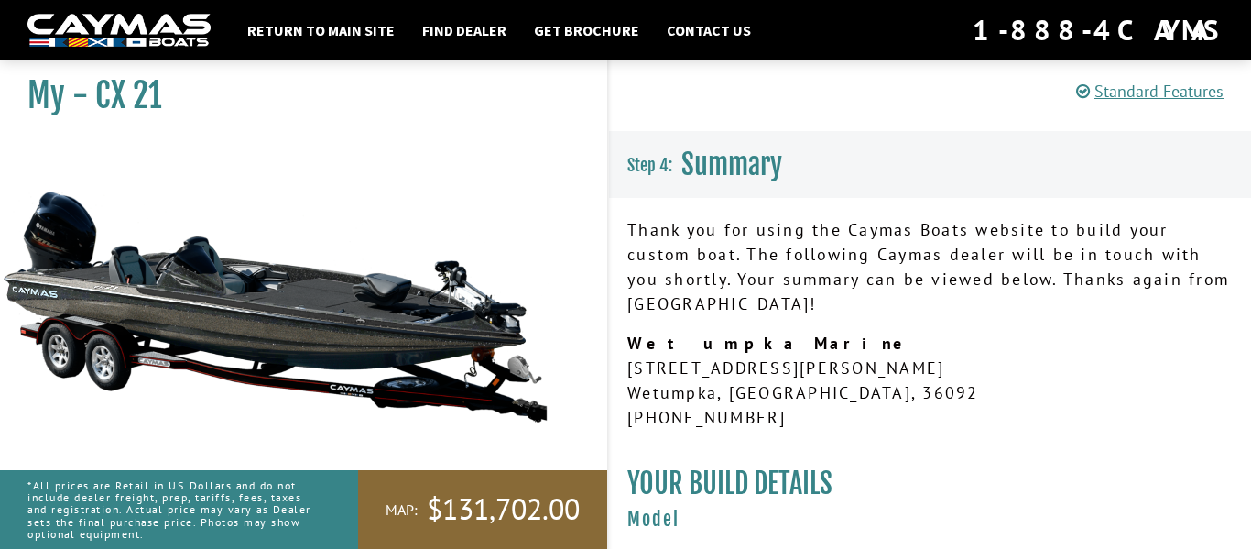
click at [1191, 103] on div "Standard Features" at bounding box center [1156, 91] width 161 height 35
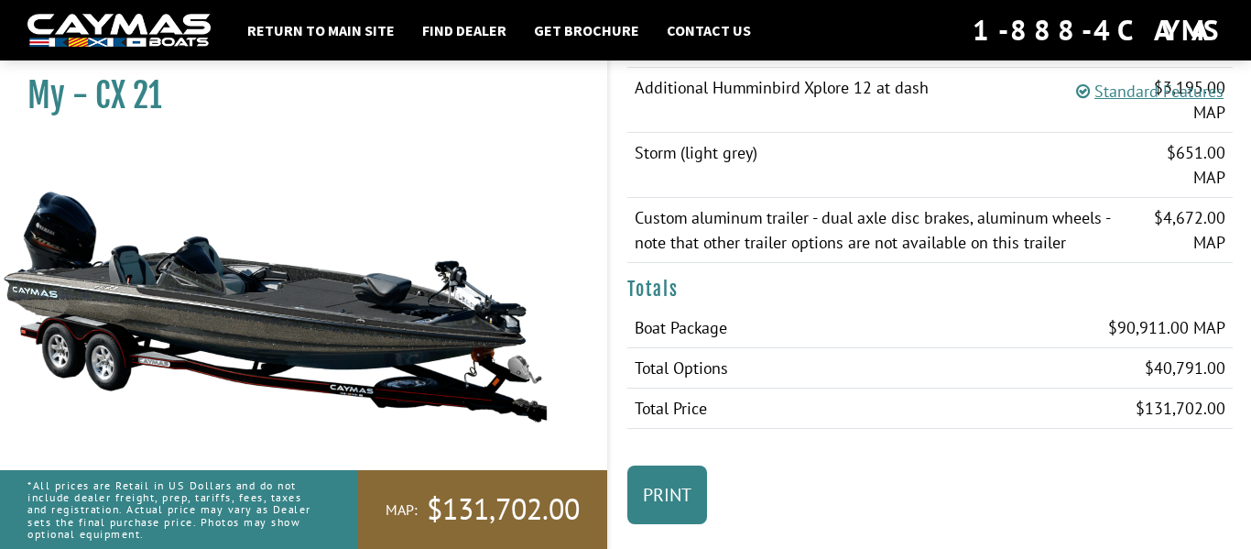
scroll to position [2364, 0]
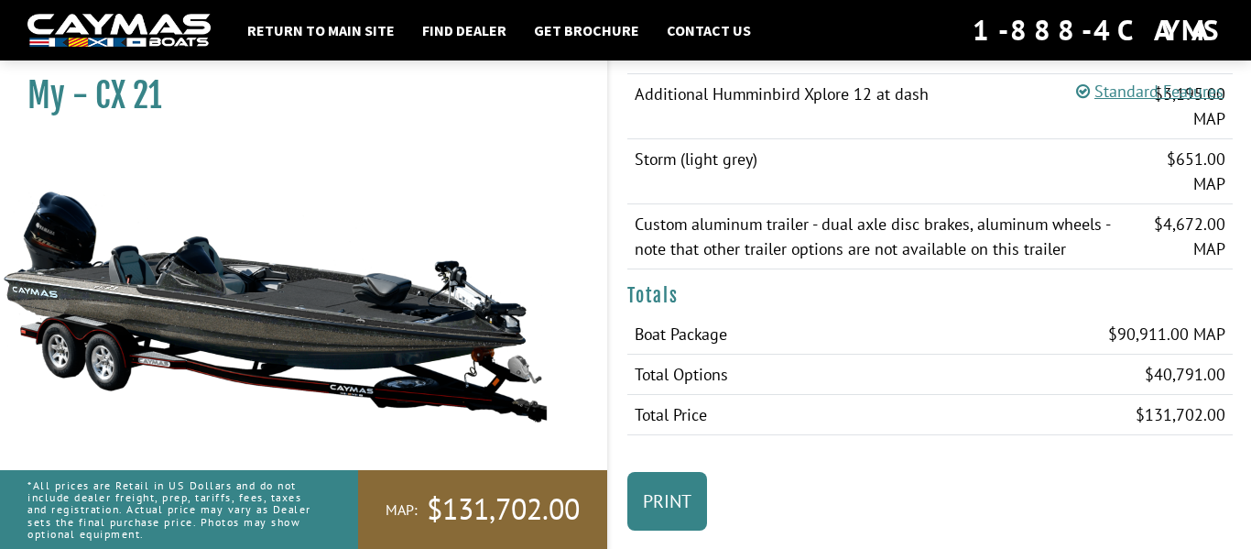
click at [337, 201] on img at bounding box center [275, 305] width 550 height 333
click at [352, 333] on img at bounding box center [275, 305] width 550 height 333
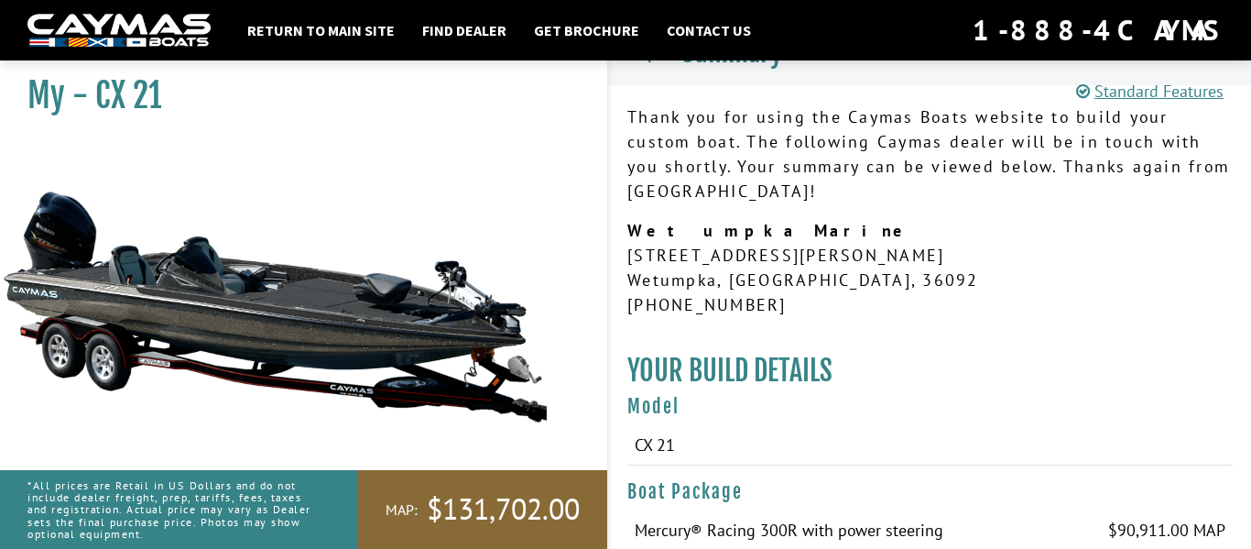
scroll to position [0, 0]
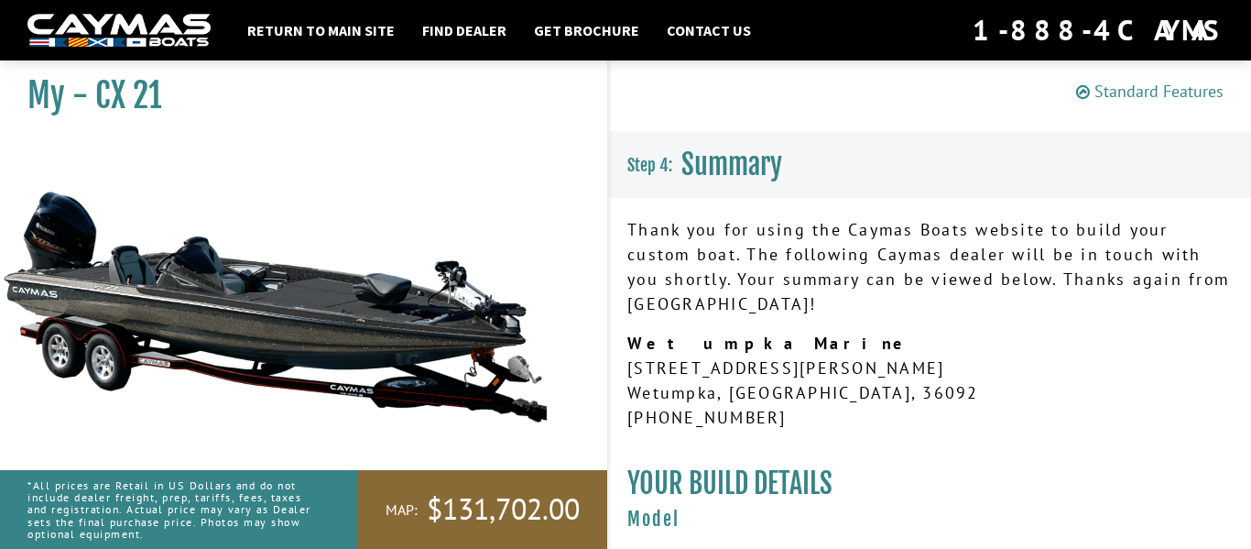
click at [1143, 90] on link "Standard Features" at bounding box center [1149, 91] width 147 height 21
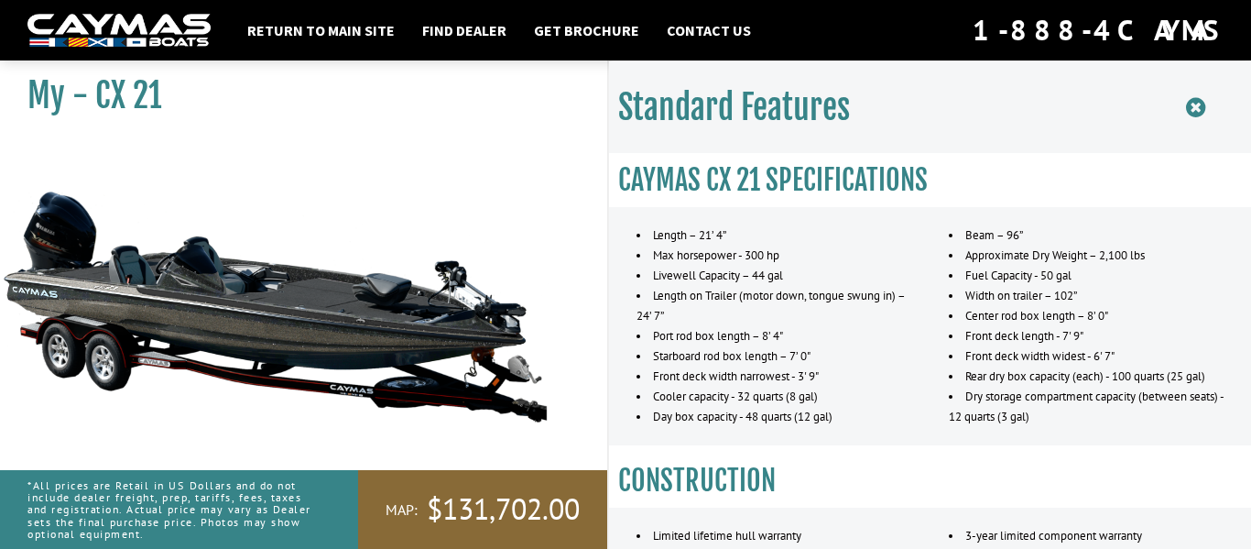
click at [1197, 105] on icon at bounding box center [1195, 107] width 19 height 23
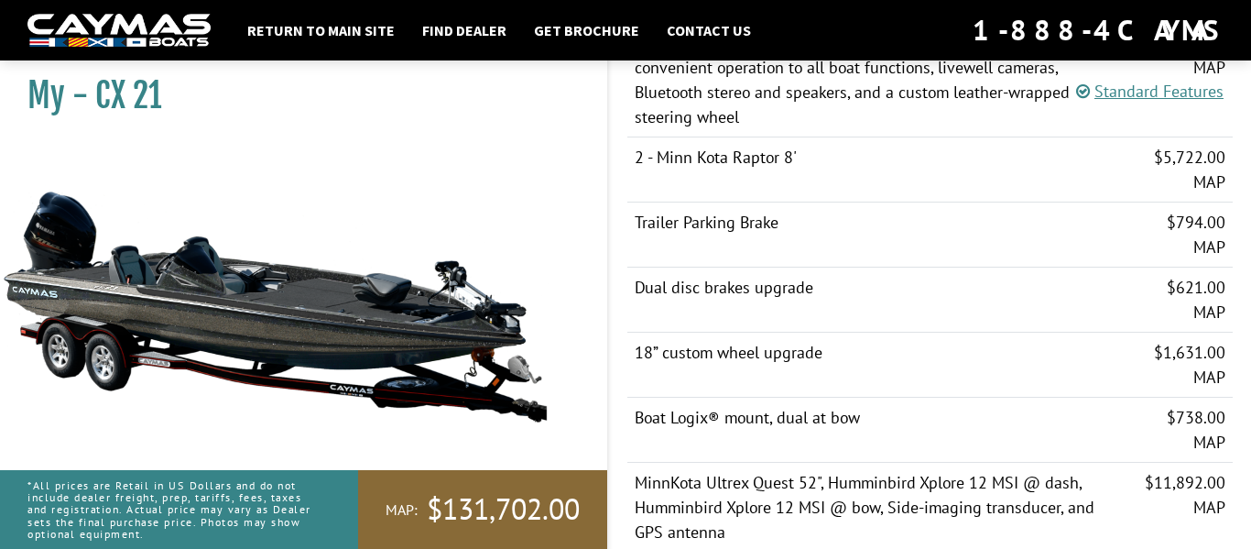
scroll to position [1824, 0]
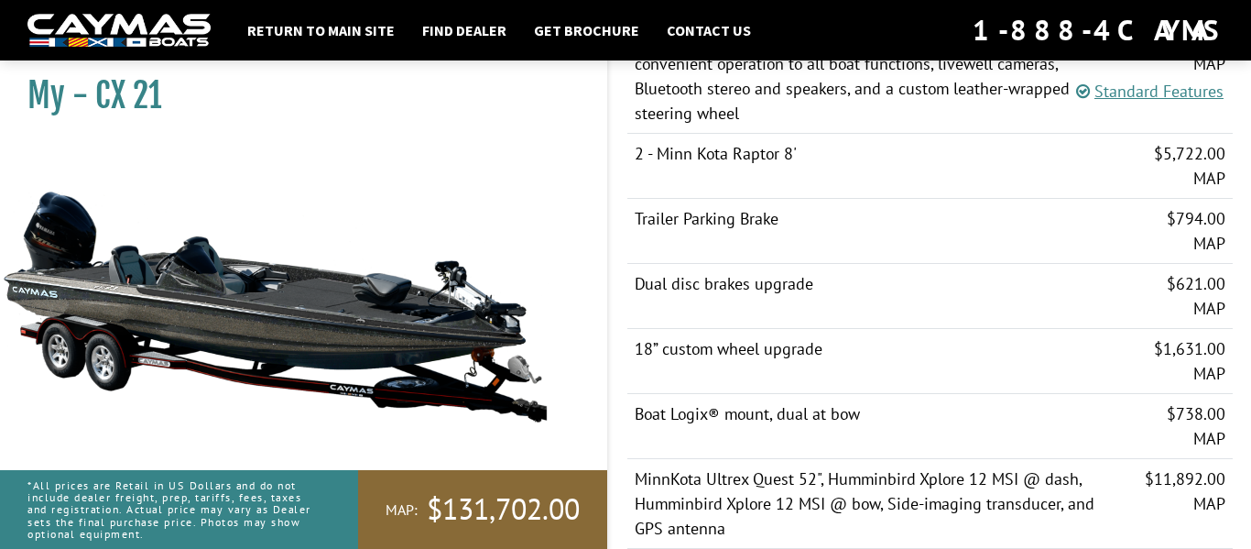
click at [743, 353] on td "18” custom wheel upgrade" at bounding box center [876, 361] width 499 height 65
click at [1205, 74] on div "Standard Features" at bounding box center [1156, 91] width 161 height 35
click at [1202, 95] on link "Standard Features" at bounding box center [1149, 91] width 147 height 21
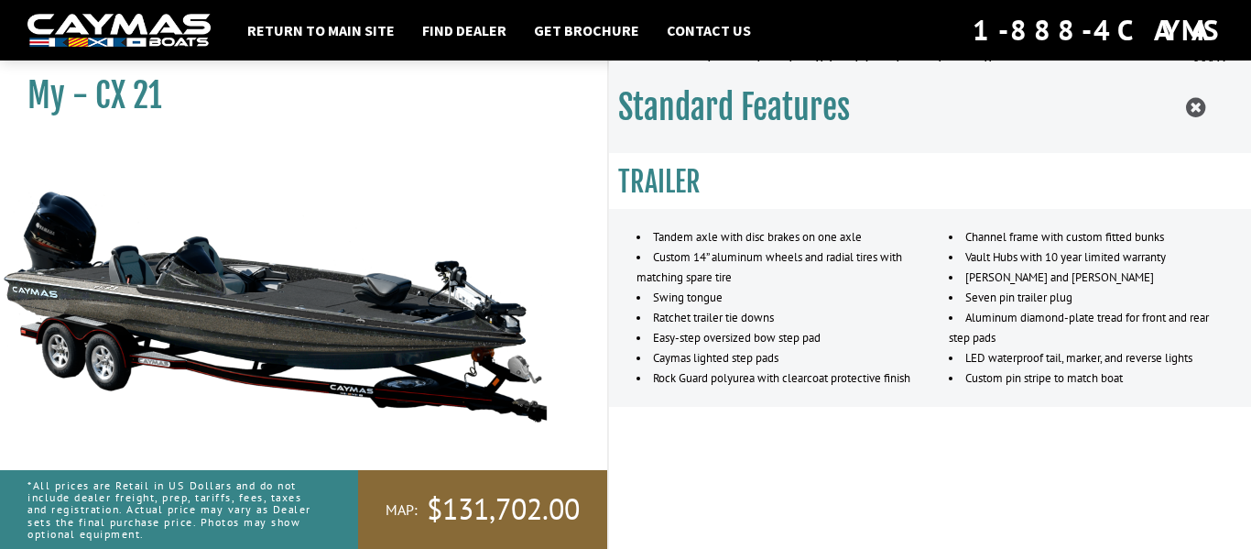
scroll to position [2408, 0]
click at [1195, 96] on icon at bounding box center [1195, 107] width 19 height 23
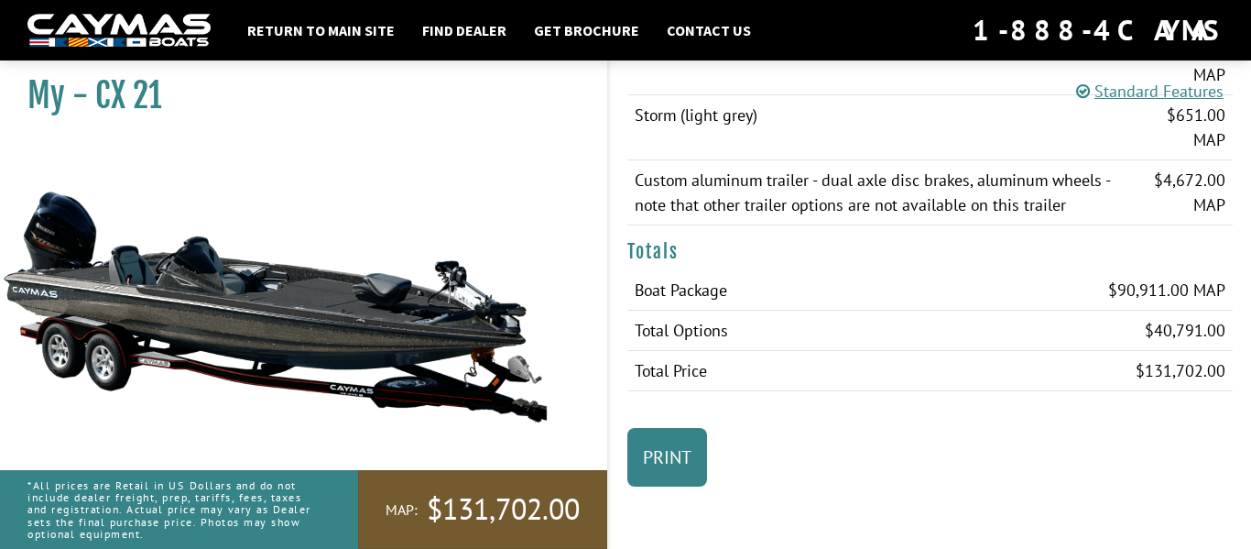
click at [498, 480] on link "MAP: $131,702.00" at bounding box center [482, 509] width 249 height 79
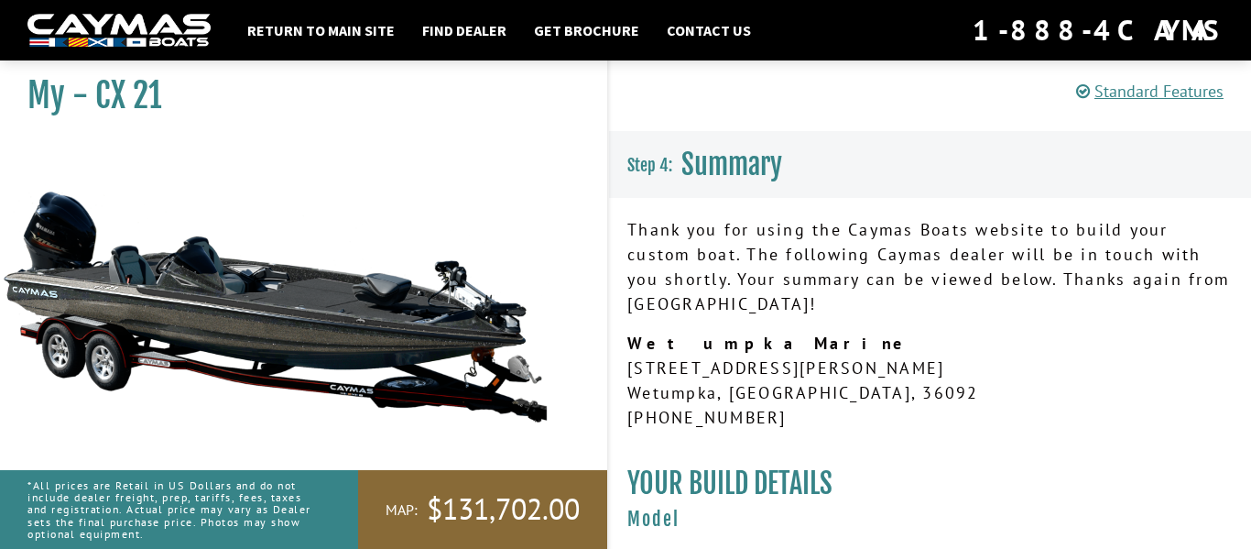
click at [277, 270] on img at bounding box center [275, 305] width 550 height 333
click at [348, 470] on div "MAP: $131,702.00" at bounding box center [475, 509] width 263 height 79
click at [262, 196] on img at bounding box center [275, 305] width 550 height 333
click at [310, 463] on img at bounding box center [275, 305] width 550 height 333
click at [343, 433] on img at bounding box center [275, 305] width 550 height 333
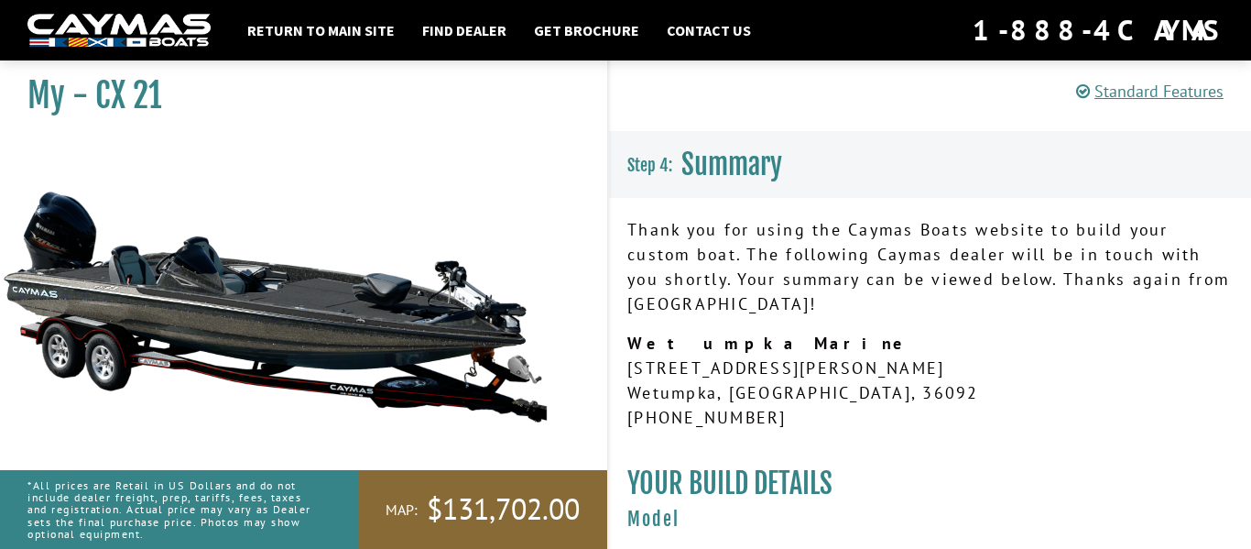
click at [130, 22] on img at bounding box center [118, 31] width 183 height 34
